Goal: Task Accomplishment & Management: Use online tool/utility

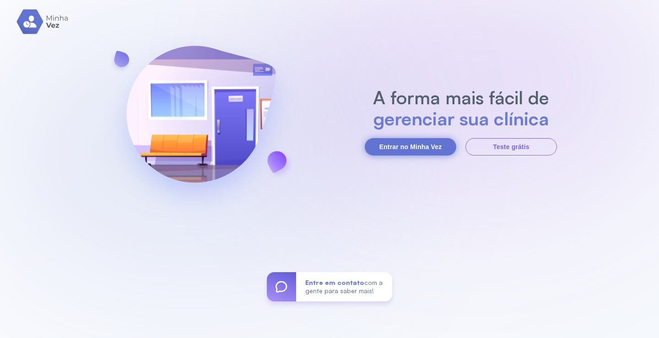
click at [407, 146] on button "Entrar no Minha Vez" at bounding box center [411, 146] width 92 height 17
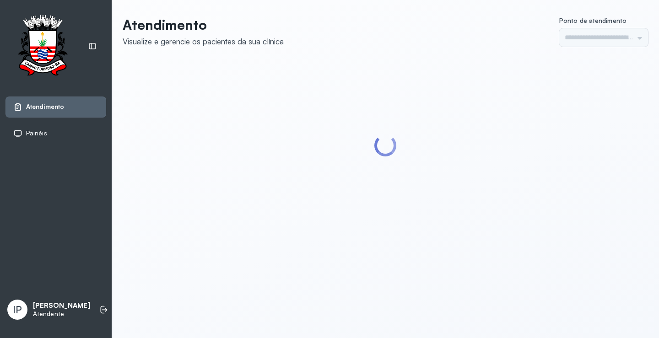
type input "*********"
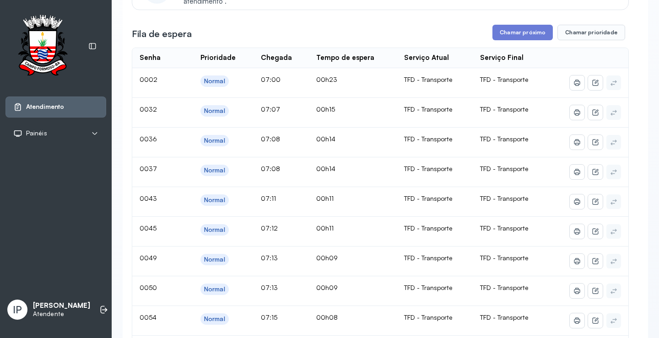
scroll to position [92, 0]
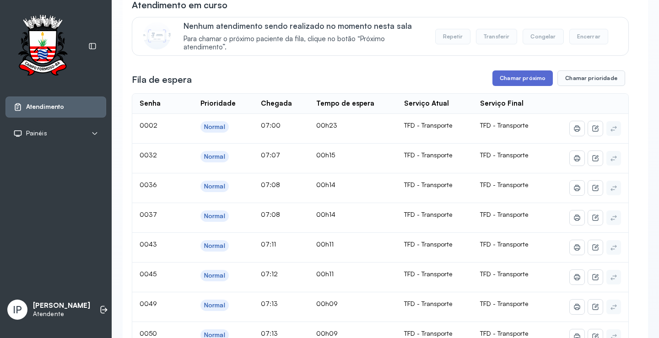
click at [505, 80] on button "Chamar próximo" at bounding box center [522, 78] width 60 height 16
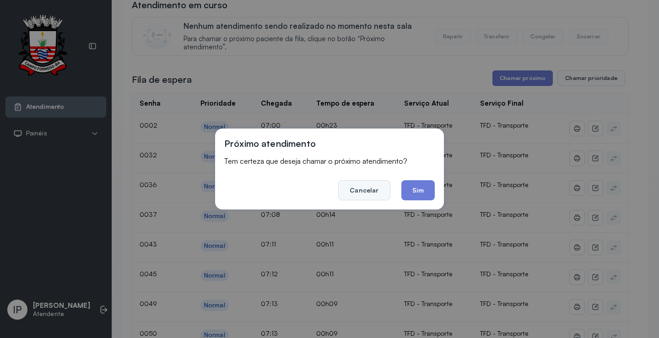
click at [368, 188] on button "Cancelar" at bounding box center [364, 190] width 52 height 20
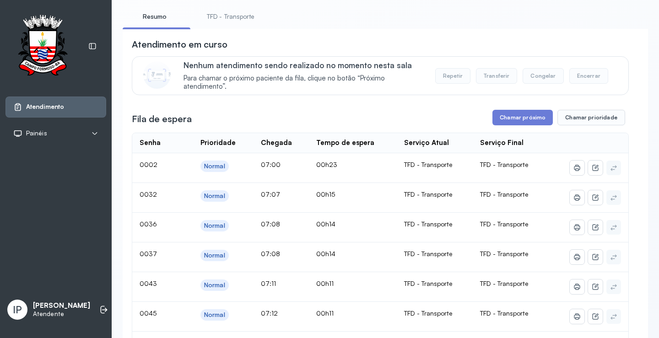
scroll to position [0, 0]
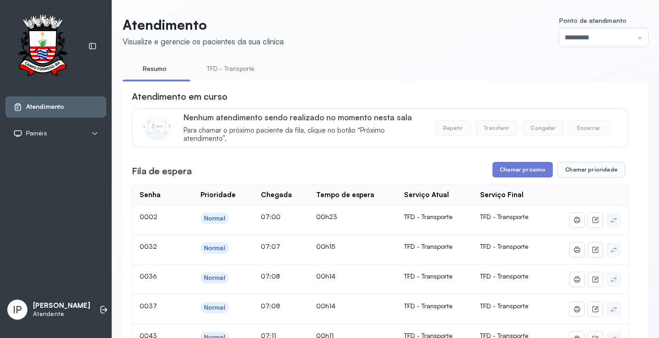
click at [237, 70] on link "TFD - Transporte" at bounding box center [231, 68] width 66 height 15
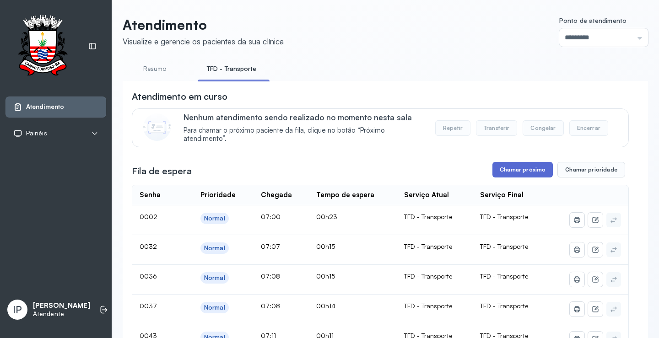
click at [510, 167] on button "Chamar próximo" at bounding box center [522, 170] width 60 height 16
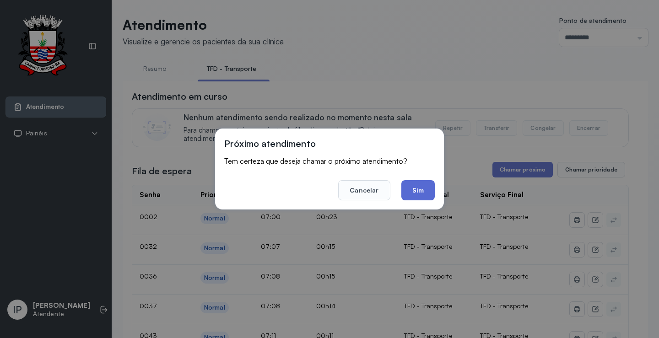
click at [420, 185] on button "Sim" at bounding box center [417, 190] width 33 height 20
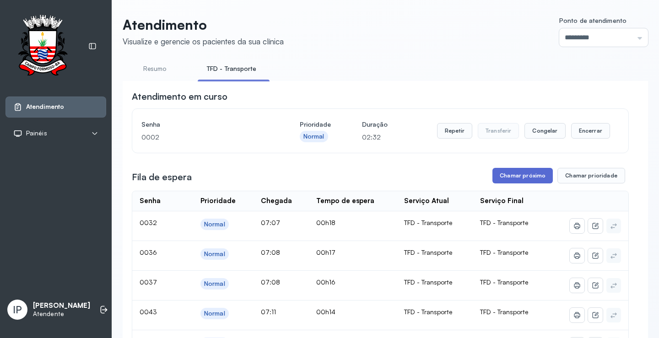
click at [503, 171] on button "Chamar próximo" at bounding box center [522, 176] width 60 height 16
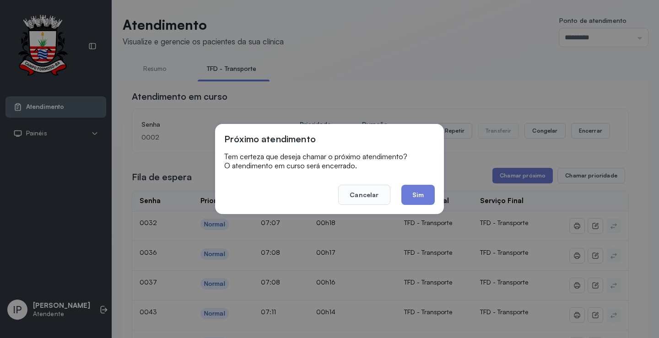
click at [352, 183] on footer "Cancelar Sim" at bounding box center [329, 188] width 210 height 33
click at [361, 189] on button "Cancelar" at bounding box center [364, 195] width 52 height 20
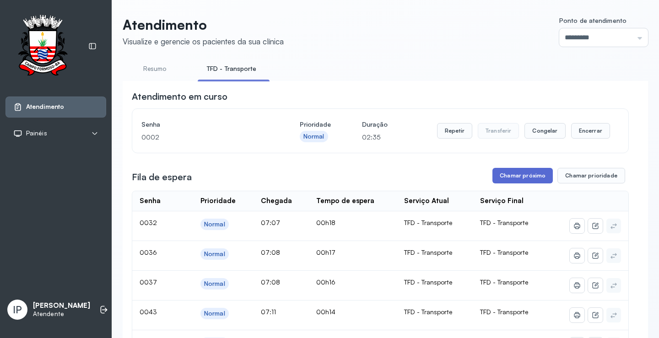
click at [538, 174] on button "Chamar próximo" at bounding box center [522, 176] width 60 height 16
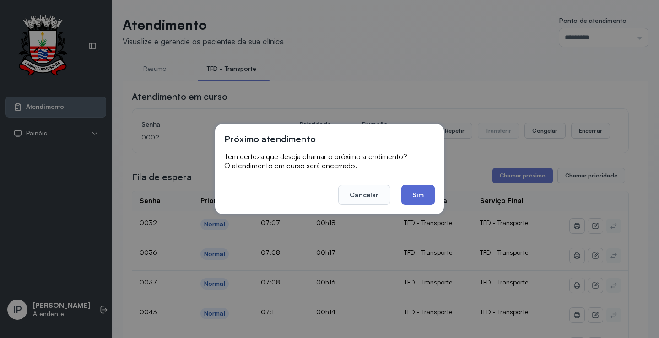
click at [427, 188] on button "Sim" at bounding box center [417, 195] width 33 height 20
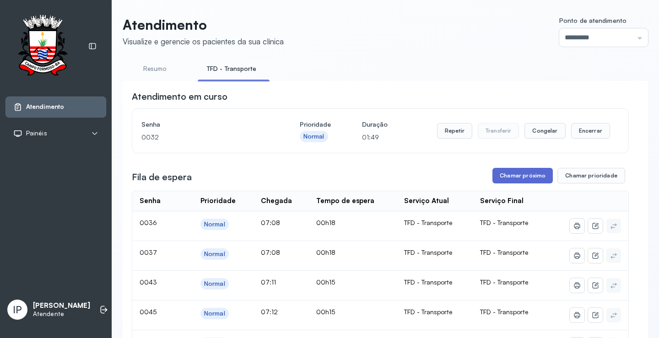
click at [535, 173] on button "Chamar próximo" at bounding box center [522, 176] width 60 height 16
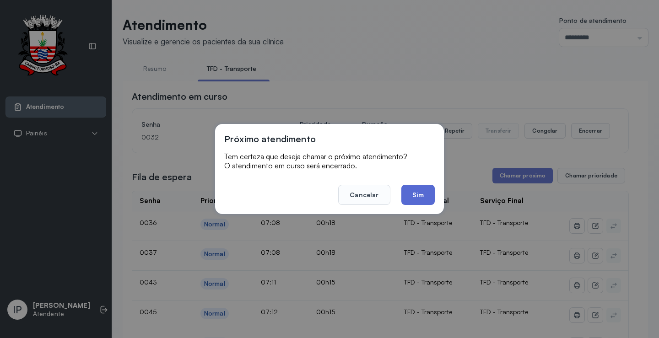
click at [418, 189] on button "Sim" at bounding box center [417, 195] width 33 height 20
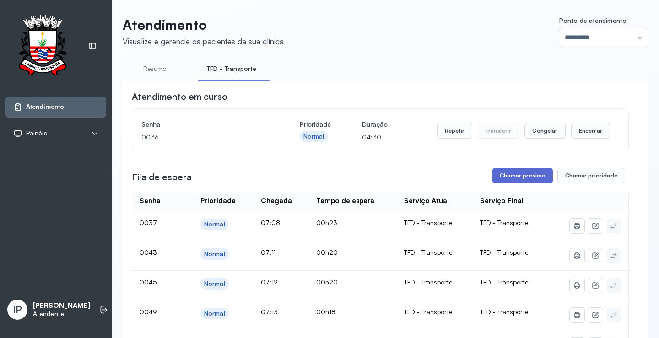
click at [513, 173] on button "Chamar próximo" at bounding box center [522, 176] width 60 height 16
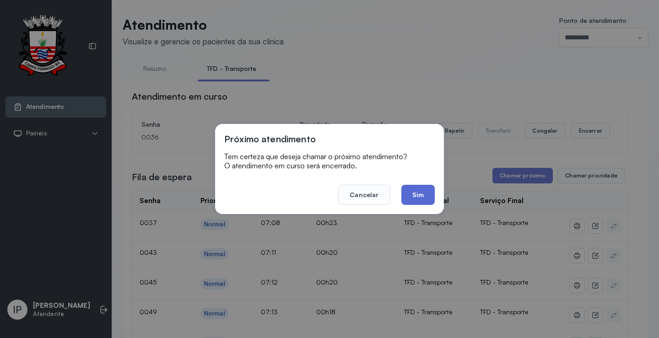
click at [416, 191] on button "Sim" at bounding box center [417, 195] width 33 height 20
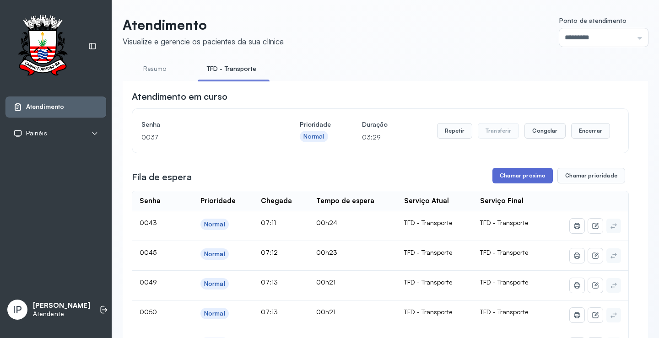
click at [517, 177] on button "Chamar próximo" at bounding box center [522, 176] width 60 height 16
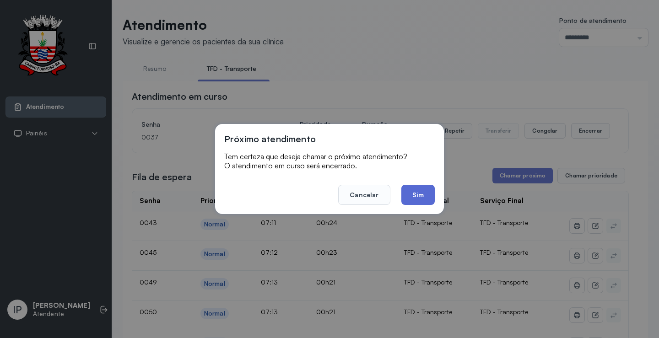
click at [416, 195] on button "Sim" at bounding box center [417, 195] width 33 height 20
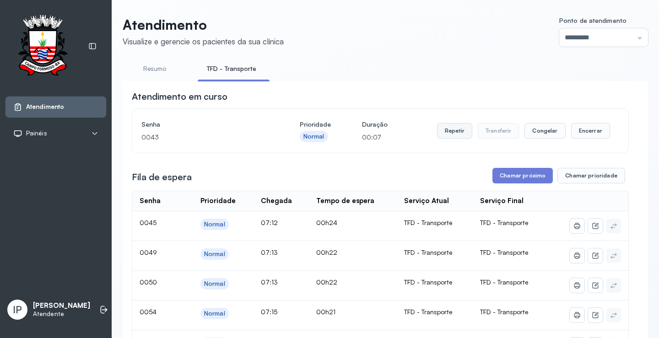
click at [447, 129] on button "Repetir" at bounding box center [454, 131] width 35 height 16
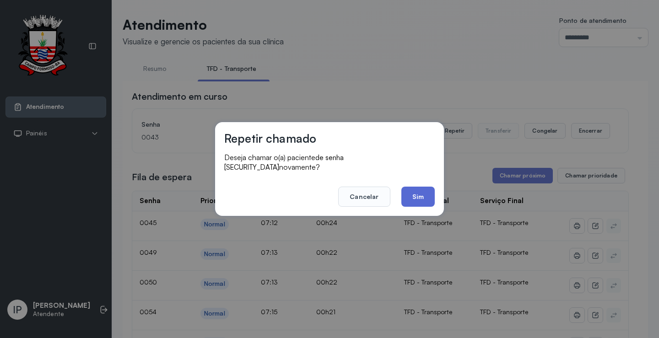
click at [406, 194] on button "Sim" at bounding box center [417, 197] width 33 height 20
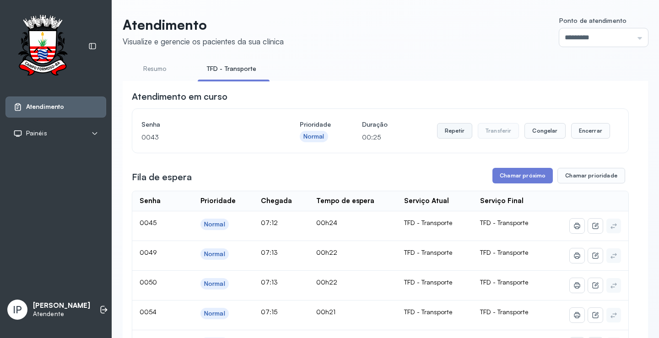
click at [451, 138] on button "Repetir" at bounding box center [454, 131] width 35 height 16
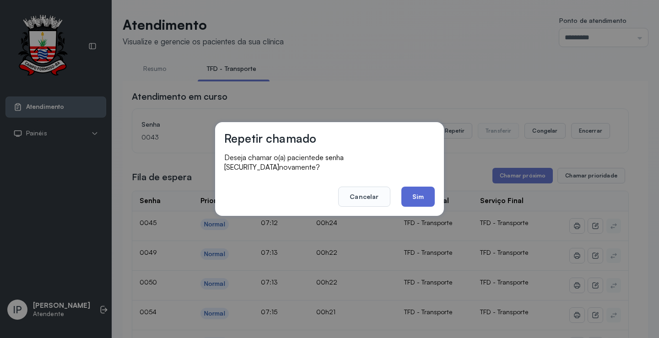
click at [425, 191] on button "Sim" at bounding box center [417, 197] width 33 height 20
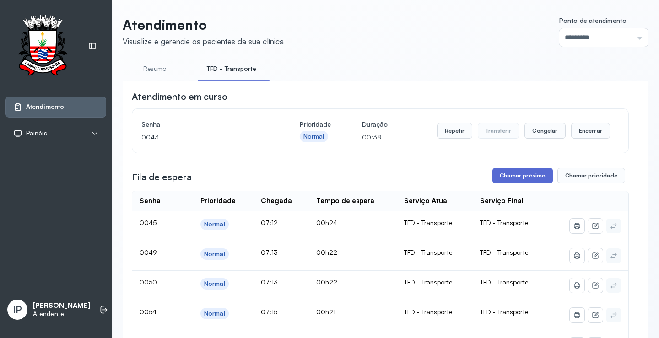
click at [524, 175] on button "Chamar próximo" at bounding box center [522, 176] width 60 height 16
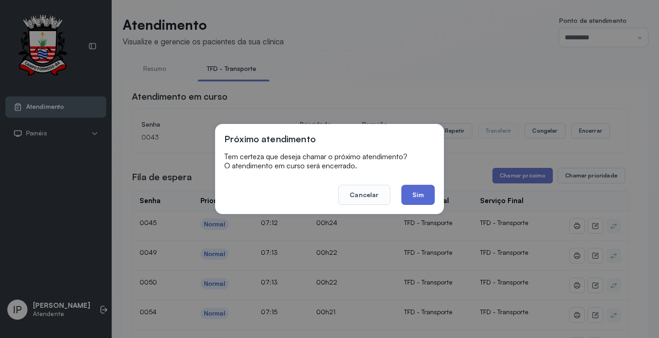
click at [417, 193] on button "Sim" at bounding box center [417, 195] width 33 height 20
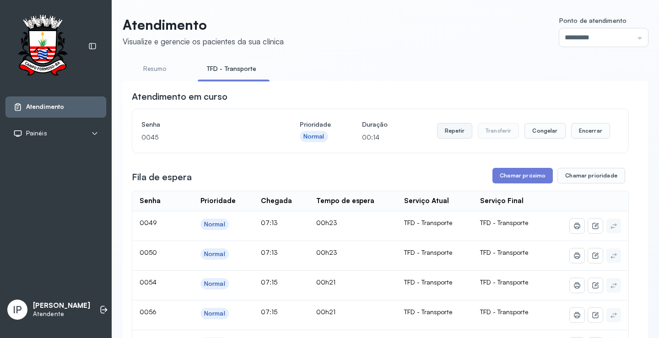
click at [443, 135] on button "Repetir" at bounding box center [454, 131] width 35 height 16
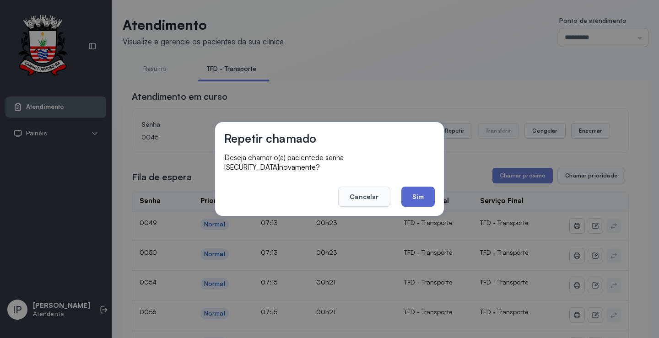
click at [410, 195] on button "Sim" at bounding box center [417, 197] width 33 height 20
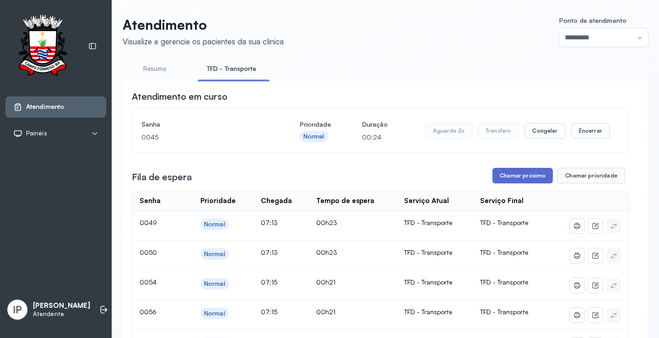
click at [505, 174] on button "Chamar próximo" at bounding box center [522, 176] width 60 height 16
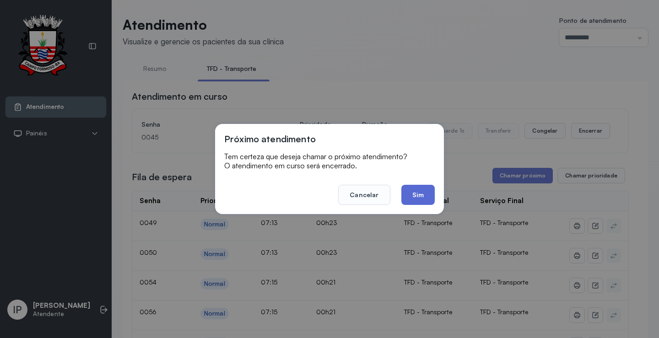
click at [415, 199] on button "Sim" at bounding box center [417, 195] width 33 height 20
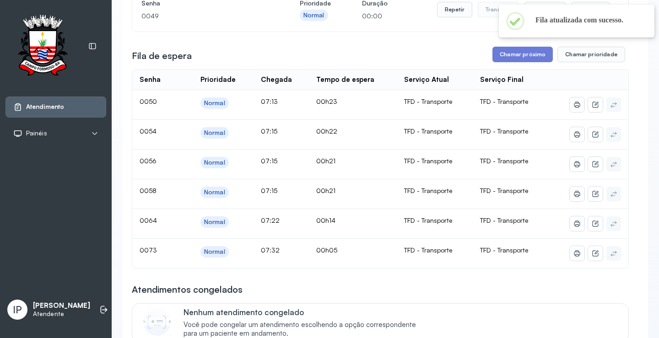
scroll to position [137, 0]
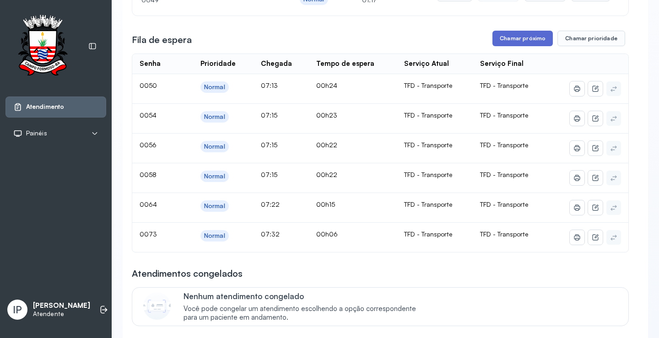
click at [514, 43] on button "Chamar próximo" at bounding box center [522, 39] width 60 height 16
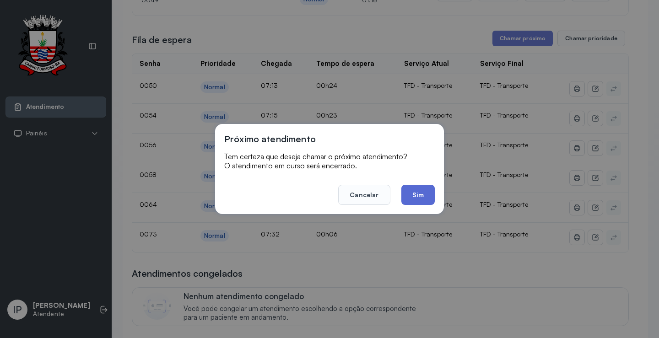
click at [420, 196] on button "Sim" at bounding box center [417, 195] width 33 height 20
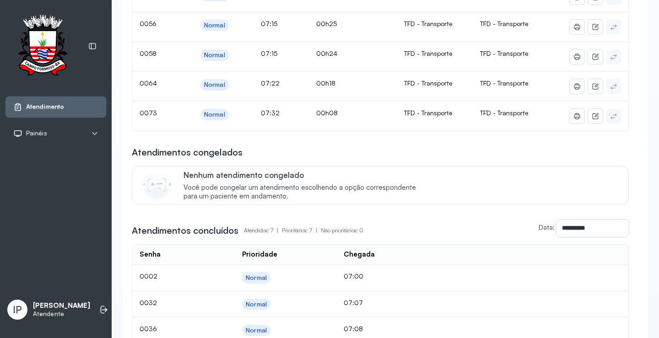
scroll to position [92, 0]
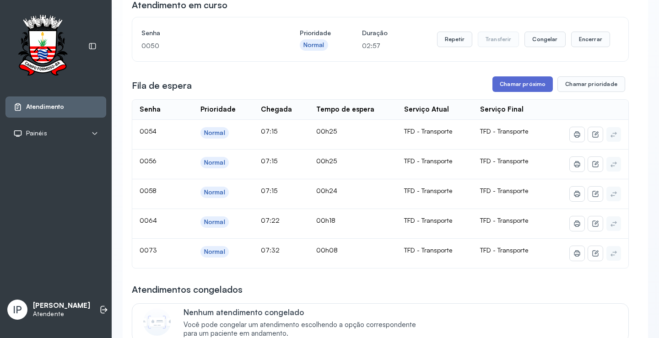
click at [517, 88] on button "Chamar próximo" at bounding box center [522, 84] width 60 height 16
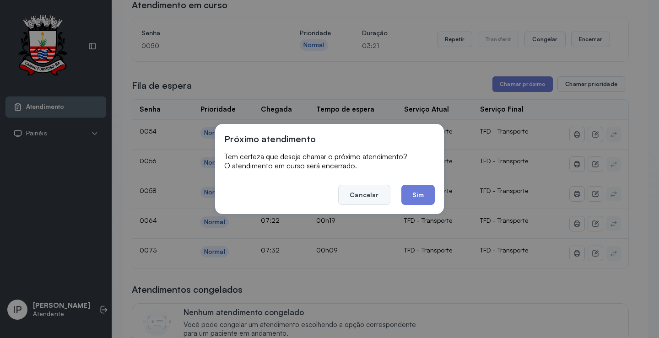
click at [363, 192] on button "Cancelar" at bounding box center [364, 195] width 52 height 20
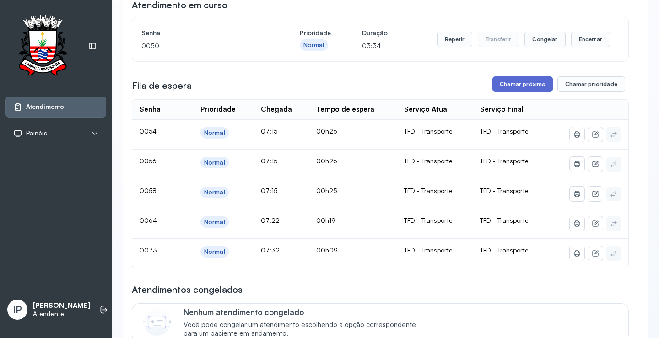
click at [523, 86] on button "Chamar próximo" at bounding box center [522, 84] width 60 height 16
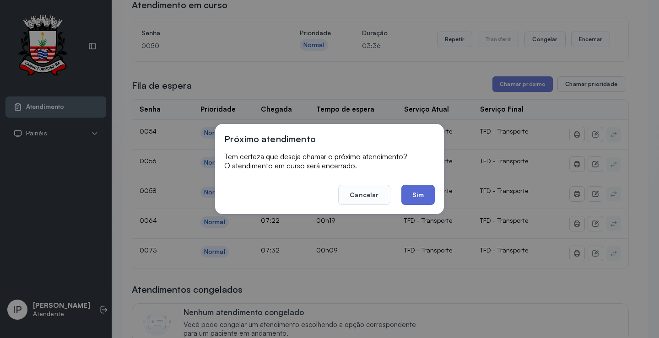
click at [418, 198] on button "Sim" at bounding box center [417, 195] width 33 height 20
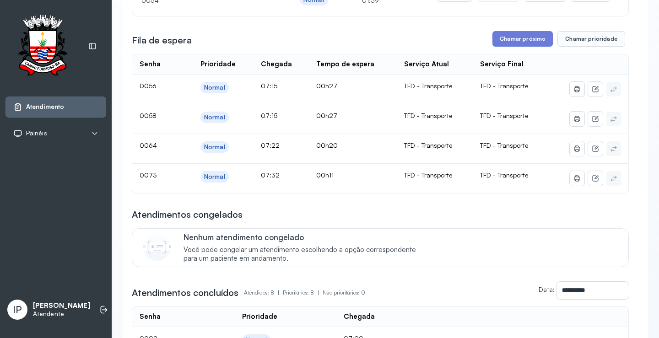
scroll to position [137, 0]
click at [512, 37] on button "Chamar próximo" at bounding box center [522, 39] width 60 height 16
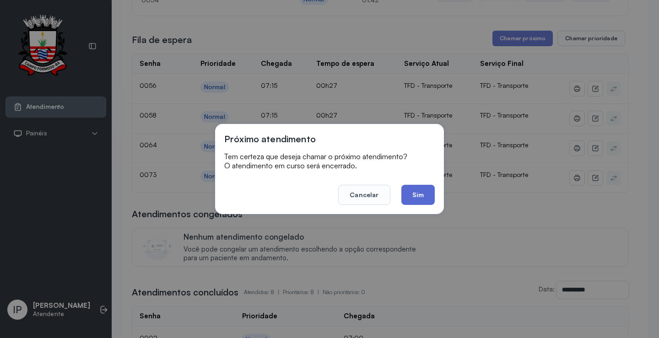
drag, startPoint x: 436, startPoint y: 189, endPoint x: 428, endPoint y: 188, distance: 8.4
click at [436, 189] on div "Próximo atendimento Tem certeza que deseja chamar o próximo atendimento? O aten…" at bounding box center [329, 169] width 229 height 90
click at [428, 188] on button "Sim" at bounding box center [417, 195] width 33 height 20
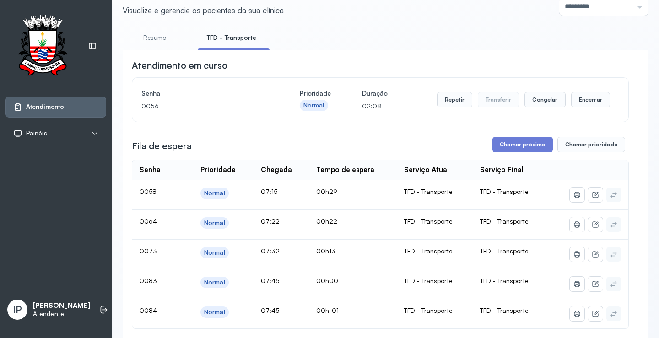
scroll to position [92, 0]
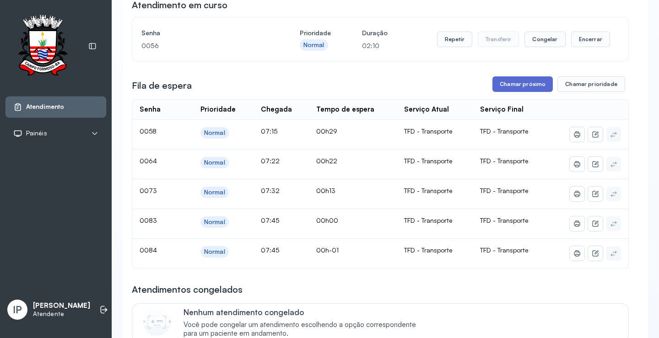
click at [503, 84] on button "Chamar próximo" at bounding box center [522, 84] width 60 height 16
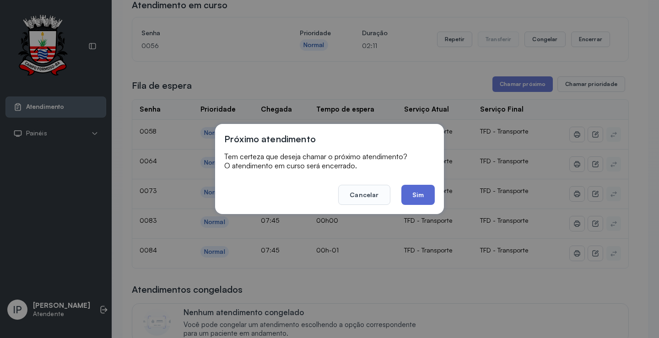
click at [406, 187] on button "Sim" at bounding box center [417, 195] width 33 height 20
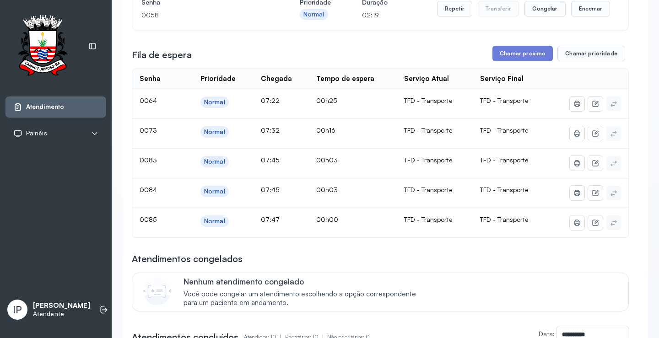
scroll to position [137, 0]
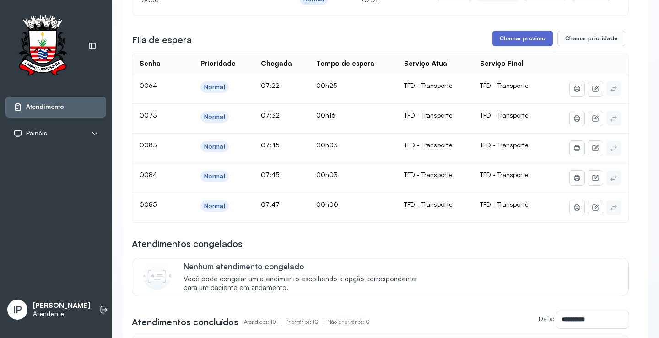
click at [533, 39] on button "Chamar próximo" at bounding box center [522, 39] width 60 height 16
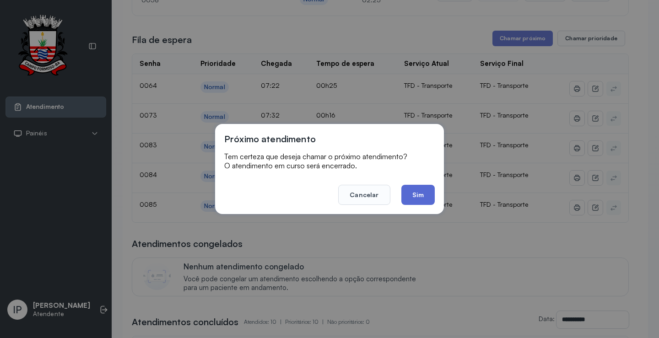
click at [419, 194] on button "Sim" at bounding box center [417, 195] width 33 height 20
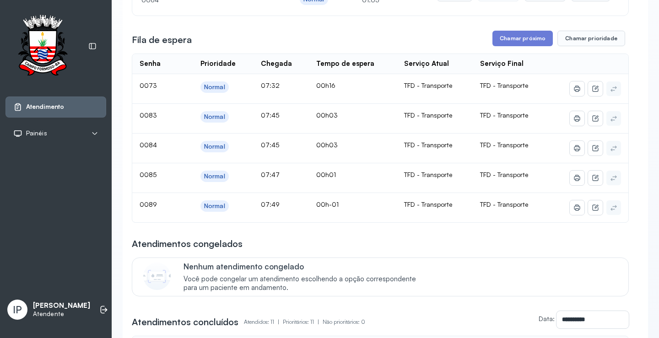
scroll to position [92, 0]
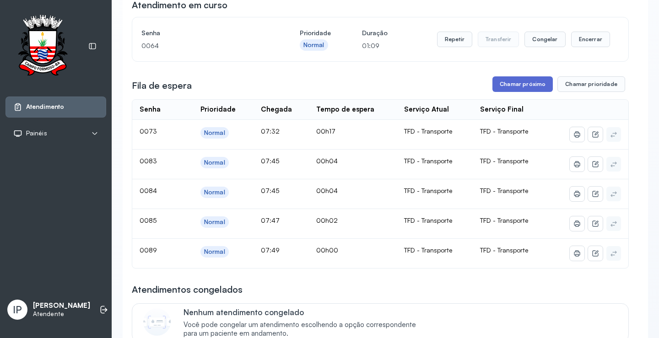
click at [516, 85] on button "Chamar próximo" at bounding box center [522, 84] width 60 height 16
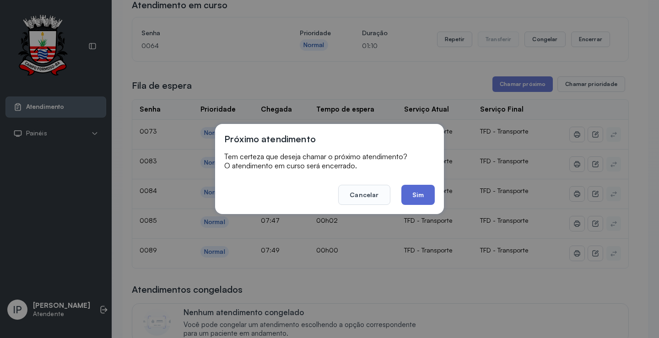
click at [431, 189] on button "Sim" at bounding box center [417, 195] width 33 height 20
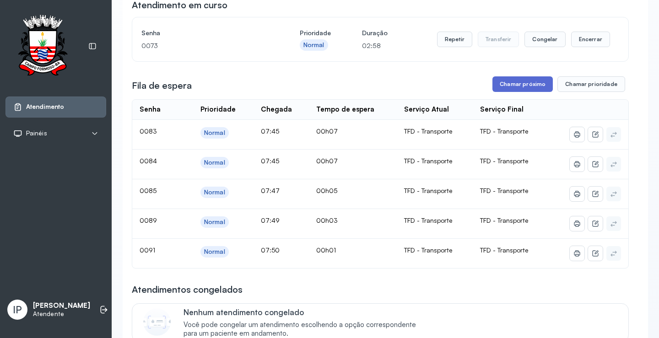
click at [517, 89] on button "Chamar próximo" at bounding box center [522, 84] width 60 height 16
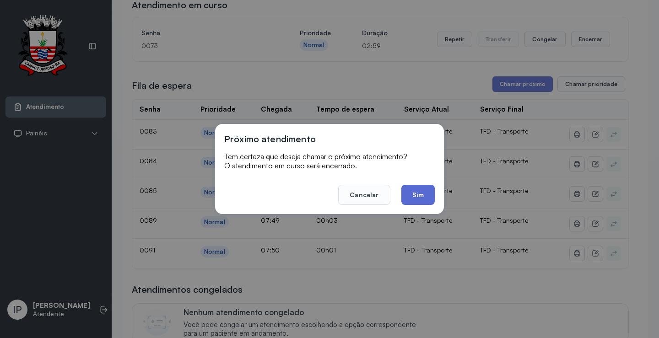
click at [415, 198] on button "Sim" at bounding box center [417, 195] width 33 height 20
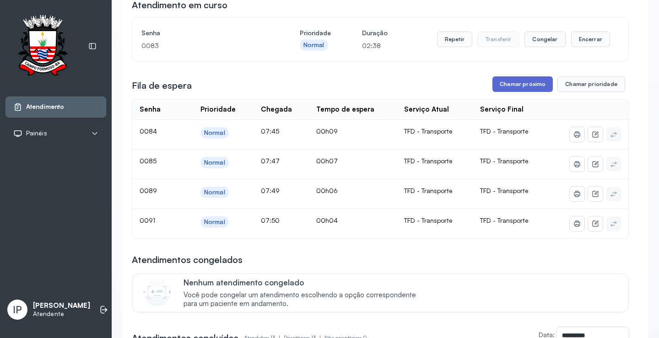
click at [515, 85] on button "Chamar próximo" at bounding box center [522, 84] width 60 height 16
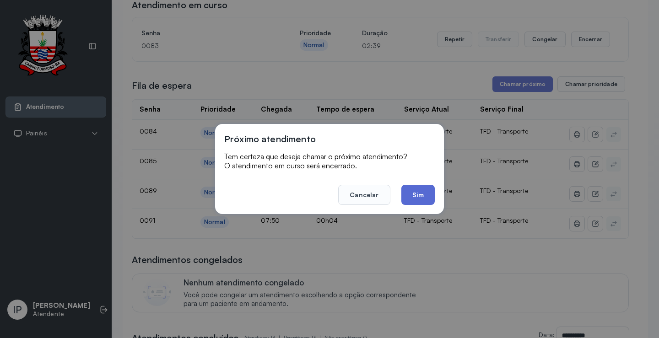
click at [415, 196] on button "Sim" at bounding box center [417, 195] width 33 height 20
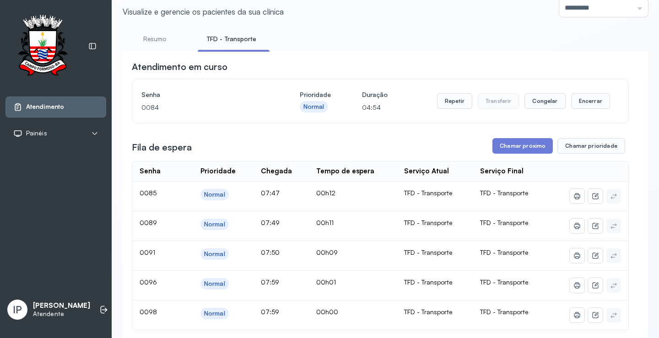
scroll to position [46, 0]
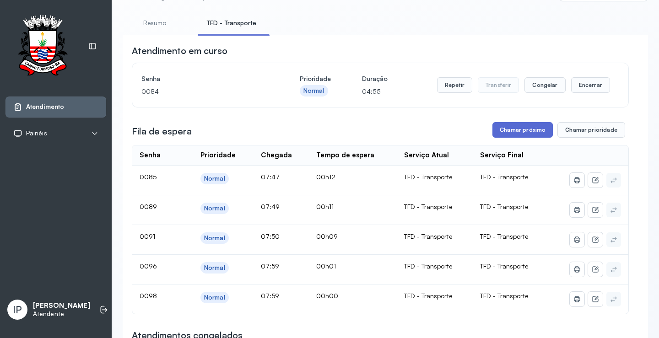
click at [512, 135] on button "Chamar próximo" at bounding box center [522, 130] width 60 height 16
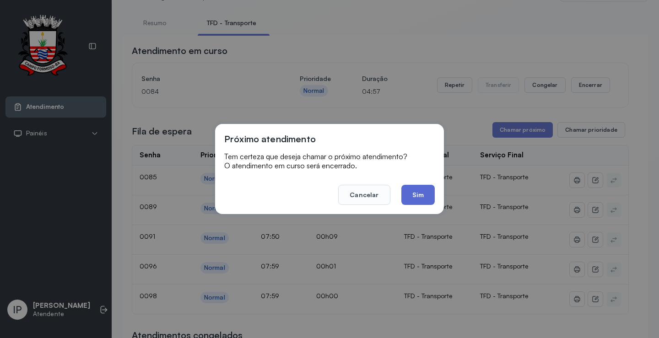
click at [428, 189] on button "Sim" at bounding box center [417, 195] width 33 height 20
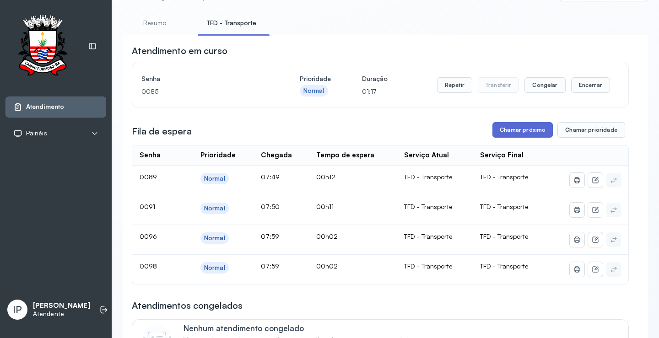
click at [497, 131] on button "Chamar próximo" at bounding box center [522, 130] width 60 height 16
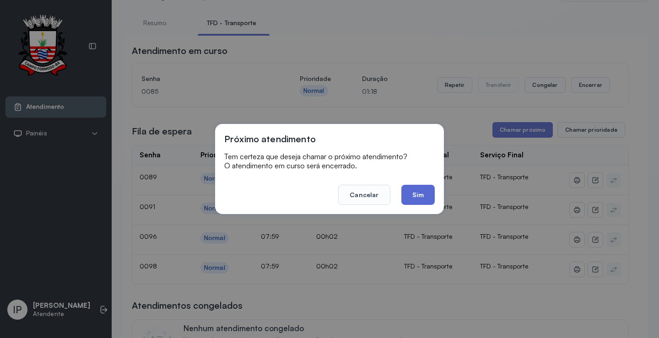
click at [412, 191] on button "Sim" at bounding box center [417, 195] width 33 height 20
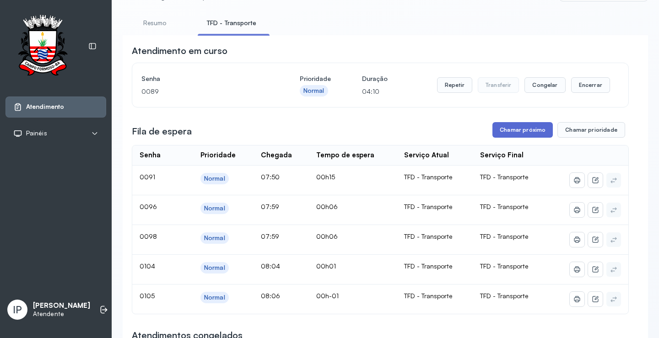
click at [528, 133] on button "Chamar próximo" at bounding box center [522, 130] width 60 height 16
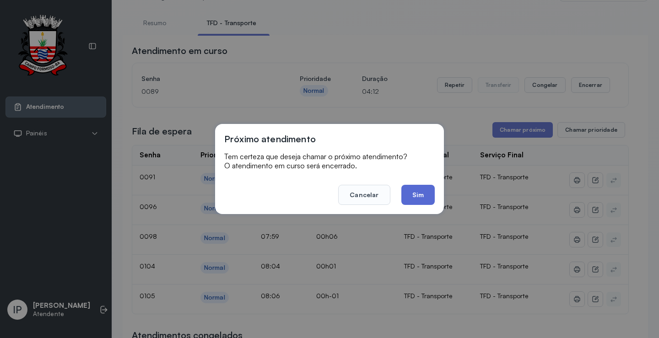
click at [404, 196] on button "Sim" at bounding box center [417, 195] width 33 height 20
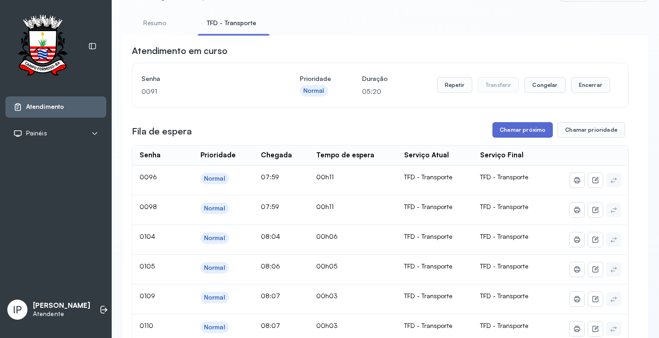
click at [512, 129] on button "Chamar próximo" at bounding box center [522, 130] width 60 height 16
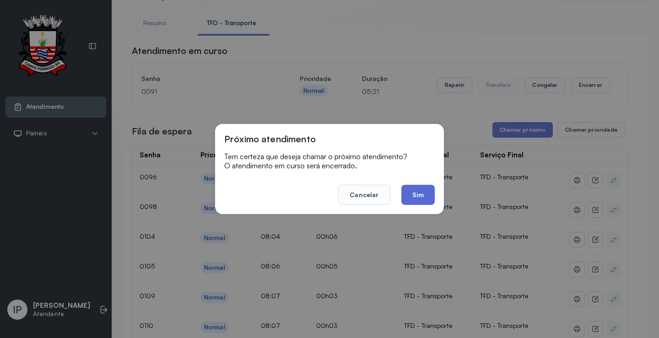
click at [417, 194] on button "Sim" at bounding box center [417, 195] width 33 height 20
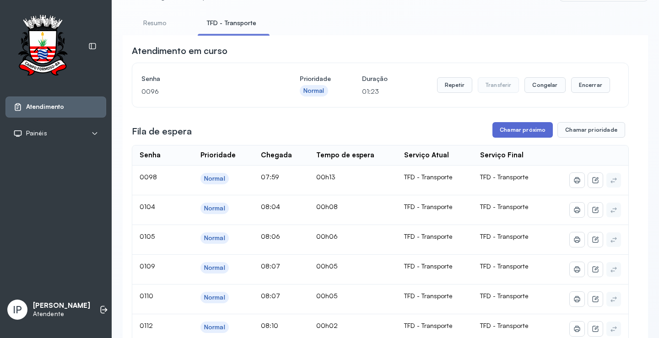
click at [506, 130] on button "Chamar próximo" at bounding box center [522, 130] width 60 height 16
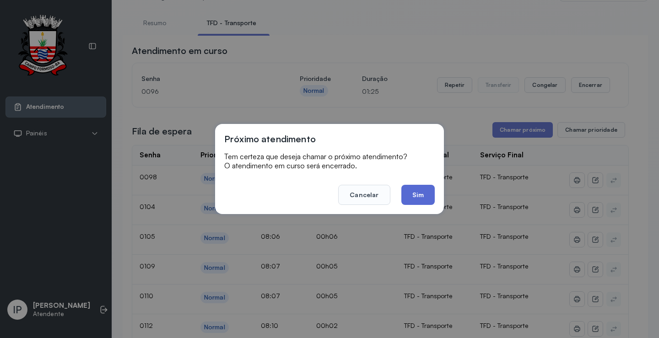
click at [421, 191] on button "Sim" at bounding box center [417, 195] width 33 height 20
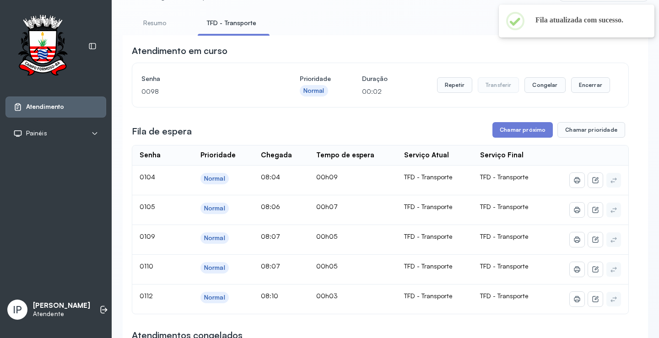
scroll to position [0, 0]
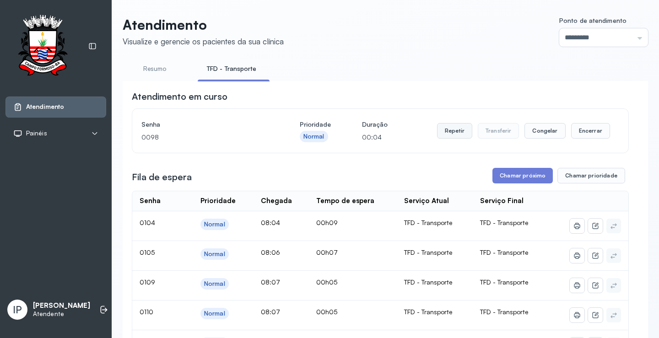
click at [449, 135] on button "Repetir" at bounding box center [454, 131] width 35 height 16
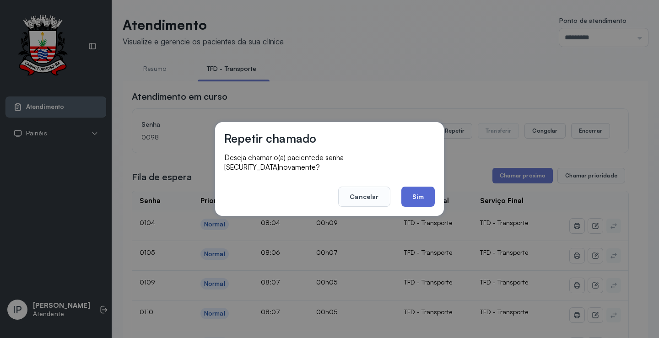
click at [416, 193] on button "Sim" at bounding box center [417, 197] width 33 height 20
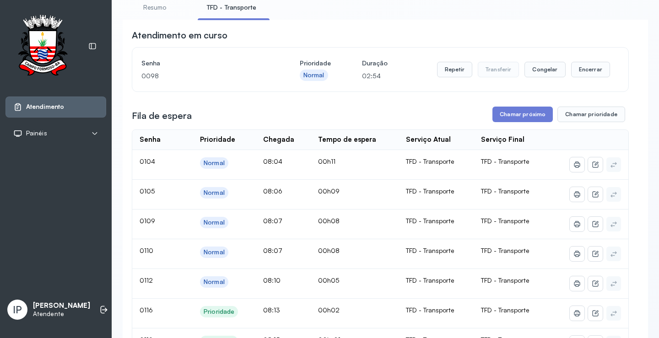
scroll to position [137, 0]
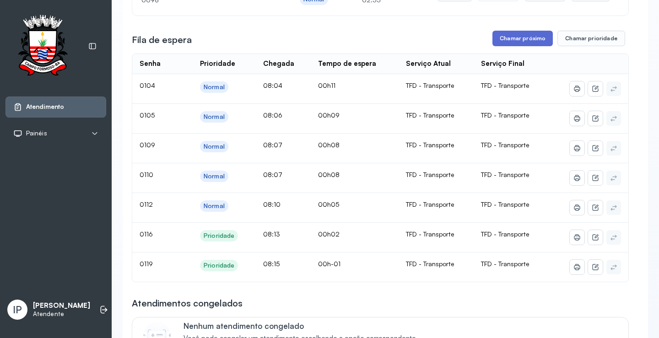
click at [504, 39] on button "Chamar próximo" at bounding box center [522, 39] width 60 height 16
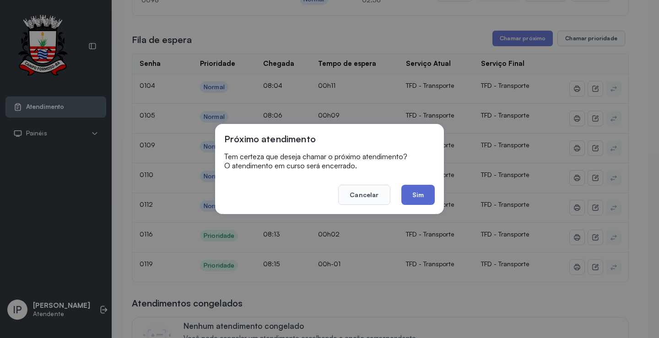
click at [419, 197] on button "Sim" at bounding box center [417, 195] width 33 height 20
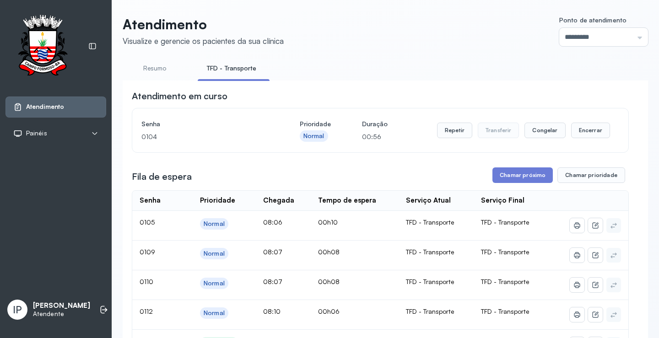
scroll to position [0, 0]
click at [461, 129] on button "Repetir" at bounding box center [454, 131] width 35 height 16
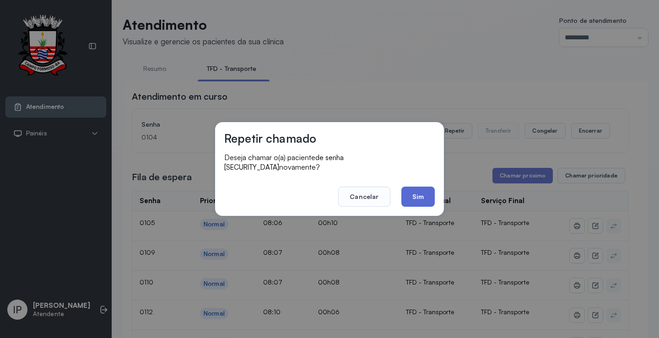
click at [414, 196] on button "Sim" at bounding box center [417, 197] width 33 height 20
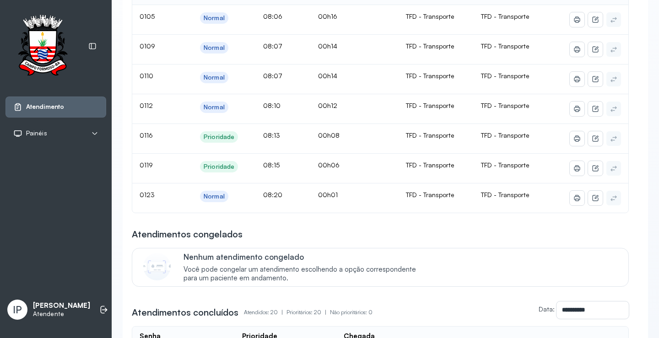
scroll to position [92, 0]
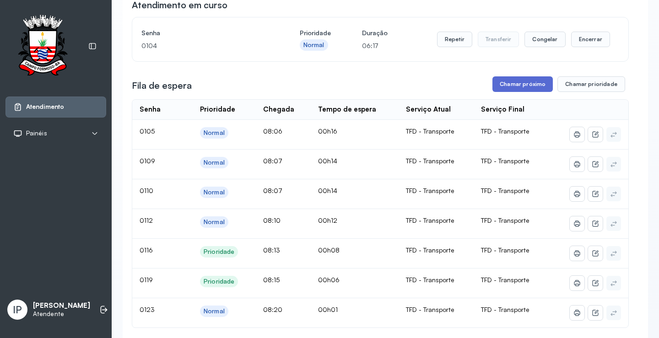
click at [509, 90] on button "Chamar próximo" at bounding box center [522, 84] width 60 height 16
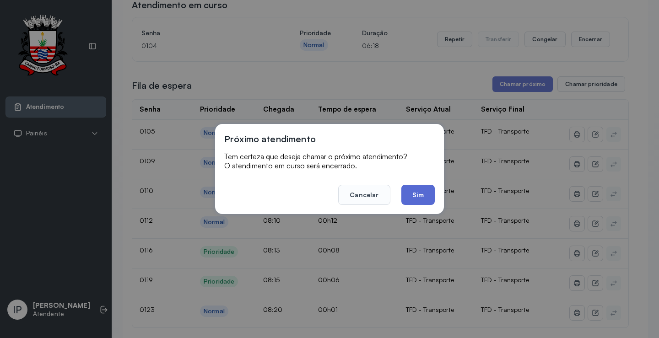
click at [430, 194] on button "Sim" at bounding box center [417, 195] width 33 height 20
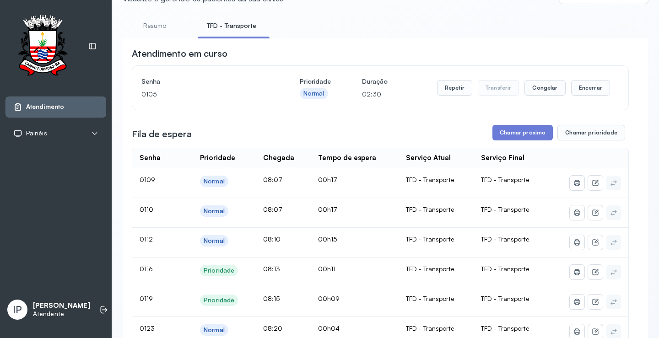
scroll to position [137, 0]
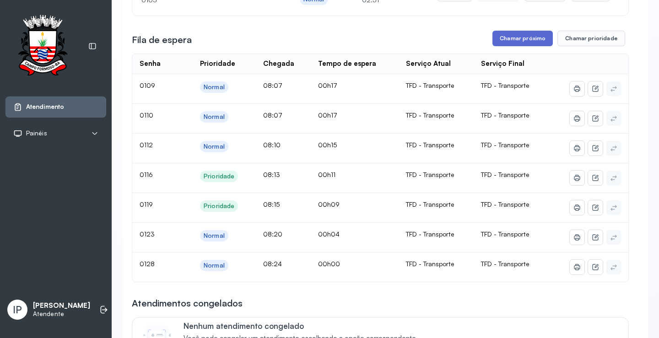
click at [515, 40] on button "Chamar próximo" at bounding box center [522, 39] width 60 height 16
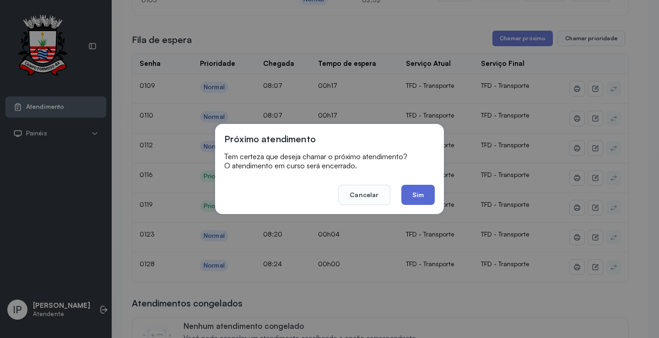
click at [420, 190] on button "Sim" at bounding box center [417, 195] width 33 height 20
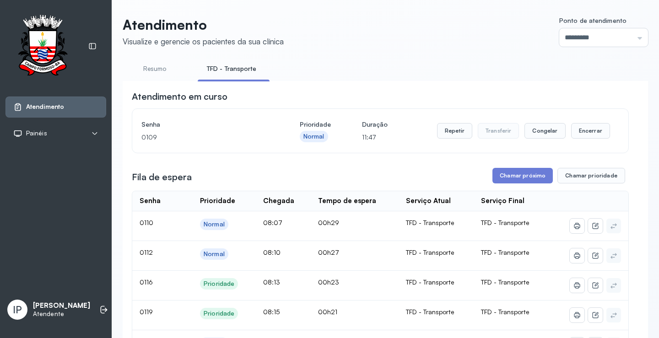
scroll to position [92, 0]
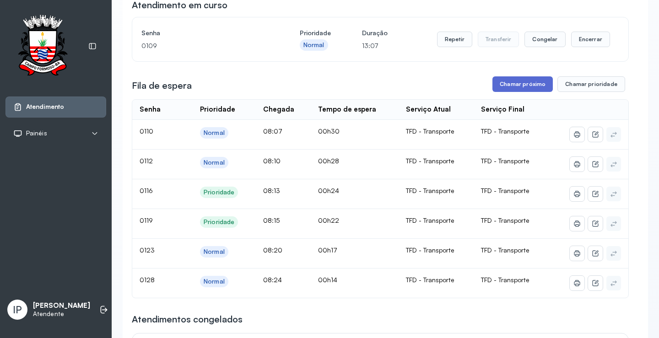
click at [515, 83] on button "Chamar próximo" at bounding box center [522, 84] width 60 height 16
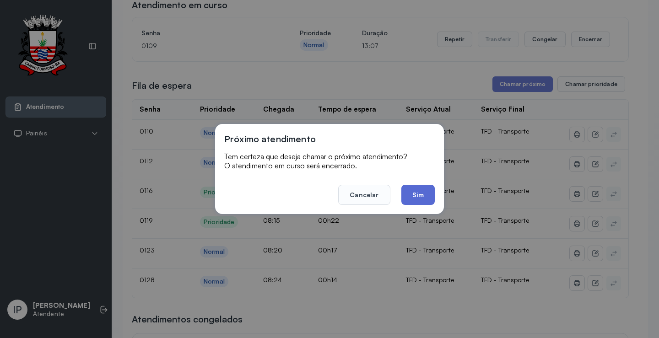
click at [418, 195] on button "Sim" at bounding box center [417, 195] width 33 height 20
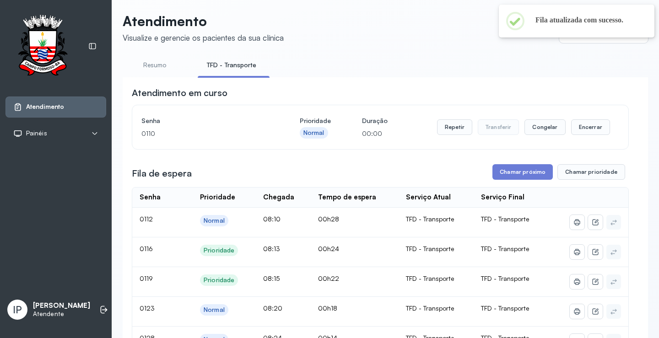
scroll to position [0, 0]
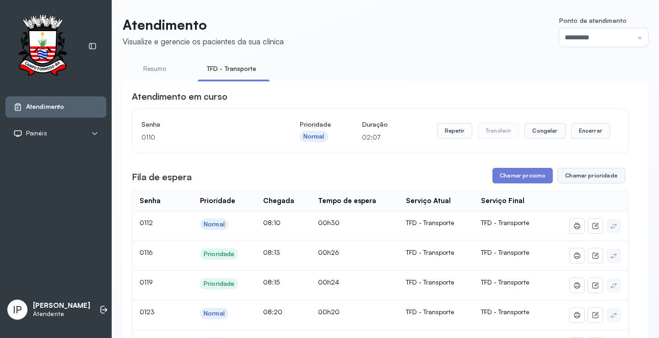
click at [578, 176] on button "Chamar prioridade" at bounding box center [591, 176] width 68 height 16
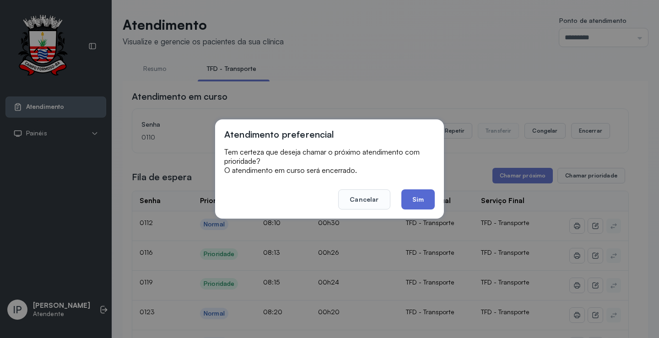
click at [402, 197] on button "Sim" at bounding box center [417, 199] width 33 height 20
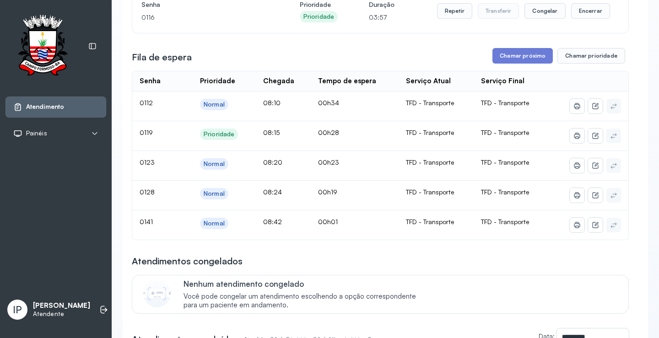
scroll to position [92, 0]
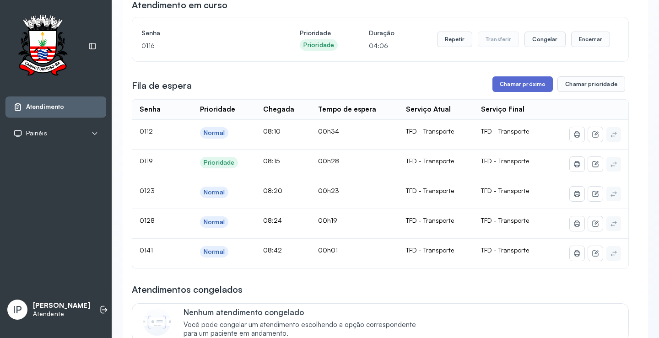
click at [512, 84] on button "Chamar próximo" at bounding box center [522, 84] width 60 height 16
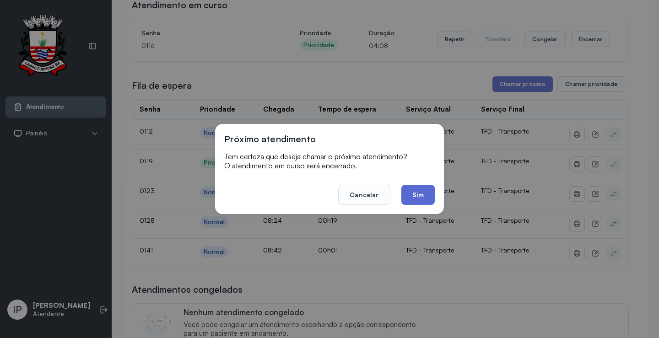
click at [417, 200] on button "Sim" at bounding box center [417, 195] width 33 height 20
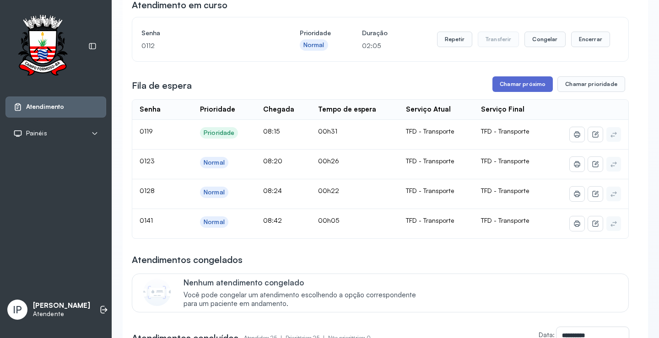
click at [501, 87] on button "Chamar próximo" at bounding box center [522, 84] width 60 height 16
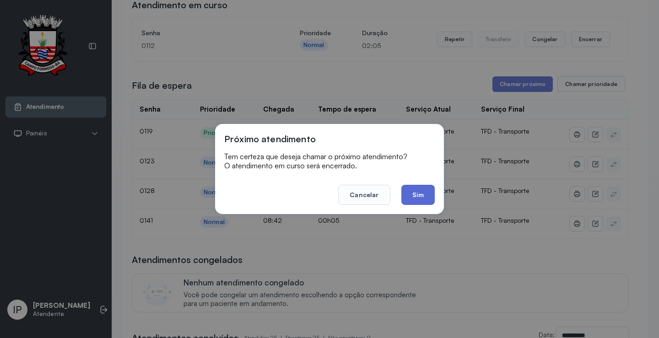
click at [407, 195] on button "Sim" at bounding box center [417, 195] width 33 height 20
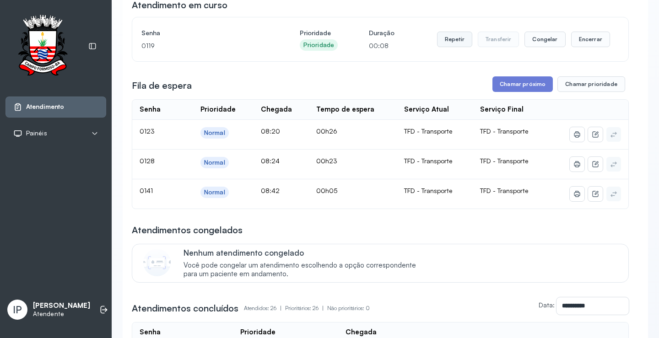
click at [456, 40] on button "Repetir" at bounding box center [454, 40] width 35 height 16
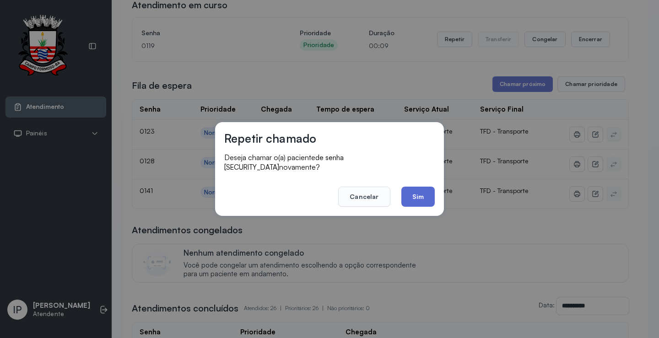
click at [410, 190] on button "Sim" at bounding box center [417, 197] width 33 height 20
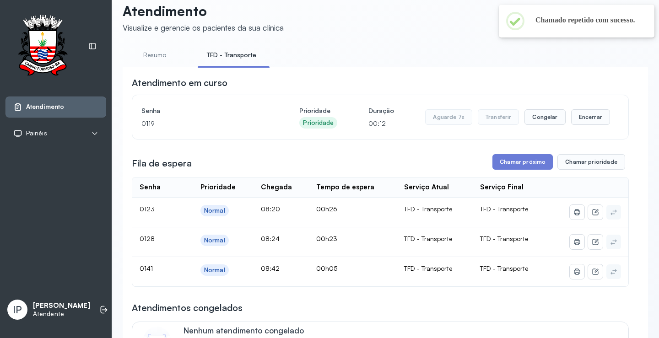
scroll to position [0, 0]
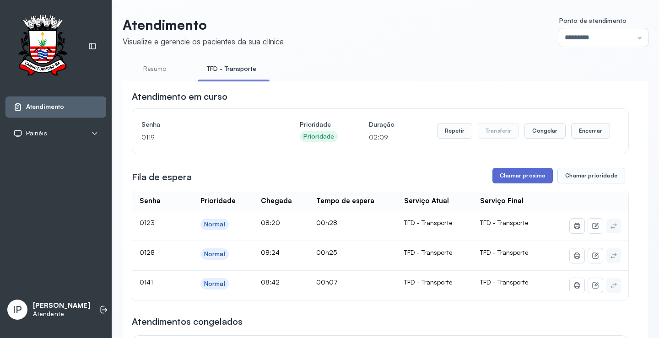
click at [513, 179] on button "Chamar próximo" at bounding box center [522, 176] width 60 height 16
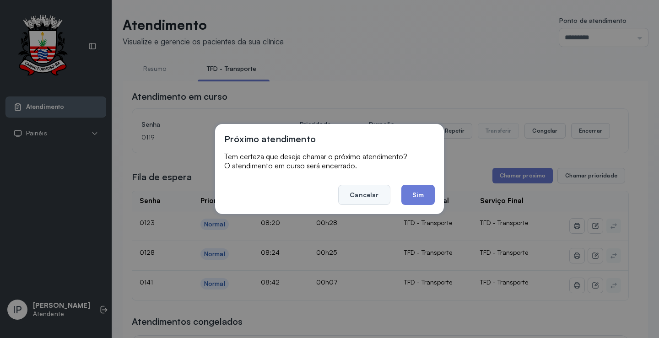
click at [376, 190] on button "Cancelar" at bounding box center [364, 195] width 52 height 20
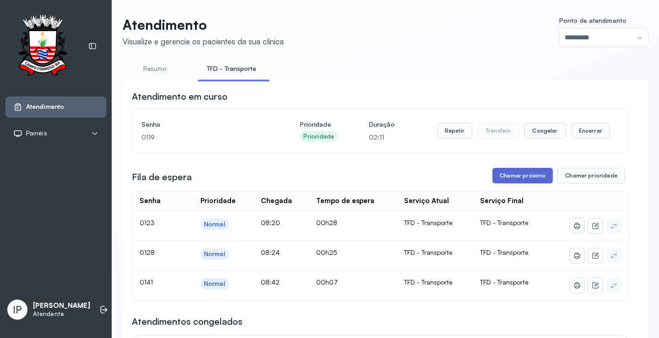
click at [506, 179] on button "Chamar próximo" at bounding box center [522, 176] width 60 height 16
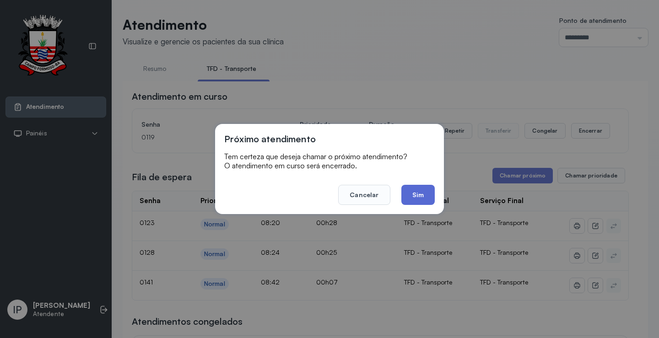
click at [410, 195] on button "Sim" at bounding box center [417, 195] width 33 height 20
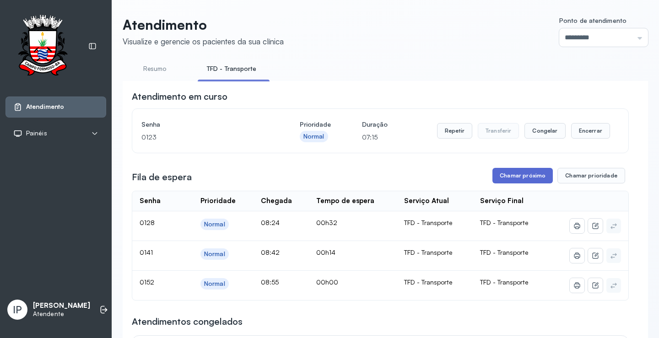
click at [531, 171] on button "Chamar próximo" at bounding box center [522, 176] width 60 height 16
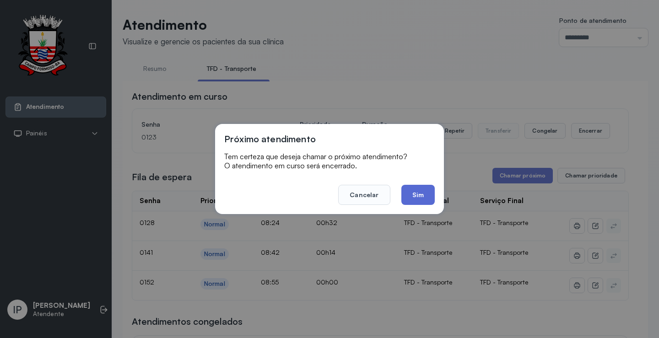
click at [420, 188] on button "Sim" at bounding box center [417, 195] width 33 height 20
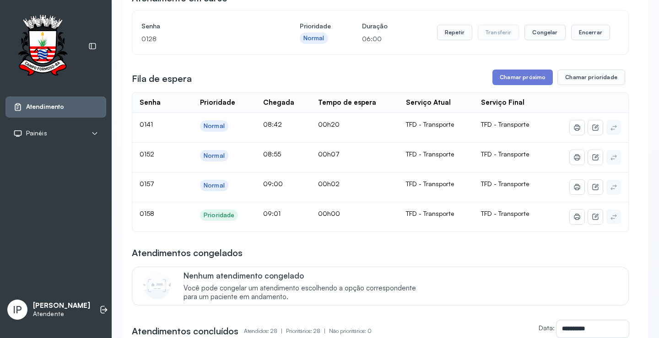
scroll to position [46, 0]
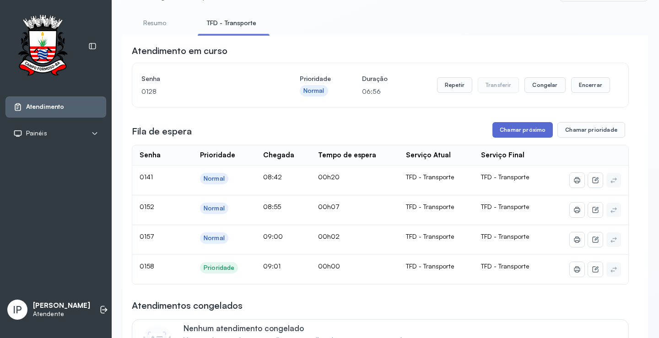
click at [518, 134] on button "Chamar próximo" at bounding box center [522, 130] width 60 height 16
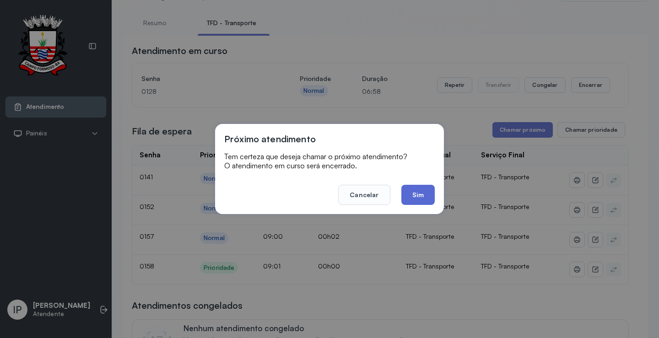
click at [427, 194] on button "Sim" at bounding box center [417, 195] width 33 height 20
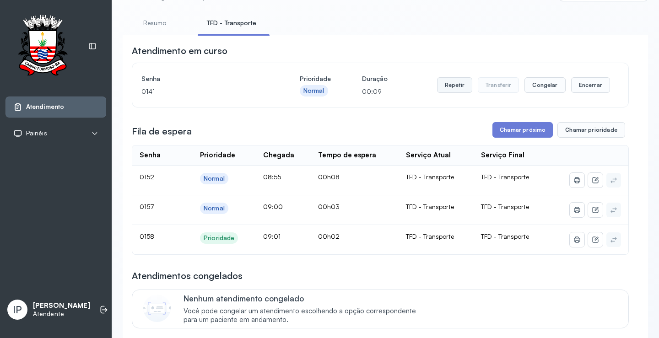
click at [459, 88] on button "Repetir" at bounding box center [454, 85] width 35 height 16
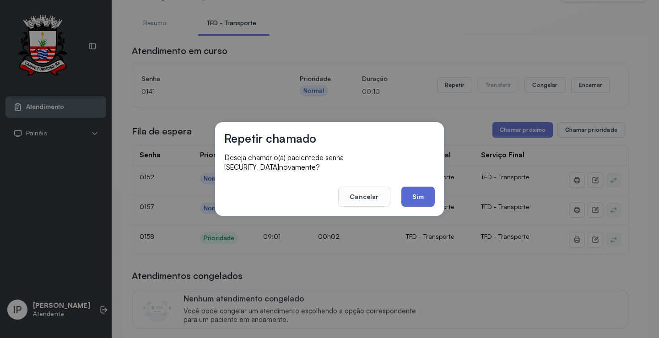
click at [419, 197] on button "Sim" at bounding box center [417, 197] width 33 height 20
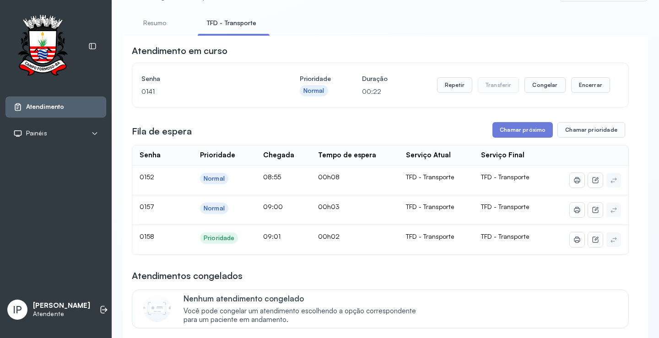
click at [458, 88] on button "Repetir" at bounding box center [454, 85] width 35 height 16
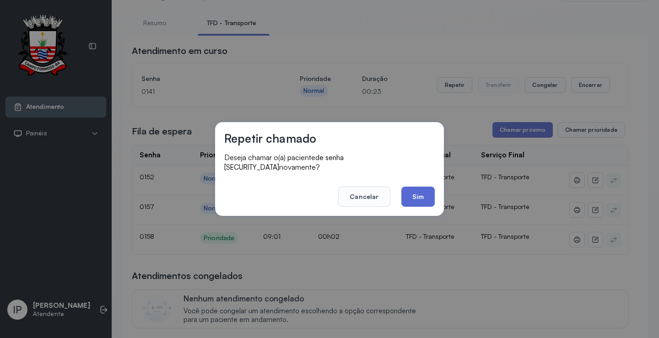
click at [420, 190] on button "Sim" at bounding box center [417, 197] width 33 height 20
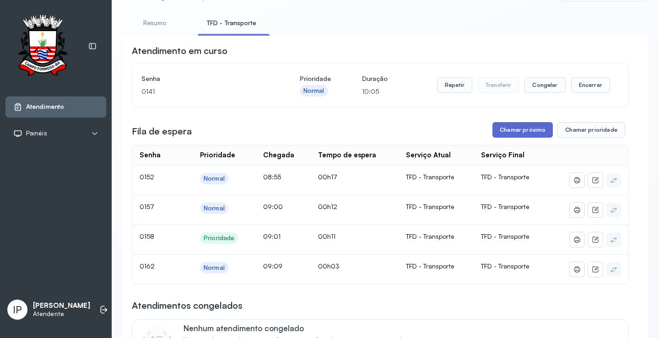
click at [503, 130] on button "Chamar próximo" at bounding box center [522, 130] width 60 height 16
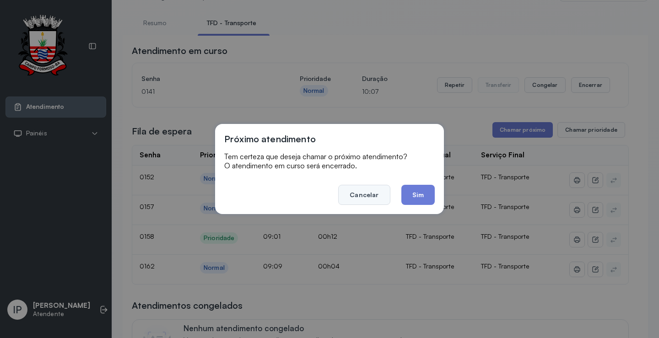
click at [381, 196] on button "Cancelar" at bounding box center [364, 195] width 52 height 20
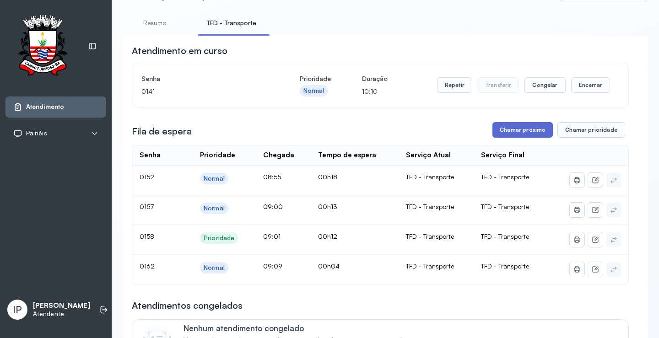
click at [511, 128] on button "Chamar próximo" at bounding box center [522, 130] width 60 height 16
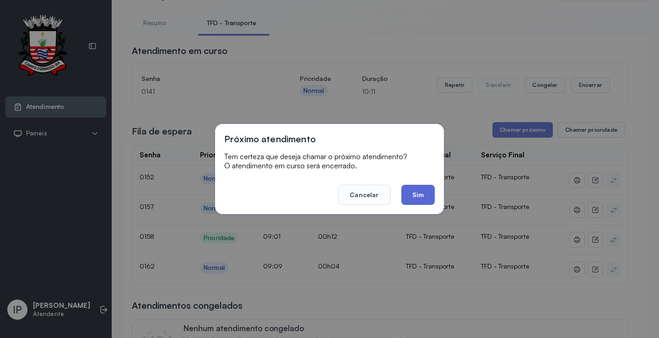
click at [415, 203] on button "Sim" at bounding box center [417, 195] width 33 height 20
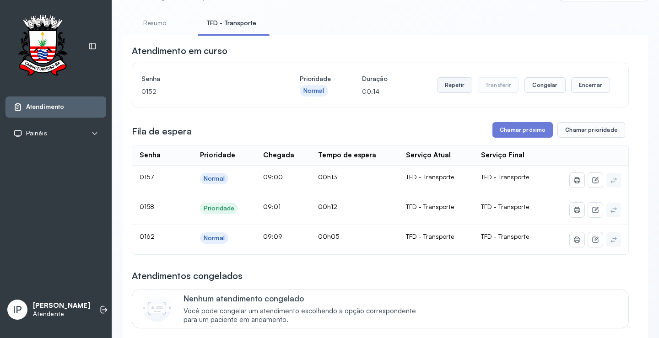
click at [439, 83] on button "Repetir" at bounding box center [454, 85] width 35 height 16
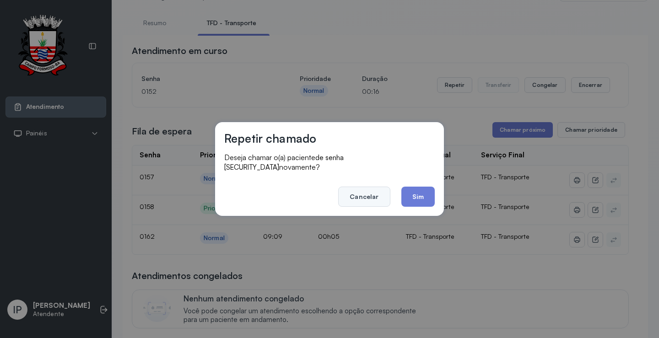
click at [376, 190] on button "Cancelar" at bounding box center [364, 197] width 52 height 20
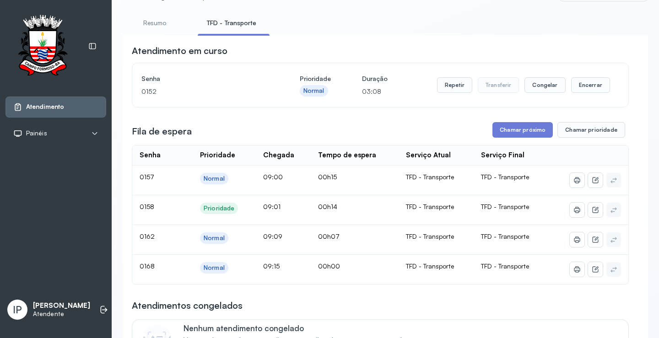
click at [501, 130] on button "Chamar próximo" at bounding box center [522, 130] width 60 height 16
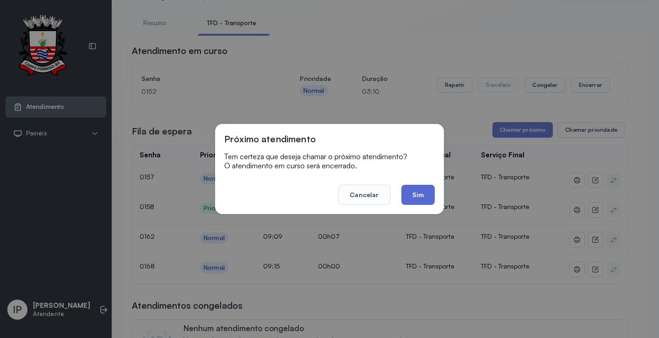
click at [415, 190] on button "Sim" at bounding box center [417, 195] width 33 height 20
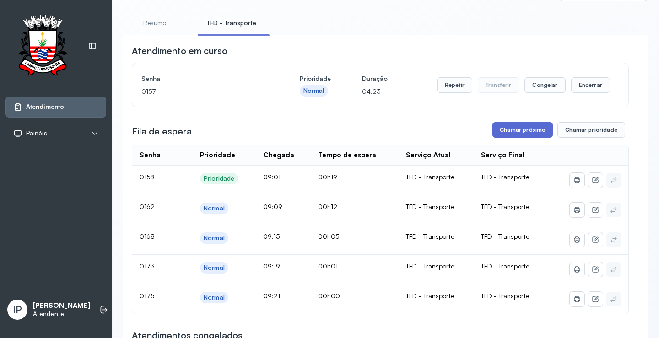
click at [507, 126] on button "Chamar próximo" at bounding box center [522, 130] width 60 height 16
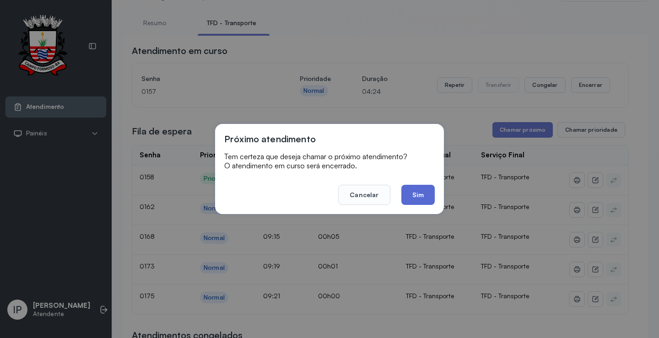
click at [423, 191] on button "Sim" at bounding box center [417, 195] width 33 height 20
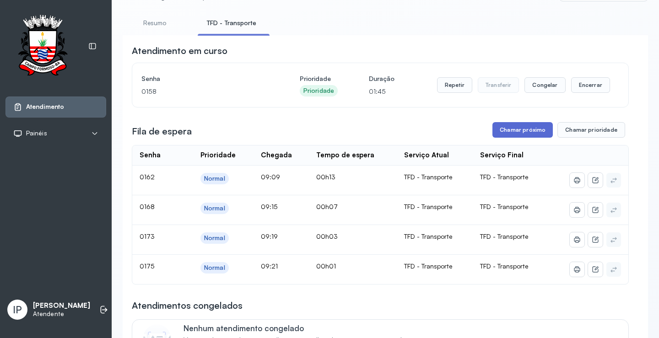
click at [502, 135] on button "Chamar próximo" at bounding box center [522, 130] width 60 height 16
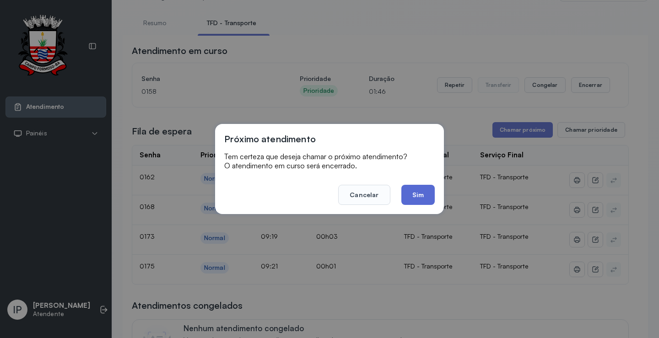
click at [412, 196] on button "Sim" at bounding box center [417, 195] width 33 height 20
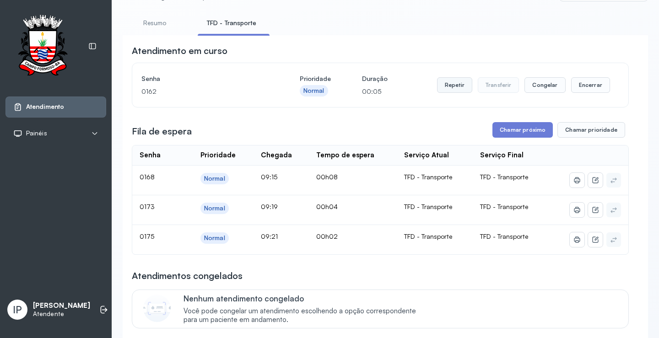
click at [461, 82] on button "Repetir" at bounding box center [454, 85] width 35 height 16
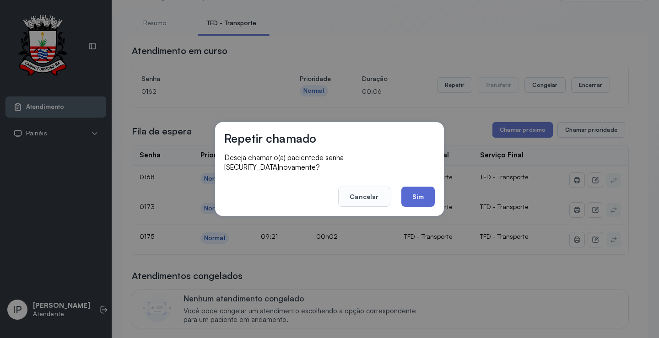
click at [411, 188] on button "Sim" at bounding box center [417, 197] width 33 height 20
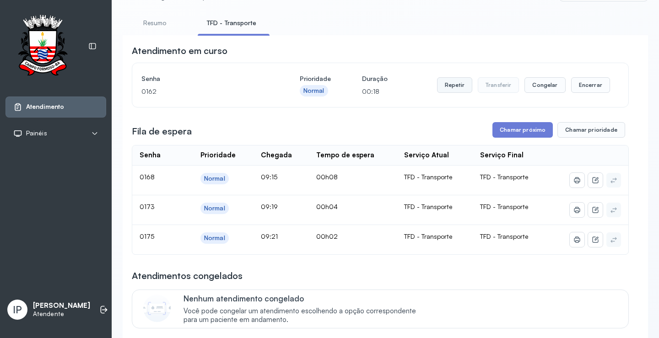
click at [444, 83] on button "Repetir" at bounding box center [454, 85] width 35 height 16
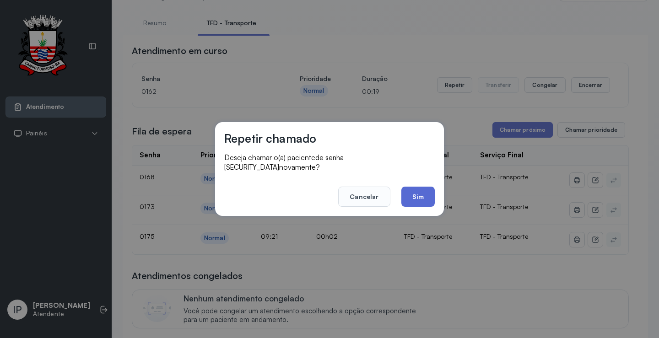
click at [414, 187] on button "Sim" at bounding box center [417, 197] width 33 height 20
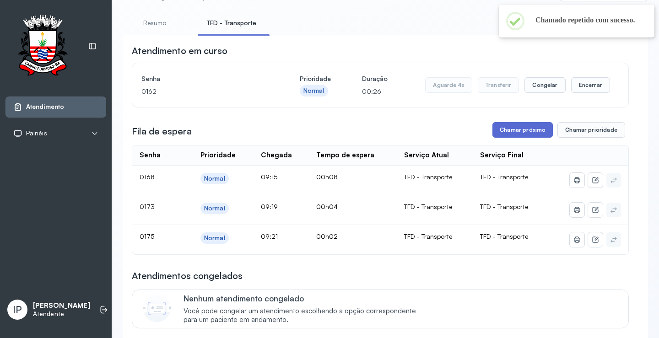
click at [532, 129] on button "Chamar próximo" at bounding box center [522, 130] width 60 height 16
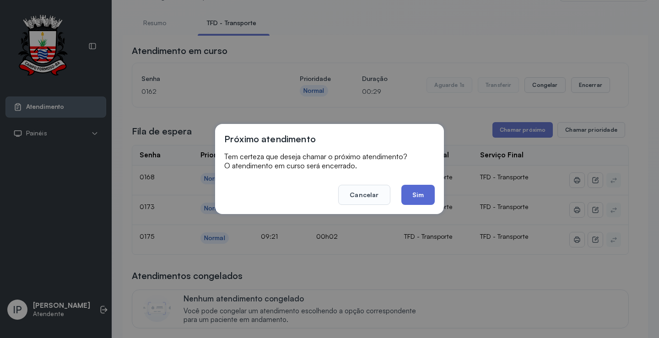
click at [419, 193] on button "Sim" at bounding box center [417, 195] width 33 height 20
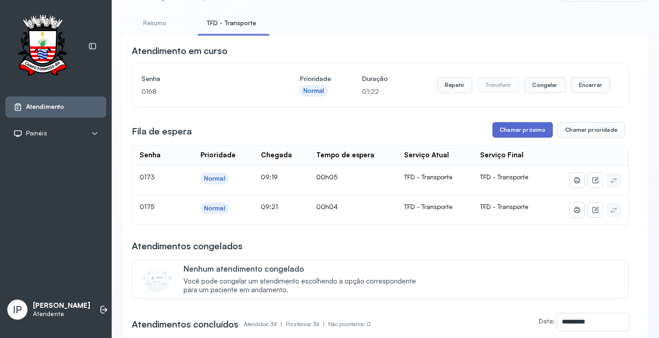
click at [493, 129] on button "Chamar próximo" at bounding box center [522, 130] width 60 height 16
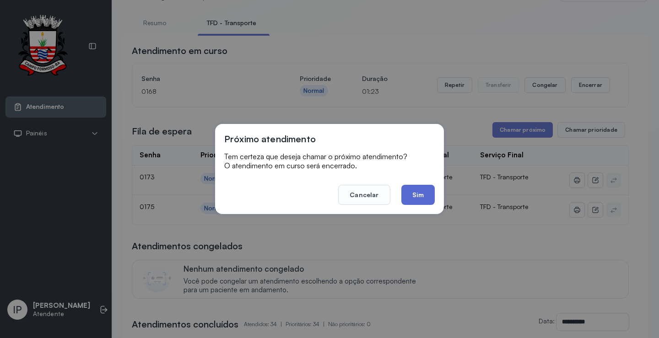
click at [410, 188] on button "Sim" at bounding box center [417, 195] width 33 height 20
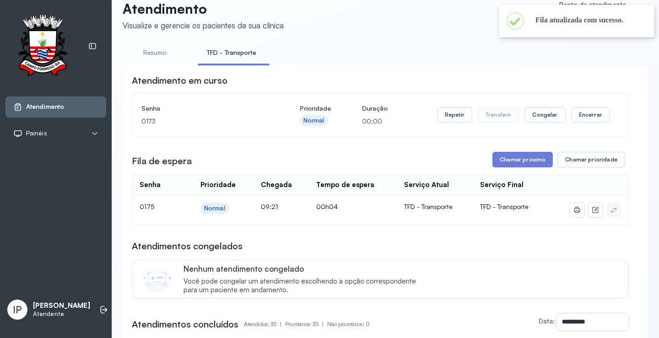
scroll to position [0, 0]
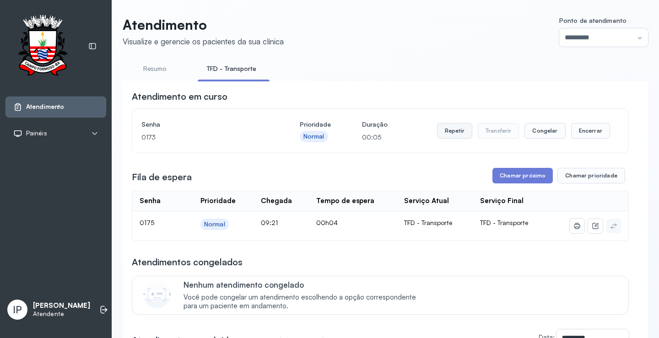
click at [450, 134] on button "Repetir" at bounding box center [454, 131] width 35 height 16
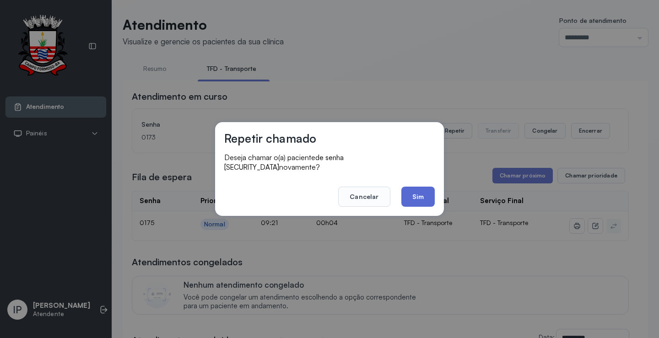
click at [419, 188] on button "Sim" at bounding box center [417, 197] width 33 height 20
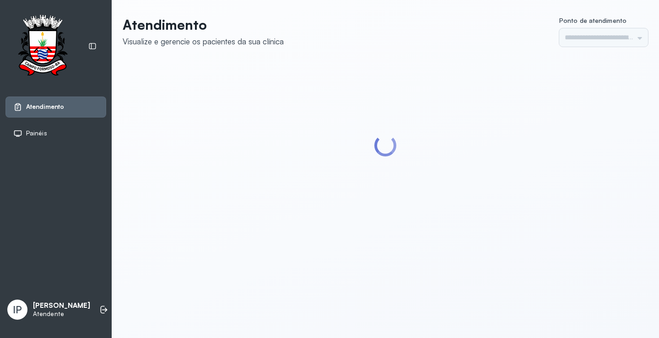
type input "*********"
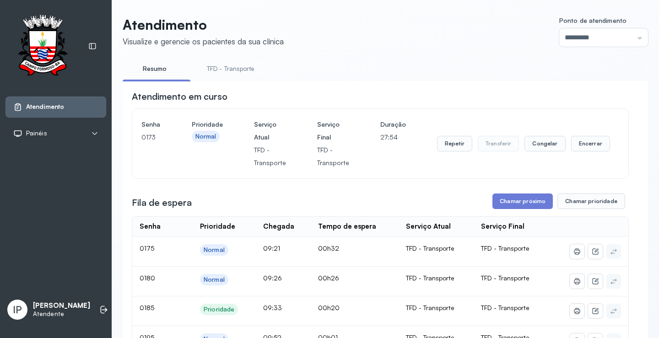
click at [227, 66] on link "TFD - Transporte" at bounding box center [231, 68] width 66 height 15
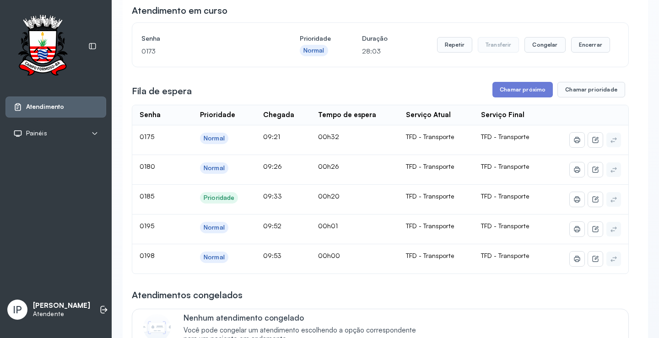
scroll to position [92, 0]
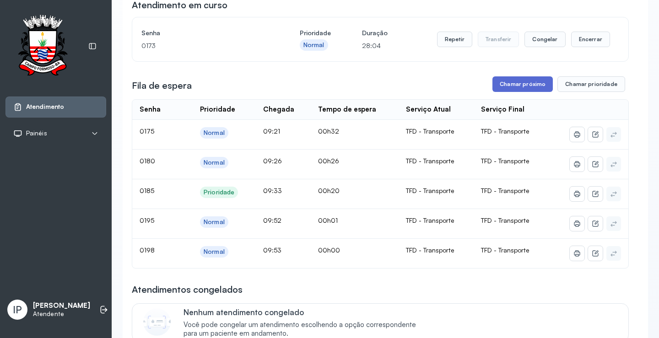
click at [525, 87] on button "Chamar próximo" at bounding box center [522, 84] width 60 height 16
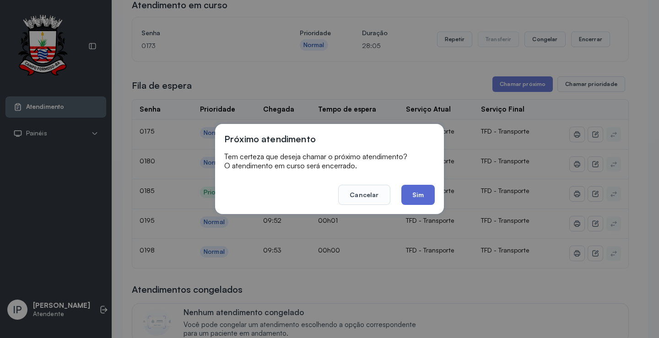
click at [410, 197] on button "Sim" at bounding box center [417, 195] width 33 height 20
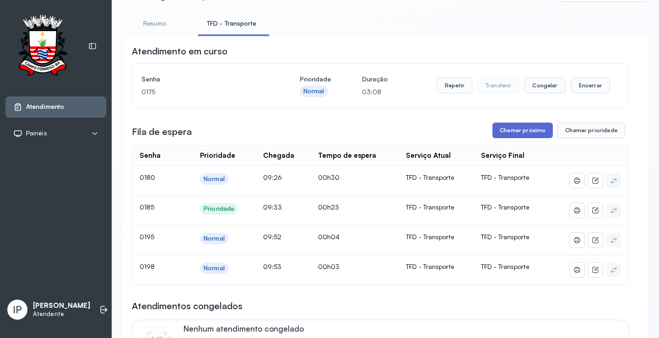
scroll to position [46, 0]
click at [506, 126] on button "Chamar próximo" at bounding box center [522, 130] width 60 height 16
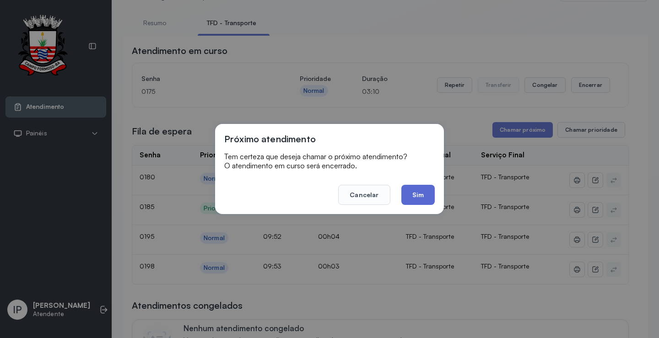
click at [412, 194] on button "Sim" at bounding box center [417, 195] width 33 height 20
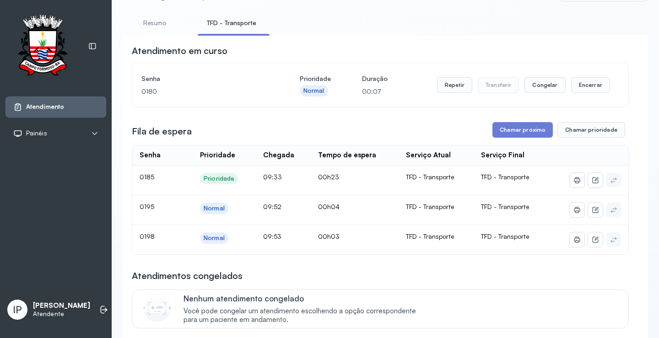
click at [443, 79] on div "Repetir Transferir Congelar Encerrar" at bounding box center [523, 85] width 173 height 26
click at [447, 91] on button "Repetir" at bounding box center [454, 85] width 35 height 16
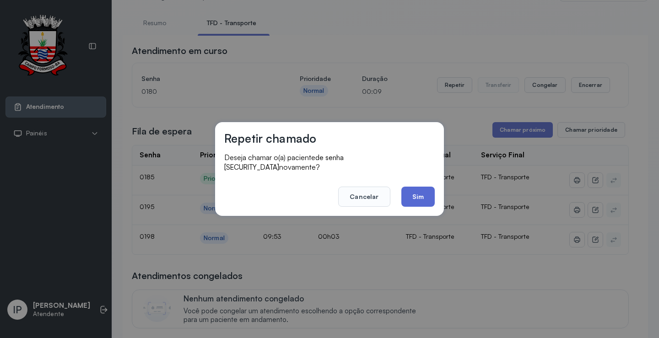
click at [409, 198] on button "Sim" at bounding box center [417, 197] width 33 height 20
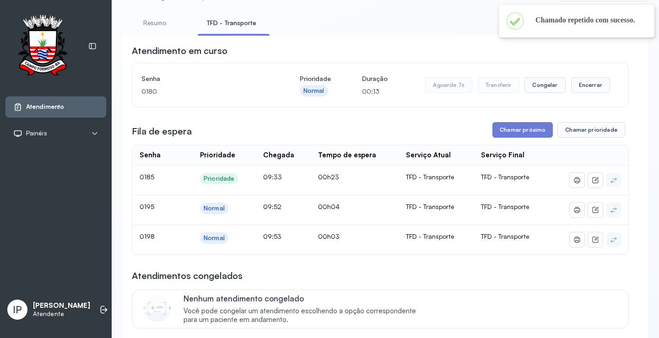
scroll to position [0, 0]
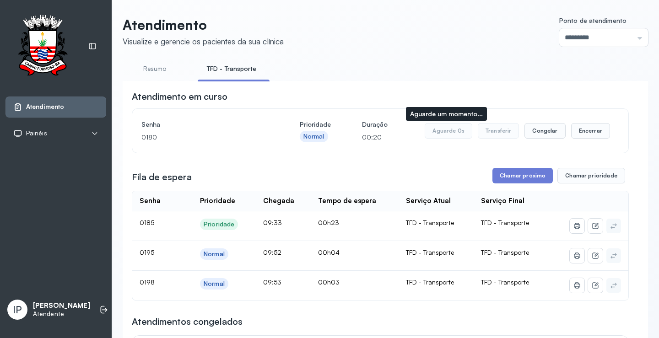
click at [442, 131] on button "Aguarde 0s" at bounding box center [449, 131] width 48 height 16
click at [443, 133] on button "Repetir" at bounding box center [454, 131] width 35 height 16
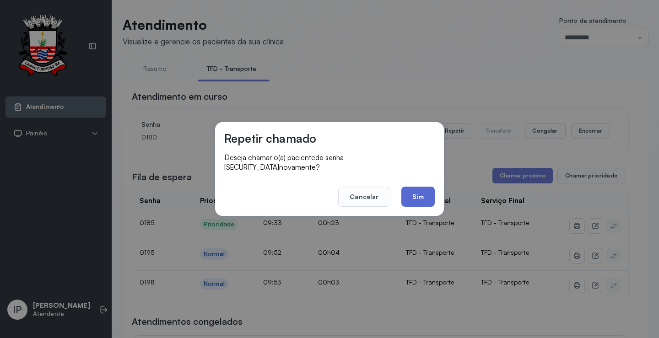
click at [427, 191] on button "Sim" at bounding box center [417, 197] width 33 height 20
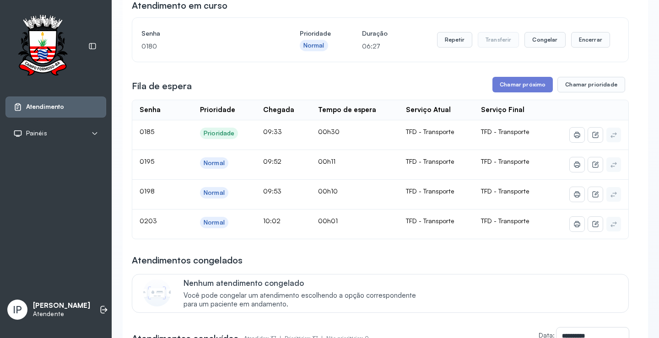
scroll to position [92, 0]
click at [502, 87] on button "Chamar próximo" at bounding box center [522, 84] width 60 height 16
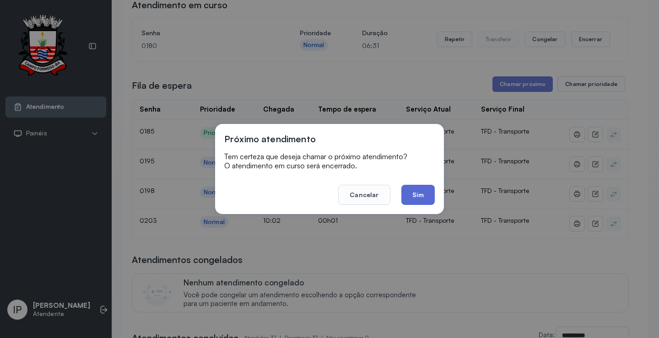
click at [425, 187] on button "Sim" at bounding box center [417, 195] width 33 height 20
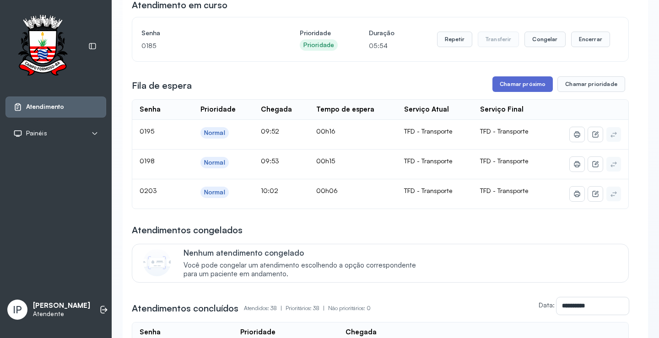
click at [510, 84] on button "Chamar próximo" at bounding box center [522, 84] width 60 height 16
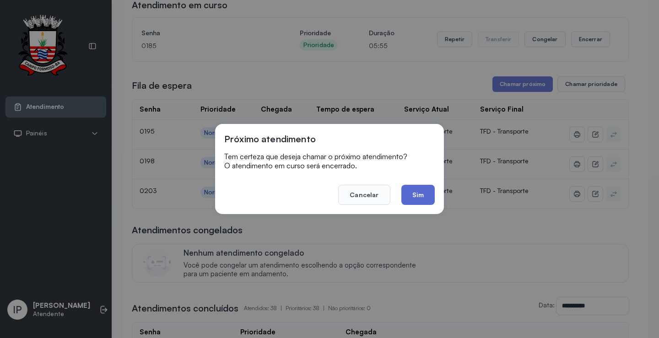
click at [424, 198] on button "Sim" at bounding box center [417, 195] width 33 height 20
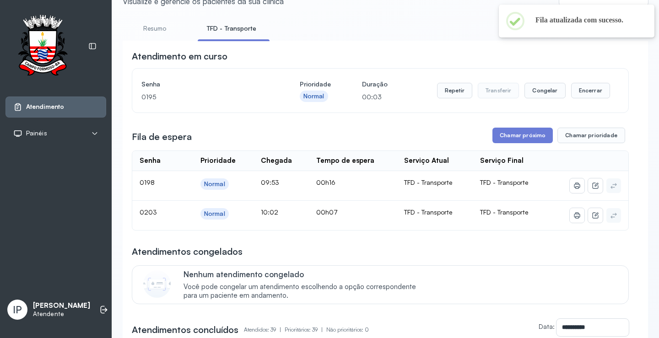
scroll to position [0, 0]
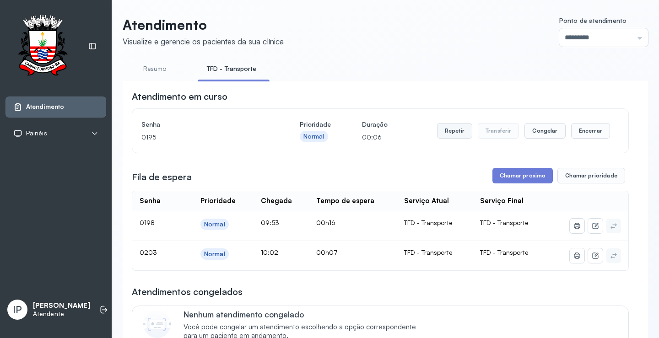
click at [437, 131] on button "Repetir" at bounding box center [454, 131] width 35 height 16
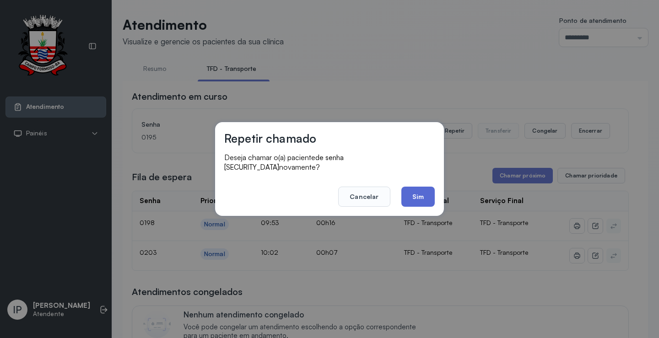
click at [427, 191] on button "Sim" at bounding box center [417, 197] width 33 height 20
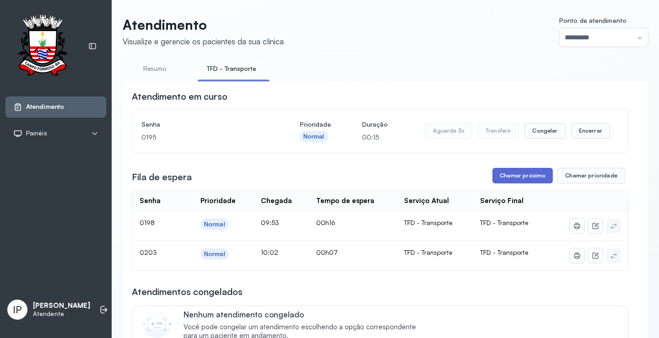
click at [511, 178] on button "Chamar próximo" at bounding box center [522, 176] width 60 height 16
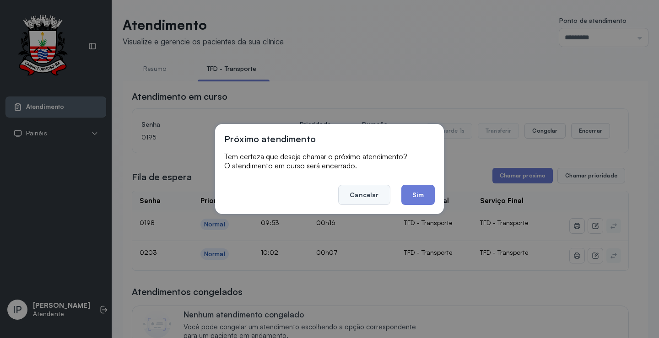
click at [372, 188] on button "Cancelar" at bounding box center [364, 195] width 52 height 20
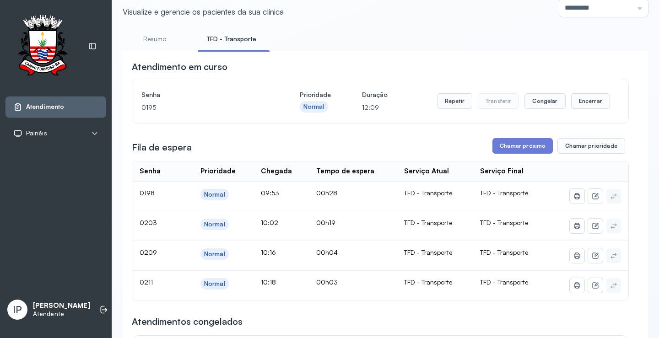
scroll to position [92, 0]
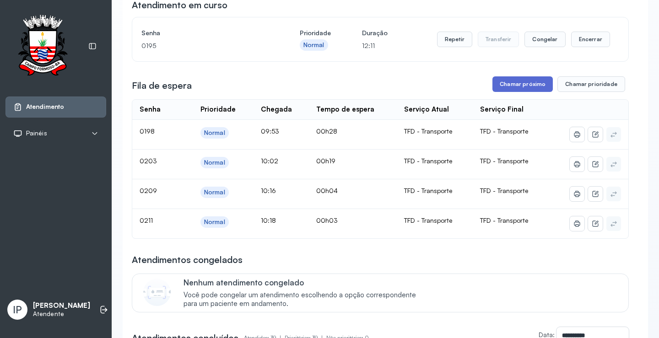
click at [510, 86] on button "Chamar próximo" at bounding box center [522, 84] width 60 height 16
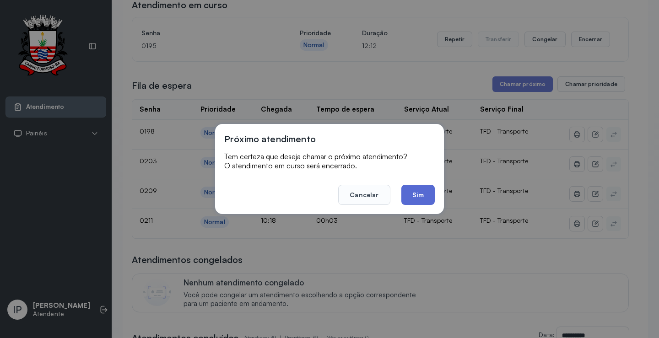
click at [423, 186] on button "Sim" at bounding box center [417, 195] width 33 height 20
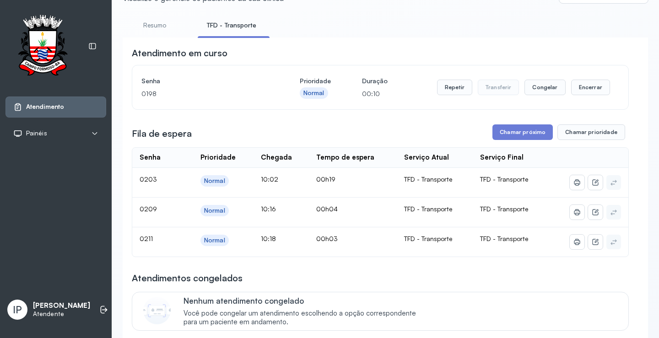
scroll to position [0, 0]
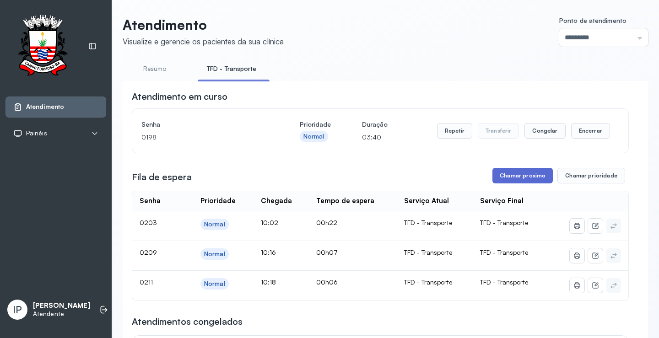
click at [511, 178] on button "Chamar próximo" at bounding box center [522, 176] width 60 height 16
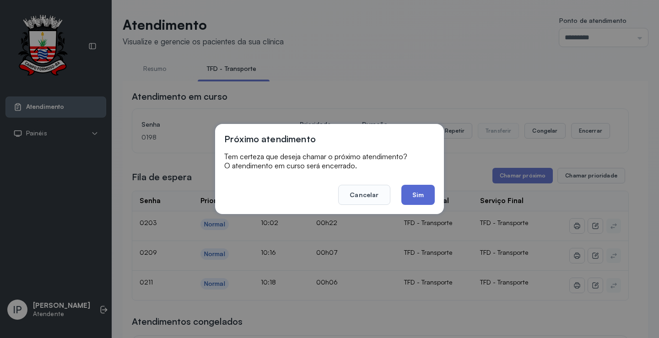
click at [416, 198] on button "Sim" at bounding box center [417, 195] width 33 height 20
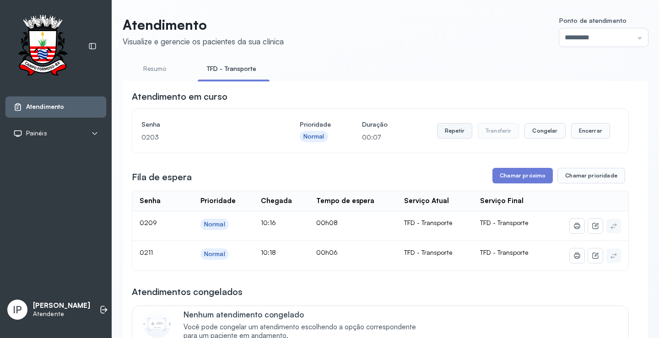
click at [455, 133] on button "Repetir" at bounding box center [454, 131] width 35 height 16
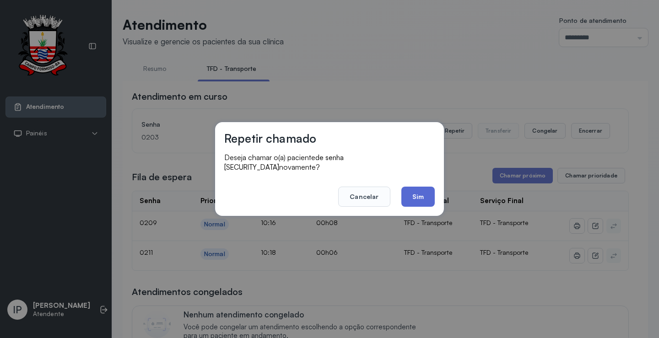
click at [415, 191] on button "Sim" at bounding box center [417, 197] width 33 height 20
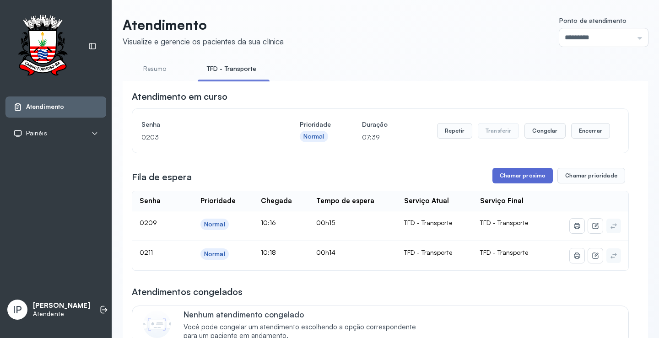
click at [514, 179] on button "Chamar próximo" at bounding box center [522, 176] width 60 height 16
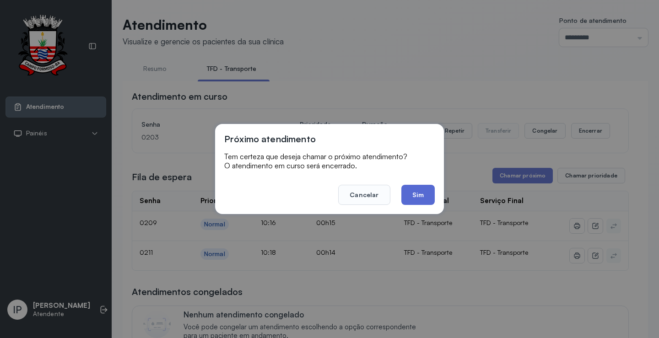
click at [418, 198] on button "Sim" at bounding box center [417, 195] width 33 height 20
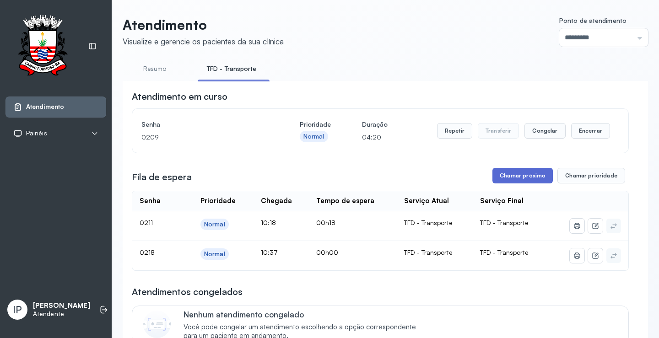
click at [525, 177] on button "Chamar próximo" at bounding box center [522, 176] width 60 height 16
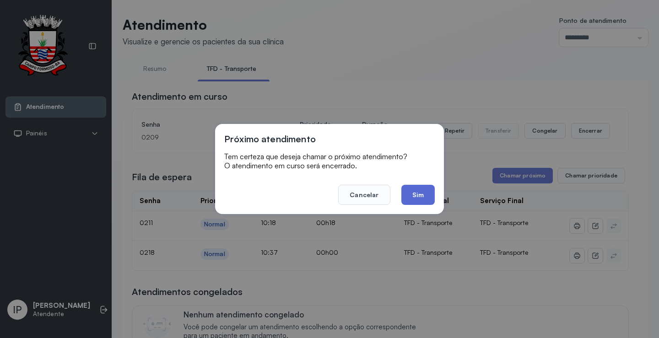
click at [420, 199] on button "Sim" at bounding box center [417, 195] width 33 height 20
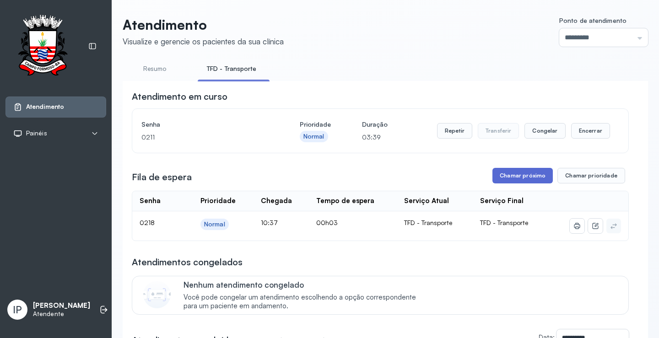
click at [518, 174] on button "Chamar próximo" at bounding box center [522, 176] width 60 height 16
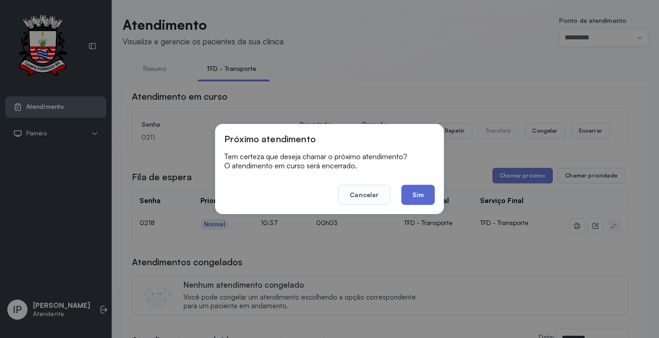
click at [413, 196] on button "Sim" at bounding box center [417, 195] width 33 height 20
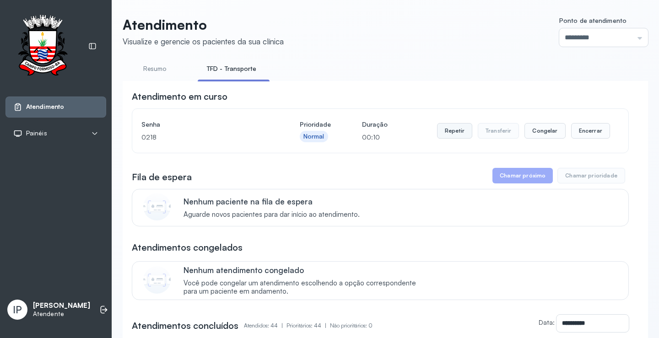
click at [445, 129] on button "Repetir" at bounding box center [454, 131] width 35 height 16
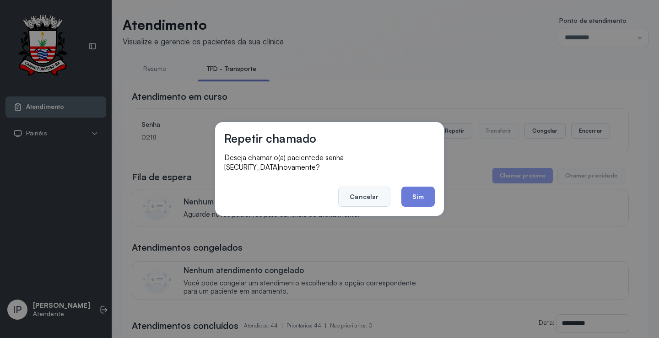
click at [383, 187] on button "Cancelar" at bounding box center [364, 197] width 52 height 20
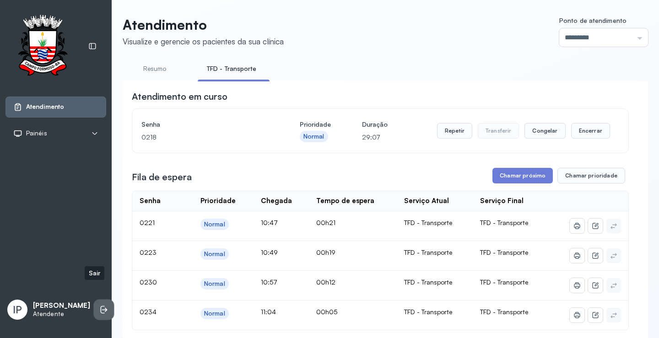
click at [101, 306] on icon at bounding box center [103, 310] width 4 height 8
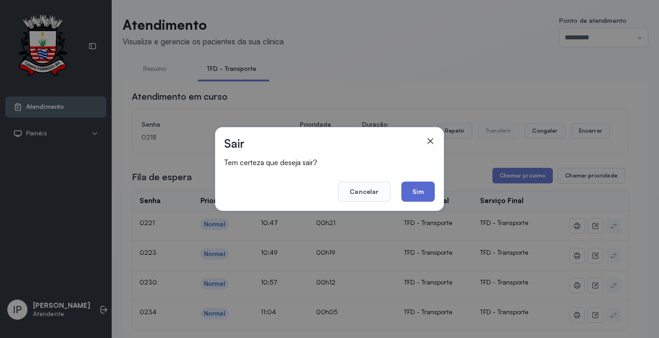
click at [414, 189] on button "Sim" at bounding box center [417, 192] width 33 height 20
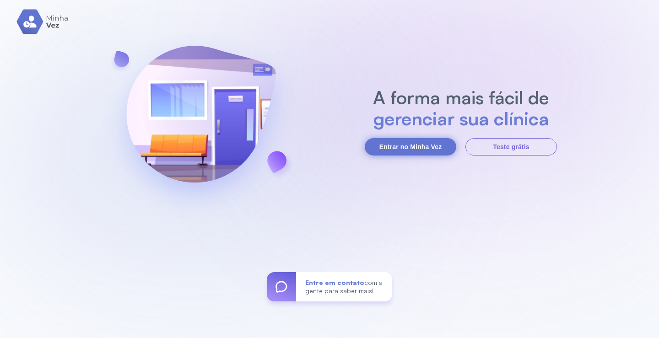
click at [409, 146] on button "Entrar no Minha Vez" at bounding box center [411, 146] width 92 height 17
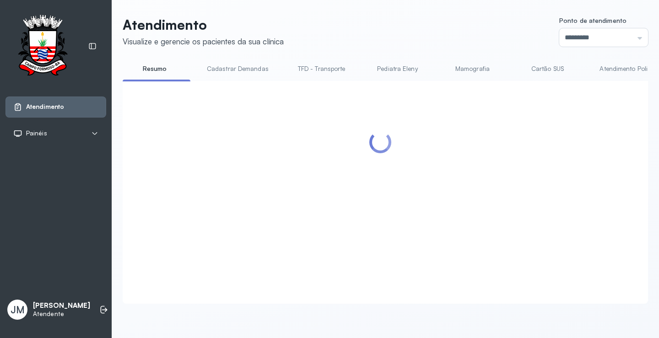
scroll to position [0, 0]
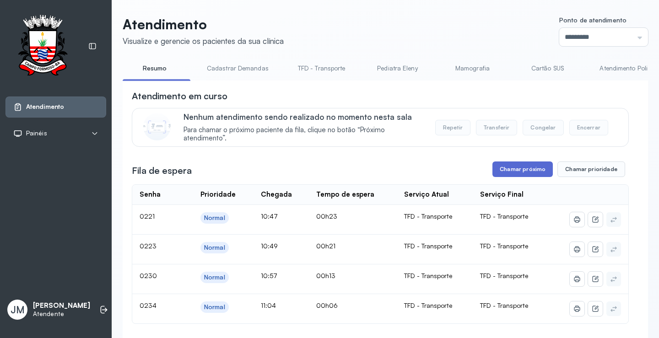
click at [522, 167] on button "Chamar próximo" at bounding box center [522, 170] width 60 height 16
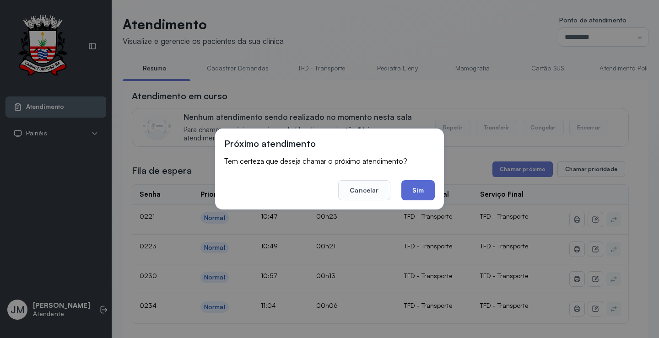
click at [420, 188] on button "Sim" at bounding box center [417, 190] width 33 height 20
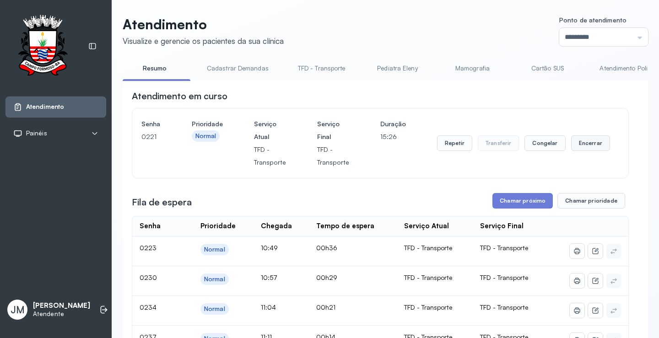
click at [587, 139] on button "Encerrar" at bounding box center [590, 143] width 39 height 16
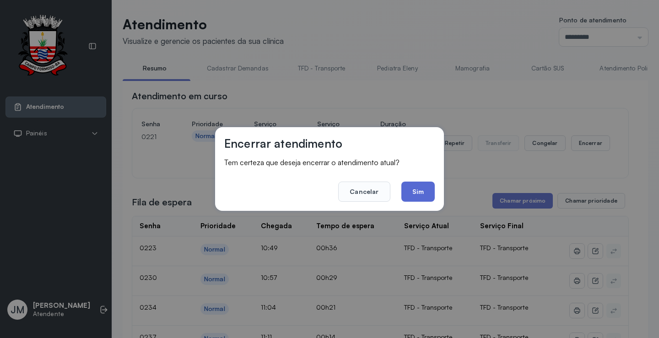
click at [426, 195] on button "Sim" at bounding box center [417, 192] width 33 height 20
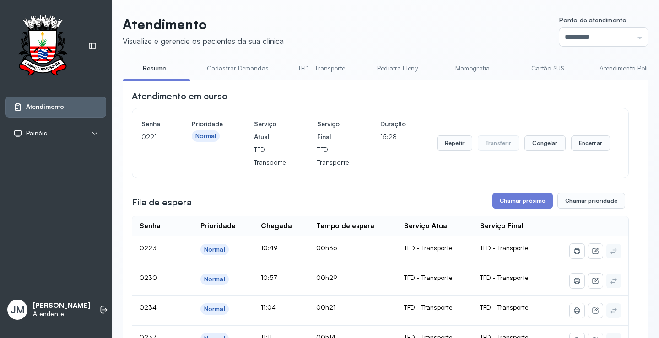
drag, startPoint x: 524, startPoint y: 202, endPoint x: 443, endPoint y: 199, distance: 81.5
click at [523, 202] on button "Chamar próximo" at bounding box center [522, 201] width 60 height 16
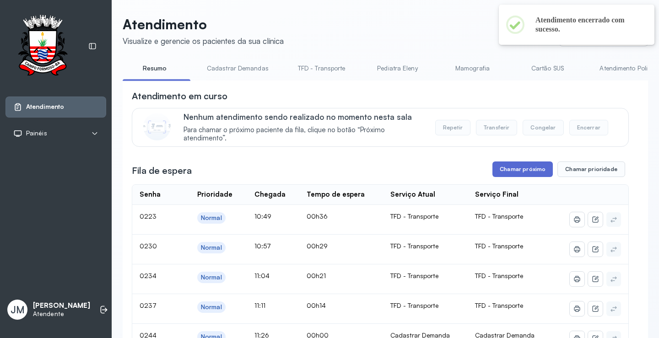
click at [517, 173] on button "Chamar próximo" at bounding box center [522, 170] width 60 height 16
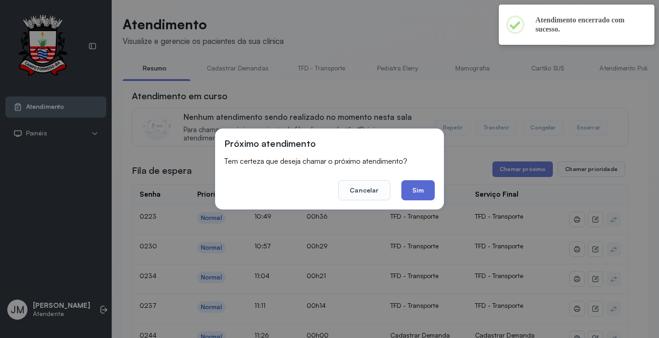
click at [416, 186] on button "Sim" at bounding box center [417, 190] width 33 height 20
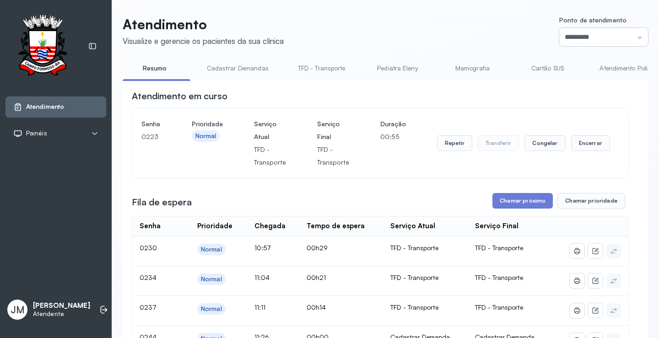
click at [628, 39] on input "*********" at bounding box center [603, 37] width 89 height 18
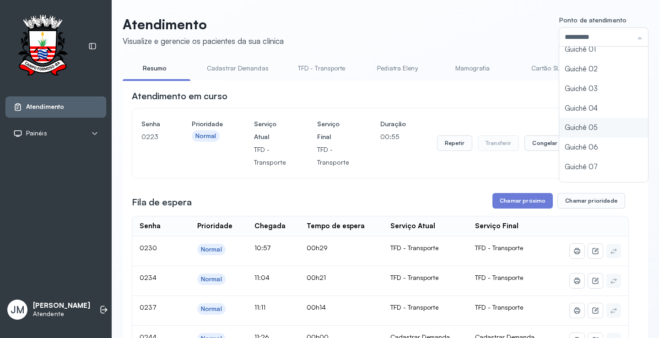
scroll to position [40, 0]
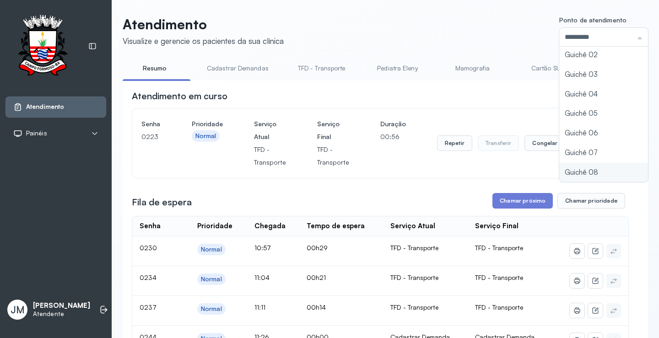
type input "*********"
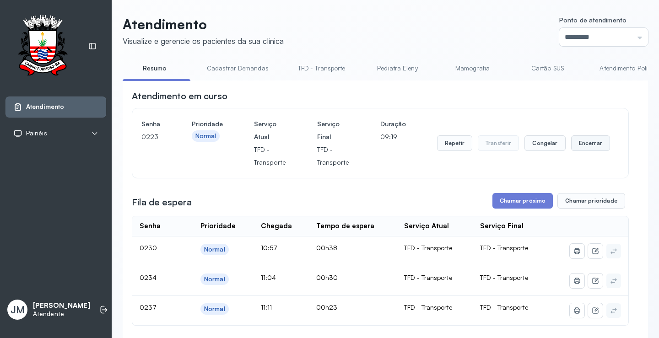
click at [587, 145] on button "Encerrar" at bounding box center [590, 143] width 39 height 16
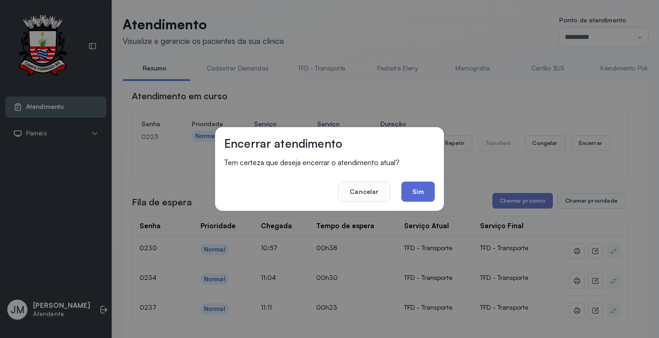
click at [417, 191] on button "Sim" at bounding box center [417, 192] width 33 height 20
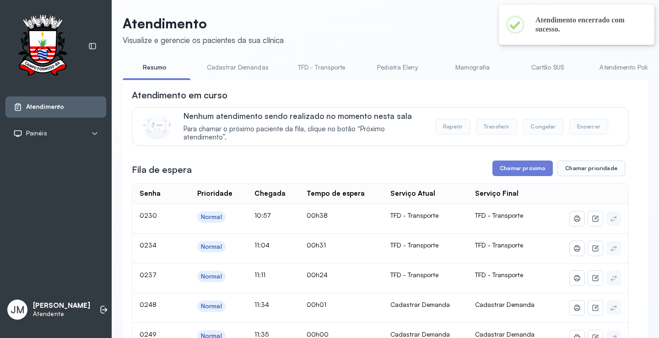
scroll to position [0, 0]
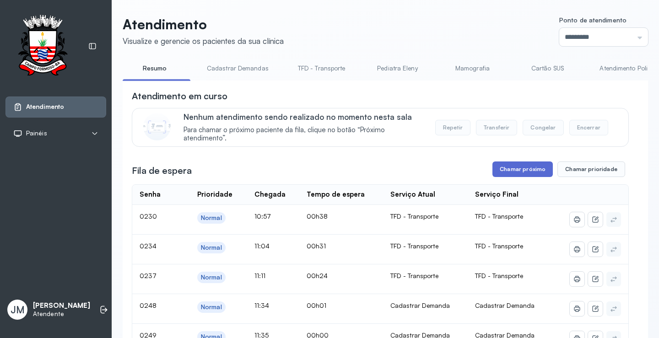
click at [514, 171] on button "Chamar próximo" at bounding box center [522, 170] width 60 height 16
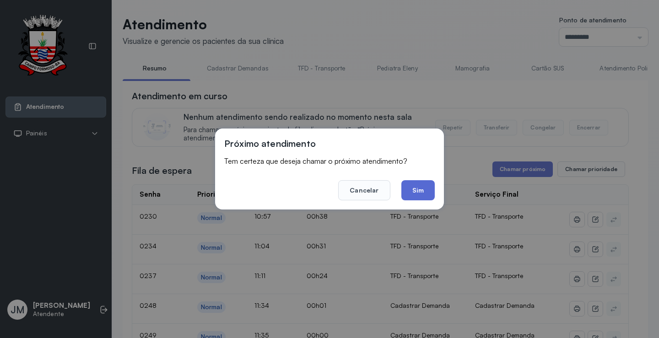
click at [420, 193] on button "Sim" at bounding box center [417, 190] width 33 height 20
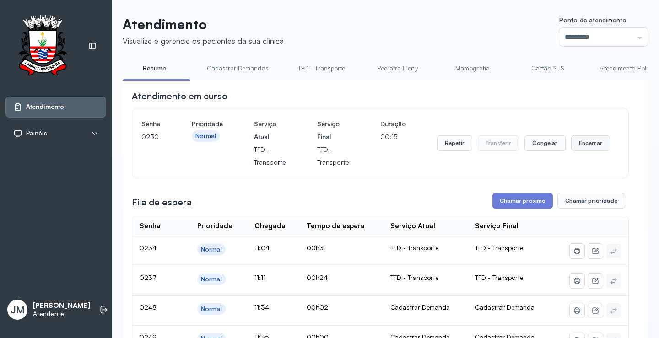
click at [585, 141] on button "Encerrar" at bounding box center [590, 143] width 39 height 16
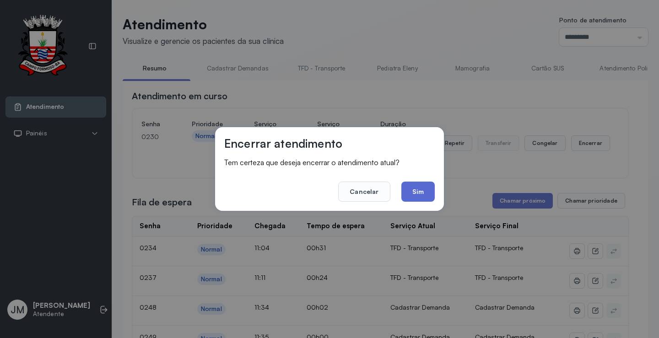
click at [415, 190] on button "Sim" at bounding box center [417, 192] width 33 height 20
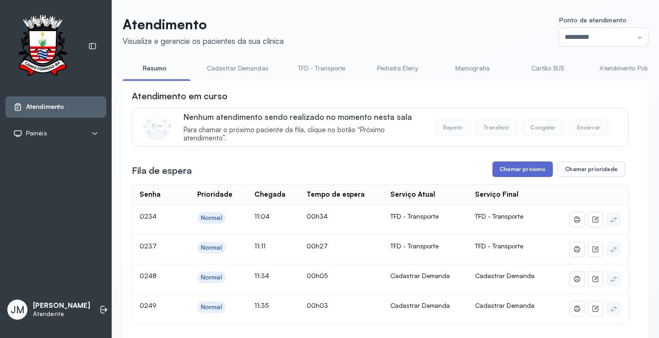
click at [519, 173] on button "Chamar próximo" at bounding box center [522, 170] width 60 height 16
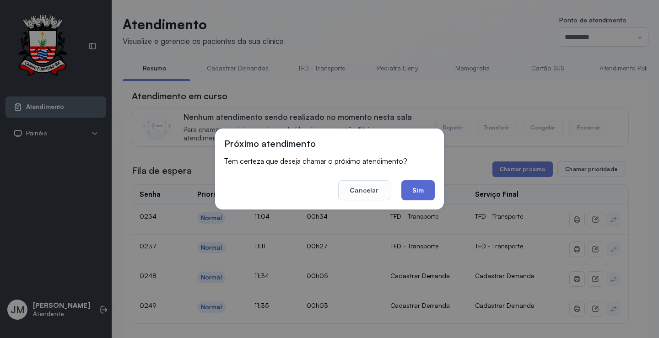
click at [430, 192] on button "Sim" at bounding box center [417, 190] width 33 height 20
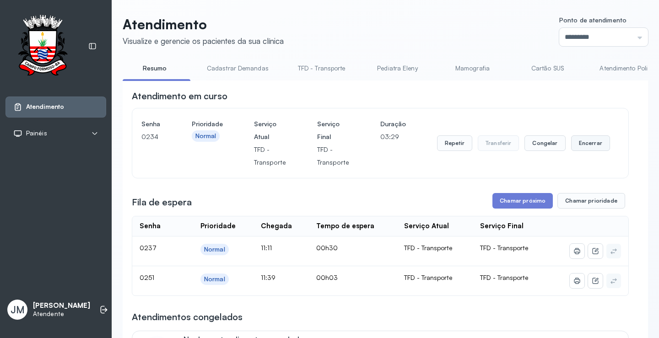
click at [585, 145] on button "Encerrar" at bounding box center [590, 143] width 39 height 16
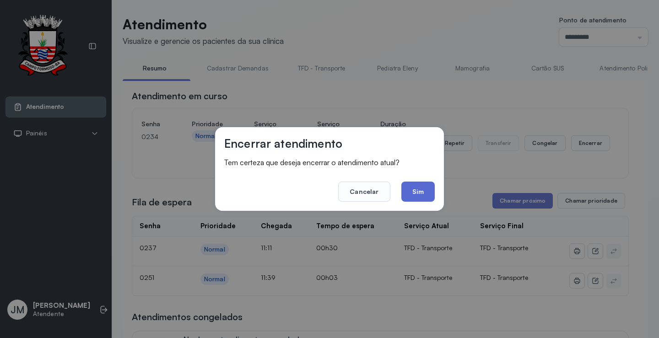
click at [420, 190] on button "Sim" at bounding box center [417, 192] width 33 height 20
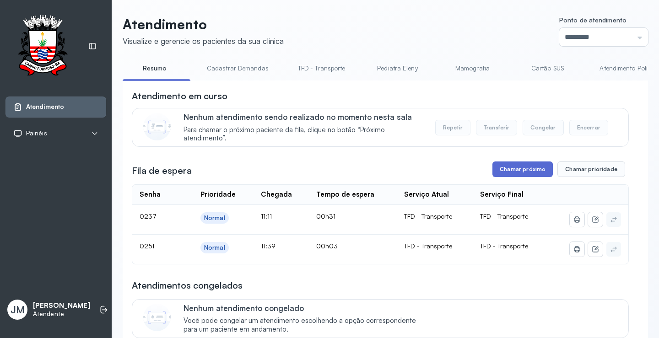
click at [525, 168] on button "Chamar próximo" at bounding box center [522, 170] width 60 height 16
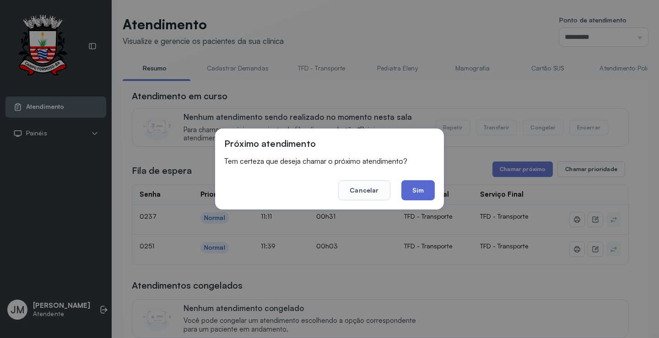
click at [420, 191] on button "Sim" at bounding box center [417, 190] width 33 height 20
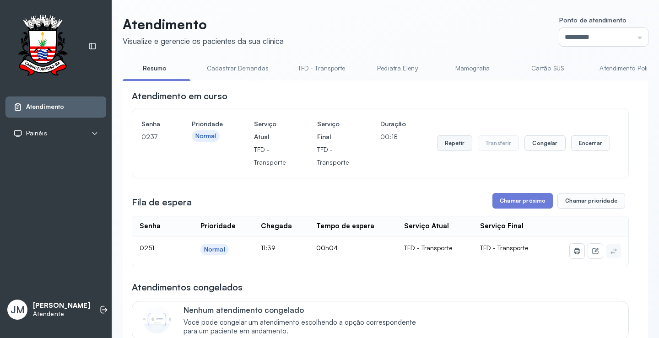
click at [450, 143] on button "Repetir" at bounding box center [454, 143] width 35 height 16
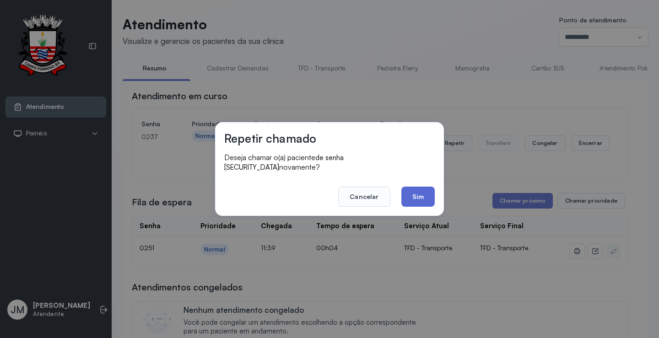
click at [422, 188] on button "Sim" at bounding box center [417, 197] width 33 height 20
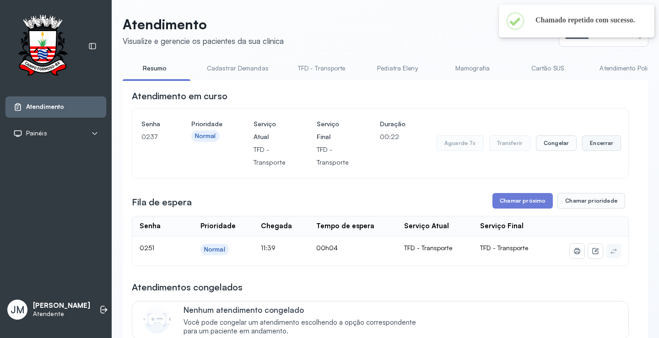
click at [594, 145] on button "Encerrar" at bounding box center [601, 143] width 39 height 16
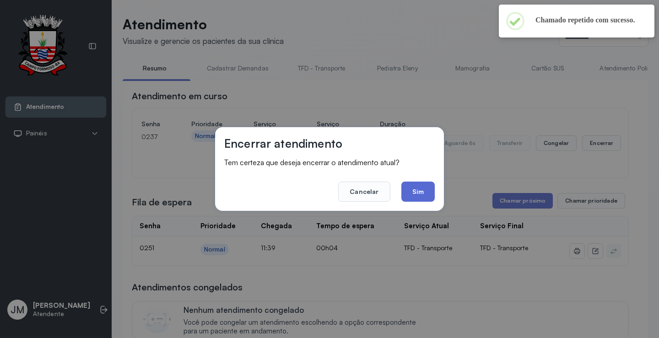
click at [423, 196] on button "Sim" at bounding box center [417, 192] width 33 height 20
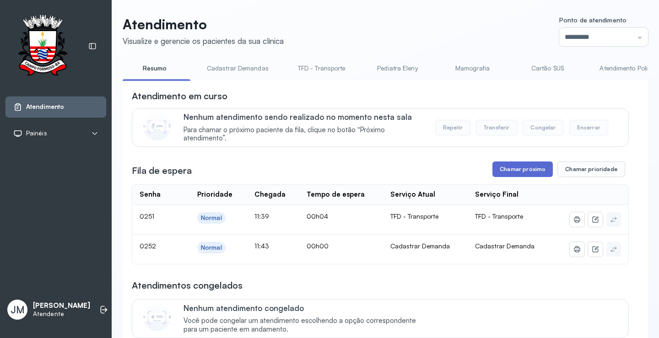
click at [519, 167] on button "Chamar próximo" at bounding box center [522, 170] width 60 height 16
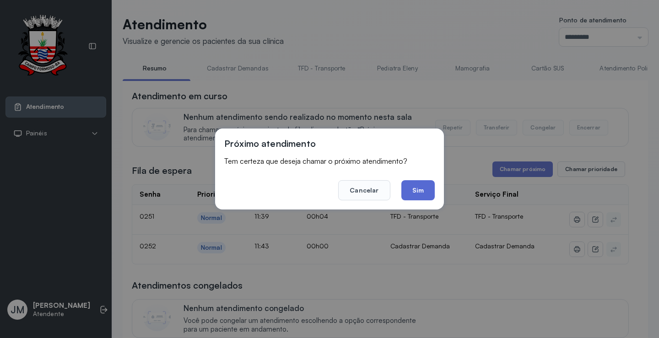
click at [409, 192] on button "Sim" at bounding box center [417, 190] width 33 height 20
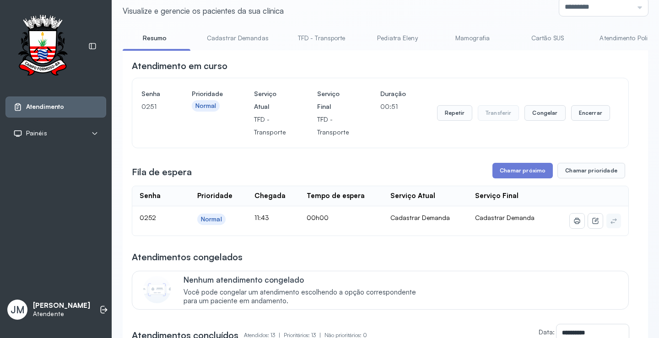
scroll to position [0, 0]
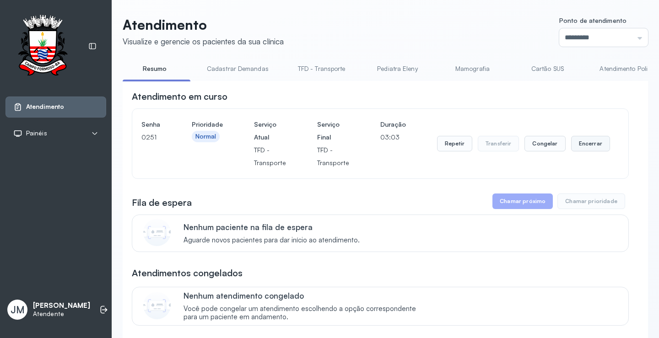
click at [590, 143] on button "Encerrar" at bounding box center [590, 144] width 39 height 16
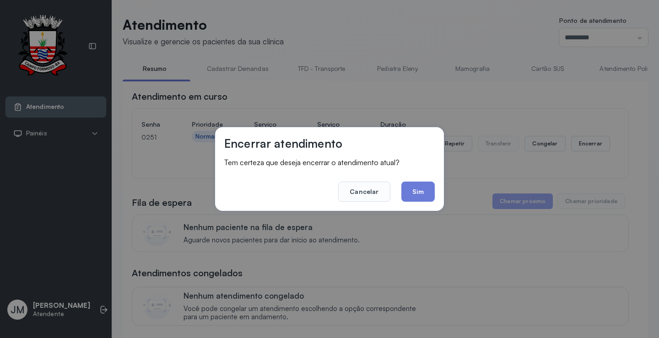
drag, startPoint x: 426, startPoint y: 194, endPoint x: 420, endPoint y: 191, distance: 7.2
click at [426, 194] on button "Sim" at bounding box center [417, 192] width 33 height 20
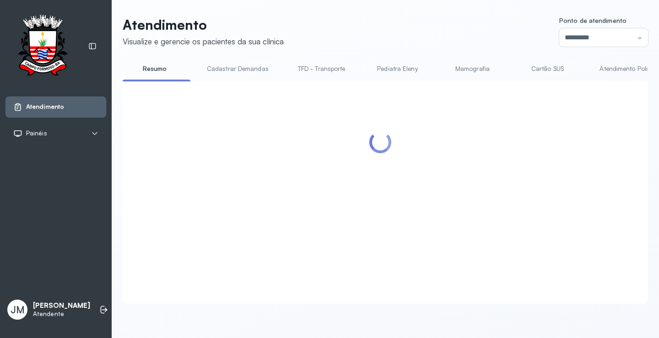
click at [248, 68] on link "Cadastrar Demandas" at bounding box center [238, 68] width 80 height 15
click at [156, 70] on link "Resumo" at bounding box center [155, 68] width 64 height 15
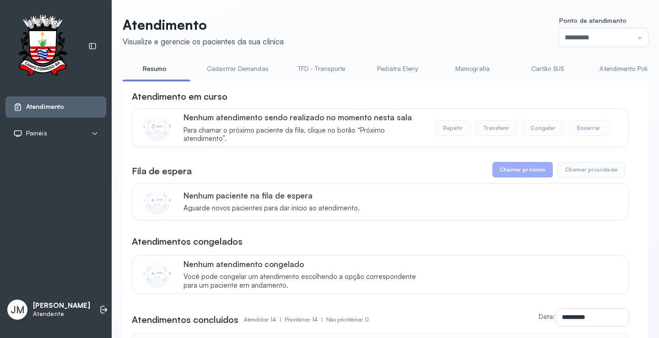
click at [319, 67] on link "TFD - Transporte" at bounding box center [322, 68] width 66 height 15
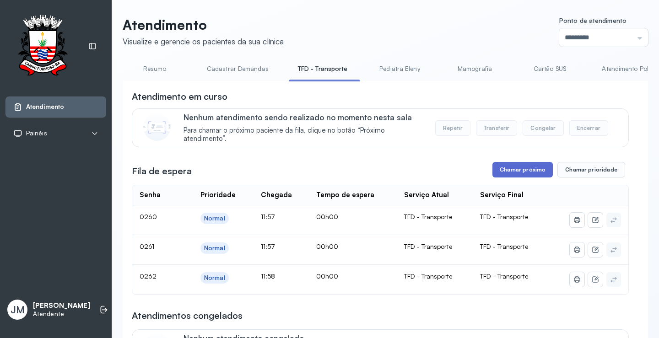
click at [519, 173] on button "Chamar próximo" at bounding box center [522, 170] width 60 height 16
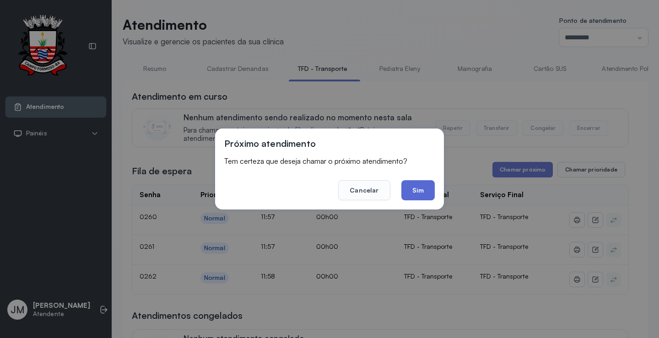
click at [415, 189] on button "Sim" at bounding box center [417, 190] width 33 height 20
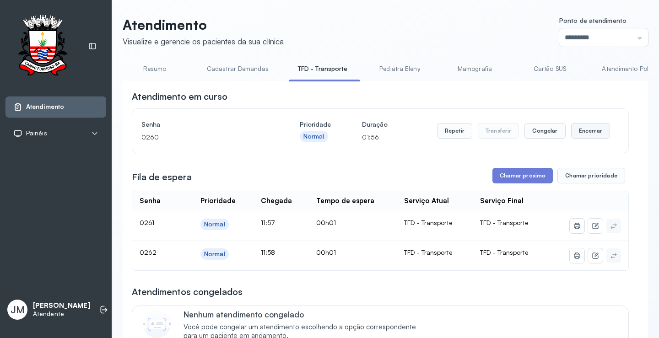
click at [580, 125] on button "Encerrar" at bounding box center [590, 131] width 39 height 16
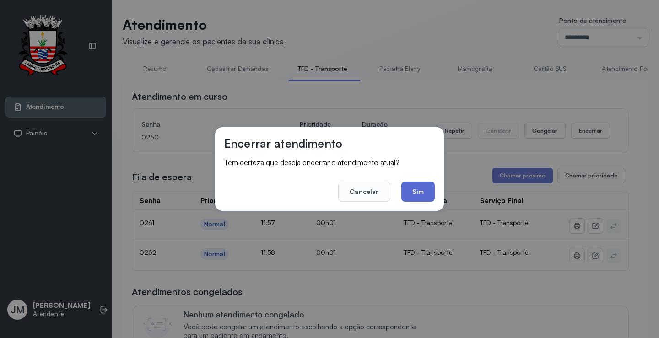
click at [418, 187] on button "Sim" at bounding box center [417, 192] width 33 height 20
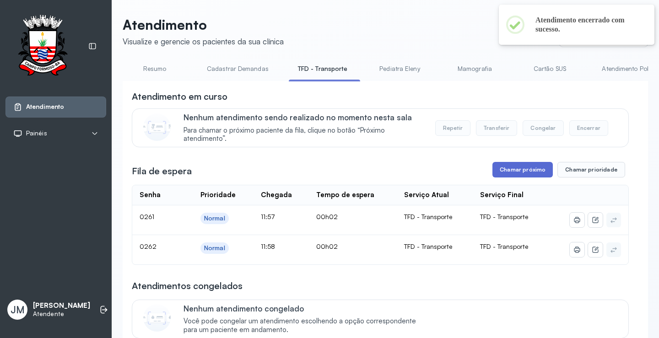
click at [512, 175] on button "Chamar próximo" at bounding box center [522, 170] width 60 height 16
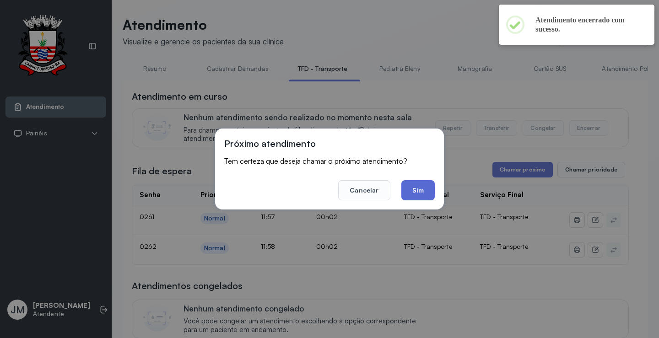
click at [421, 192] on button "Sim" at bounding box center [417, 190] width 33 height 20
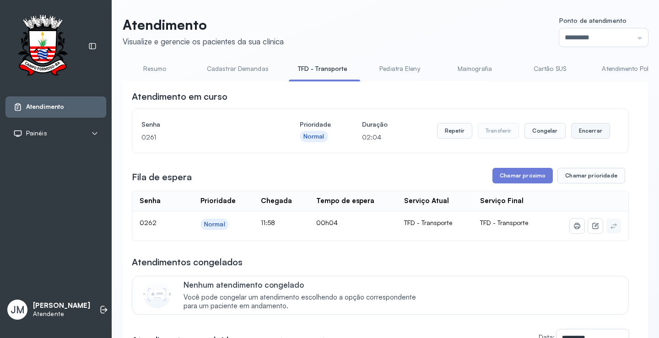
click at [573, 128] on button "Encerrar" at bounding box center [590, 131] width 39 height 16
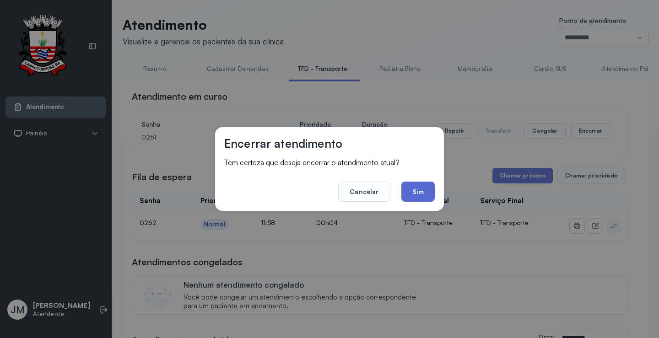
click at [421, 192] on button "Sim" at bounding box center [417, 192] width 33 height 20
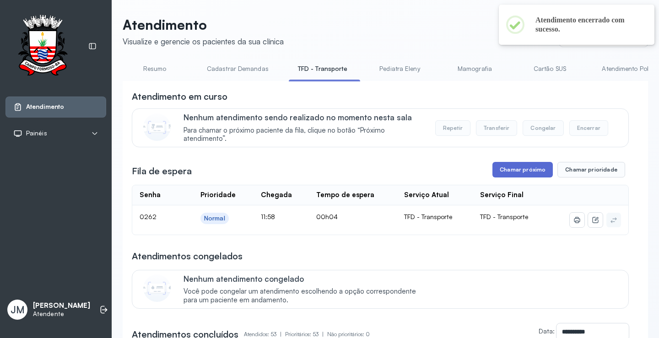
click at [508, 170] on button "Chamar próximo" at bounding box center [522, 170] width 60 height 16
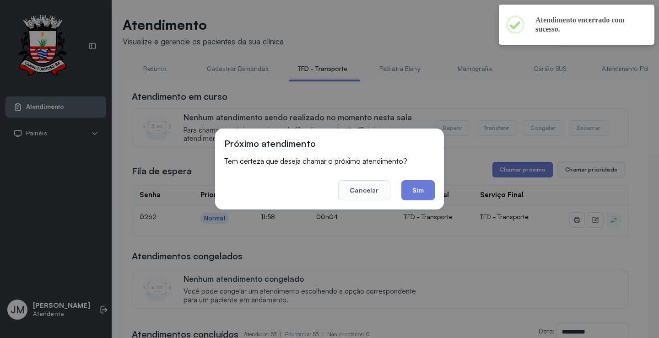
drag, startPoint x: 424, startPoint y: 193, endPoint x: 443, endPoint y: 175, distance: 26.9
click at [433, 185] on button "Sim" at bounding box center [417, 190] width 33 height 20
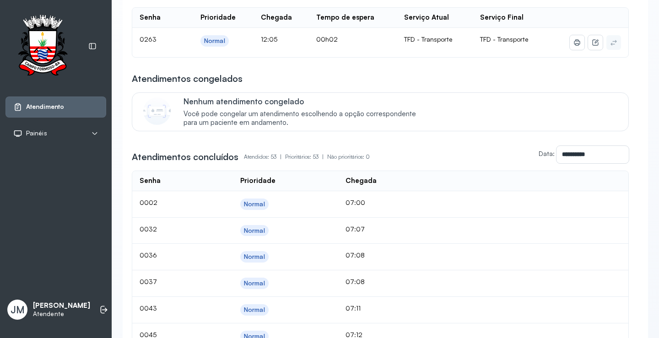
scroll to position [46, 0]
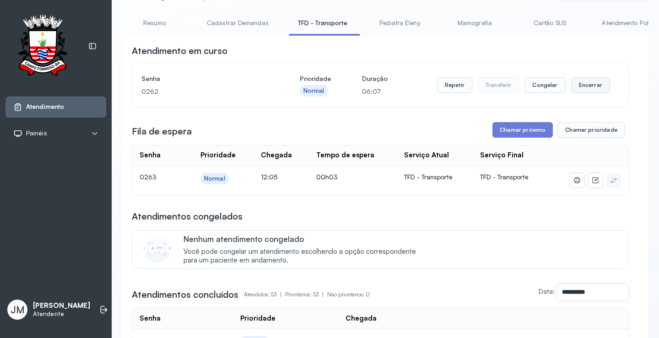
click at [587, 81] on button "Encerrar" at bounding box center [590, 85] width 39 height 16
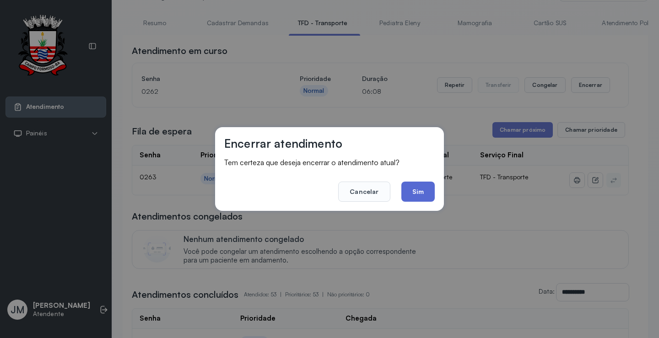
click at [426, 197] on button "Sim" at bounding box center [417, 192] width 33 height 20
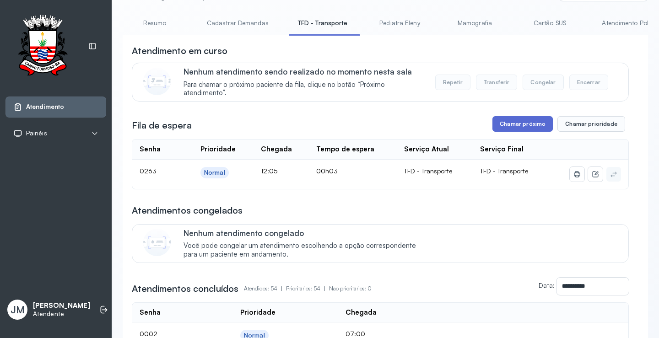
click at [511, 124] on button "Chamar próximo" at bounding box center [522, 124] width 60 height 16
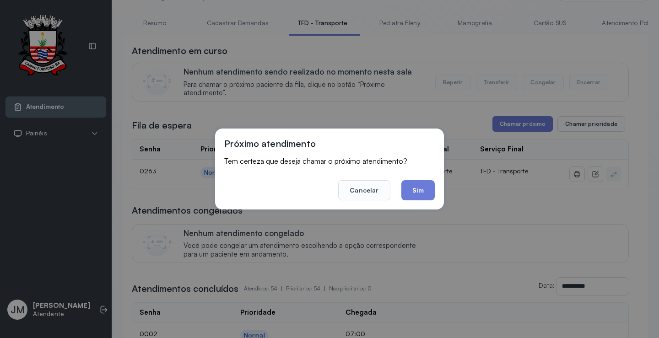
click at [411, 160] on div "Próximo atendimento Tem certeza que deseja chamar o próximo atendimento? Cancel…" at bounding box center [329, 169] width 229 height 81
drag, startPoint x: 415, startPoint y: 187, endPoint x: 436, endPoint y: 140, distance: 51.6
click at [435, 145] on div "Próximo atendimento Tem certeza que deseja chamar o próximo atendimento? Cancel…" at bounding box center [329, 169] width 229 height 81
click at [423, 189] on button "Sim" at bounding box center [417, 190] width 33 height 20
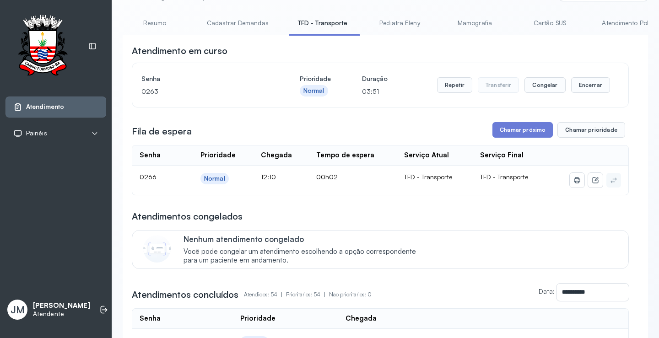
click at [583, 78] on div "Repetir Transferir Congelar Encerrar" at bounding box center [523, 85] width 173 height 26
click at [572, 90] on button "Encerrar" at bounding box center [590, 85] width 39 height 16
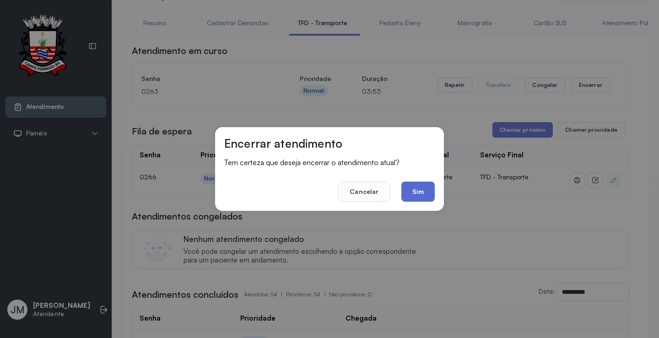
click at [420, 194] on button "Sim" at bounding box center [417, 192] width 33 height 20
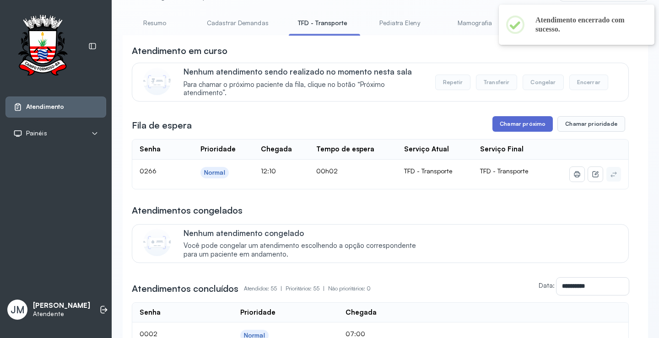
click at [505, 122] on button "Chamar próximo" at bounding box center [522, 124] width 60 height 16
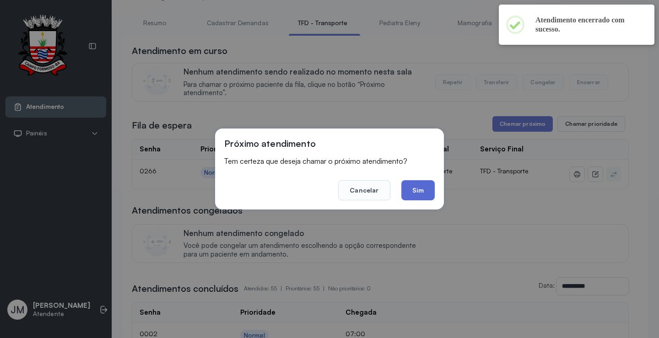
click at [419, 191] on button "Sim" at bounding box center [417, 190] width 33 height 20
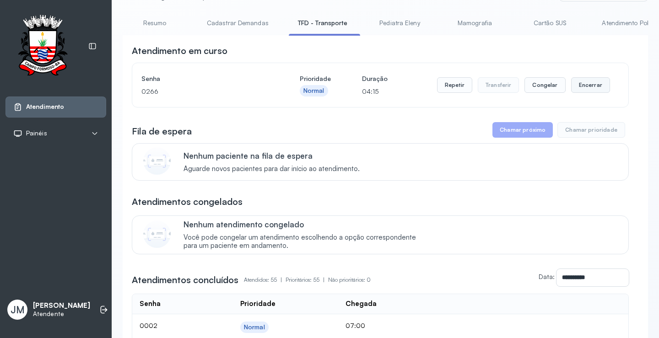
click at [582, 87] on button "Encerrar" at bounding box center [590, 85] width 39 height 16
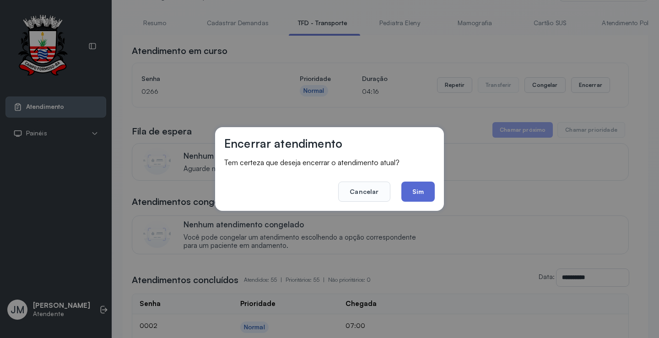
click at [426, 191] on button "Sim" at bounding box center [417, 192] width 33 height 20
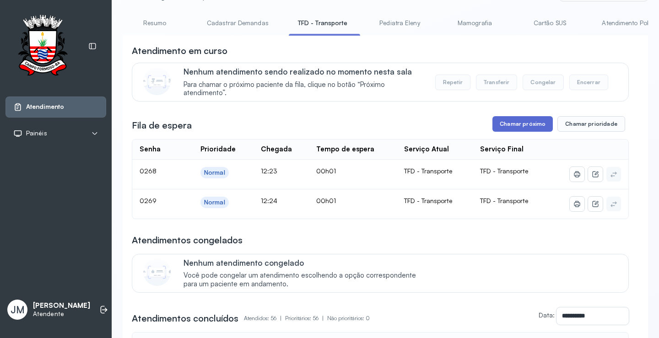
click at [504, 127] on button "Chamar próximo" at bounding box center [522, 124] width 60 height 16
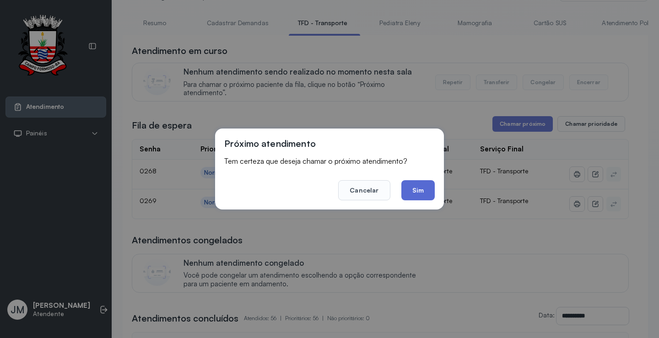
click at [404, 191] on button "Sim" at bounding box center [417, 190] width 33 height 20
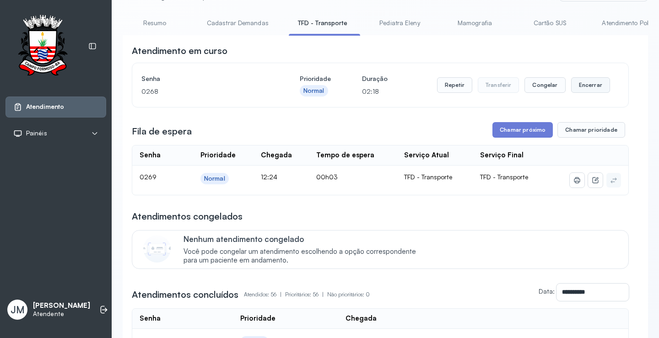
click at [599, 86] on button "Encerrar" at bounding box center [590, 85] width 39 height 16
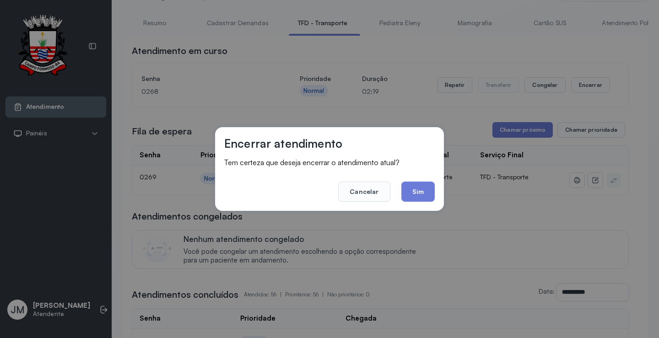
click at [442, 195] on div "Encerrar atendimento Tem certeza que deseja encerrar o atendimento atual? Cance…" at bounding box center [329, 169] width 229 height 84
click at [419, 192] on button "Sim" at bounding box center [417, 192] width 33 height 20
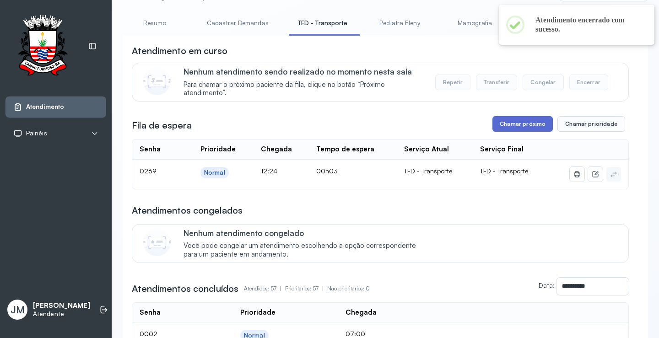
click at [512, 127] on button "Chamar próximo" at bounding box center [522, 124] width 60 height 16
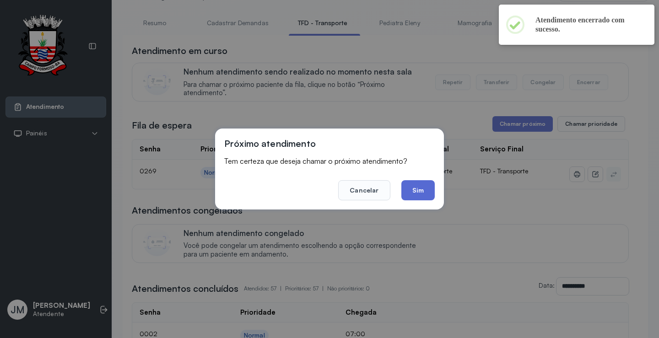
click at [423, 193] on button "Sim" at bounding box center [417, 190] width 33 height 20
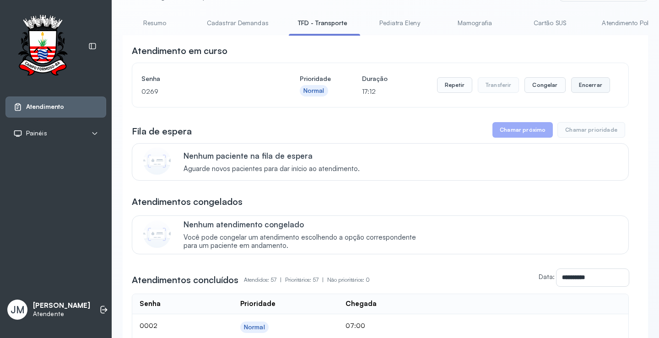
click at [590, 86] on button "Encerrar" at bounding box center [590, 85] width 39 height 16
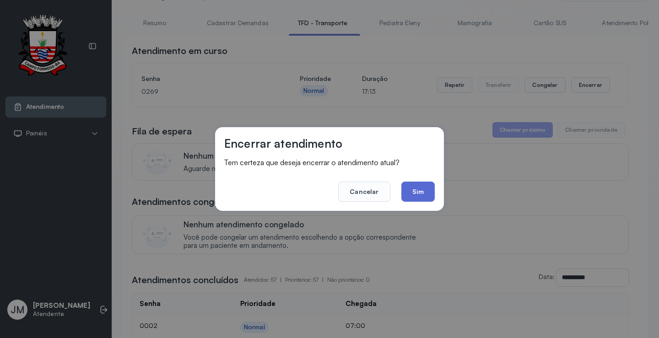
click at [423, 188] on button "Sim" at bounding box center [417, 192] width 33 height 20
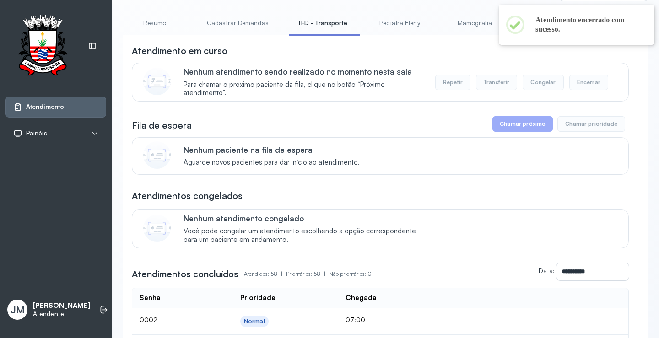
click at [388, 19] on link "Pediatra Eleny" at bounding box center [399, 23] width 64 height 15
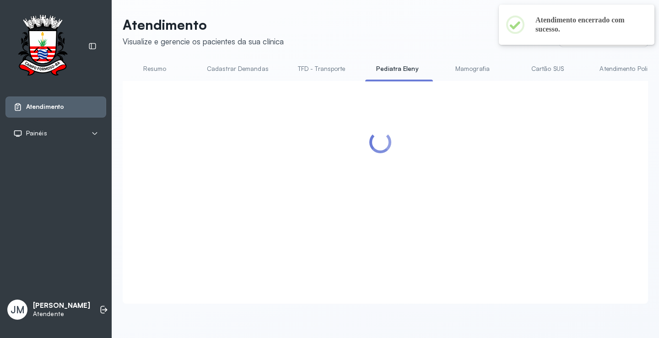
scroll to position [0, 0]
click at [314, 68] on link "TFD - Transporte" at bounding box center [322, 68] width 66 height 15
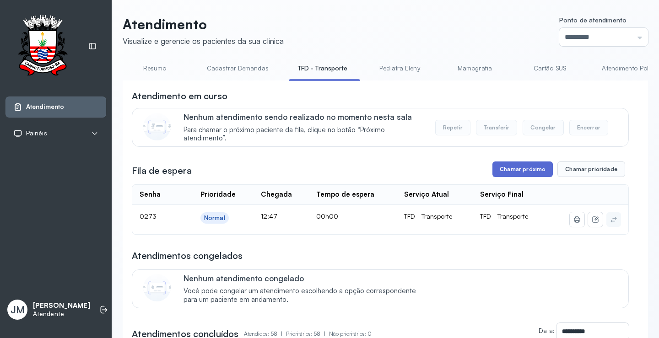
click at [517, 169] on button "Chamar próximo" at bounding box center [522, 170] width 60 height 16
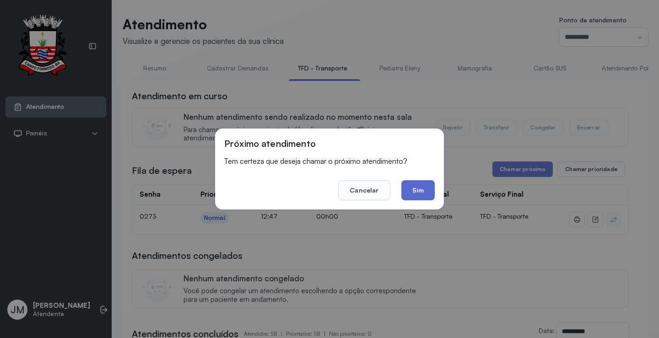
click at [410, 193] on button "Sim" at bounding box center [417, 190] width 33 height 20
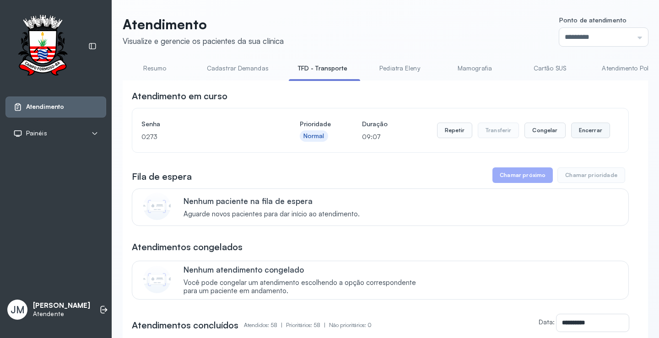
click at [581, 135] on button "Encerrar" at bounding box center [590, 131] width 39 height 16
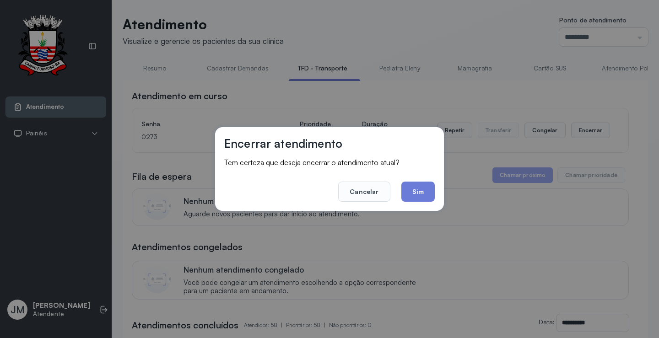
click at [423, 192] on button "Sim" at bounding box center [417, 192] width 33 height 20
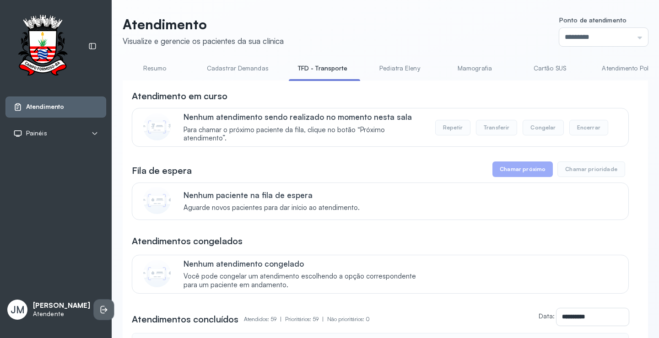
click at [102, 308] on icon at bounding box center [104, 310] width 5 height 4
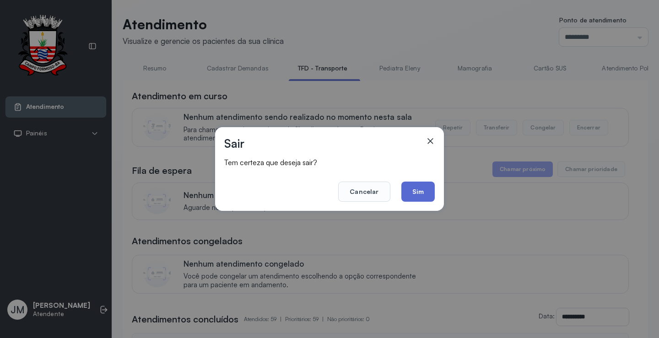
click at [420, 187] on button "Sim" at bounding box center [417, 192] width 33 height 20
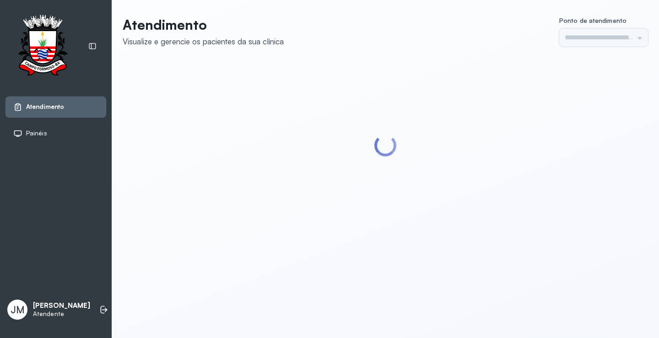
type input "*********"
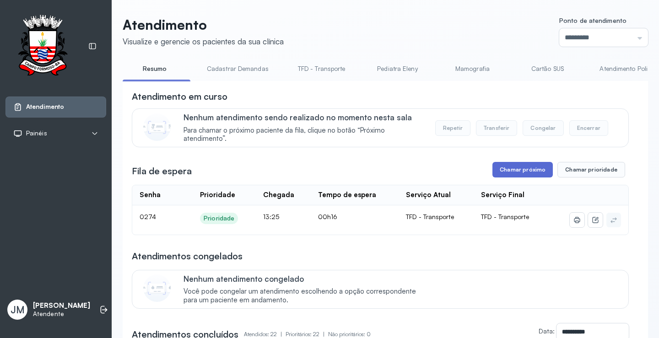
click at [512, 168] on button "Chamar próximo" at bounding box center [522, 170] width 60 height 16
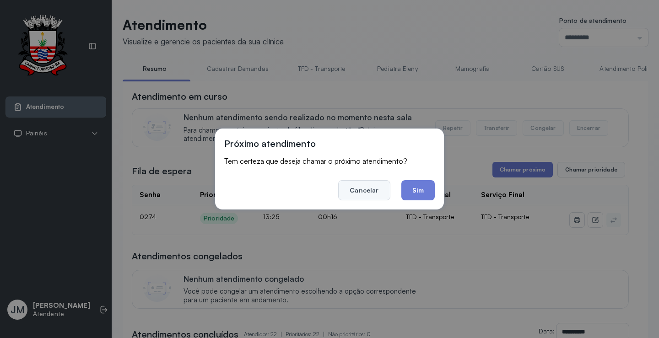
click at [374, 193] on button "Cancelar" at bounding box center [364, 190] width 52 height 20
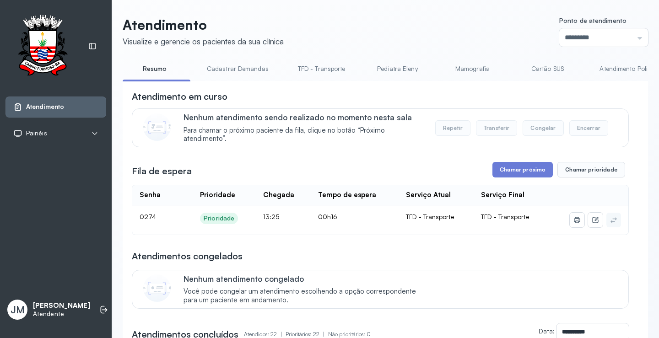
click at [317, 67] on link "TFD - Transporte" at bounding box center [322, 68] width 66 height 15
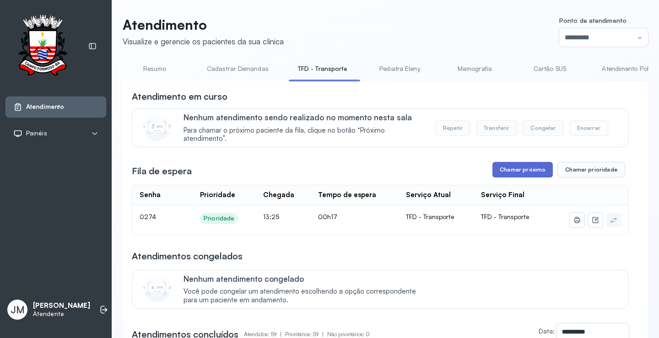
click at [520, 169] on button "Chamar próximo" at bounding box center [522, 170] width 60 height 16
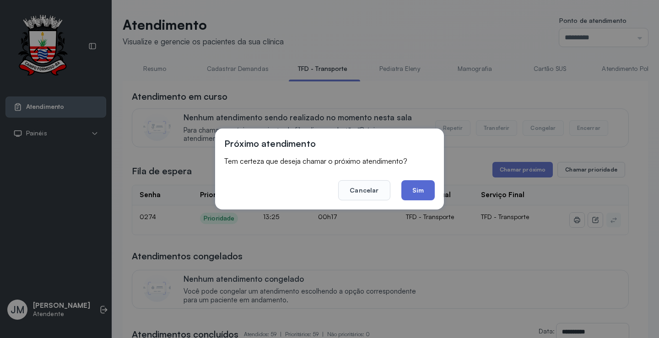
click at [417, 190] on button "Sim" at bounding box center [417, 190] width 33 height 20
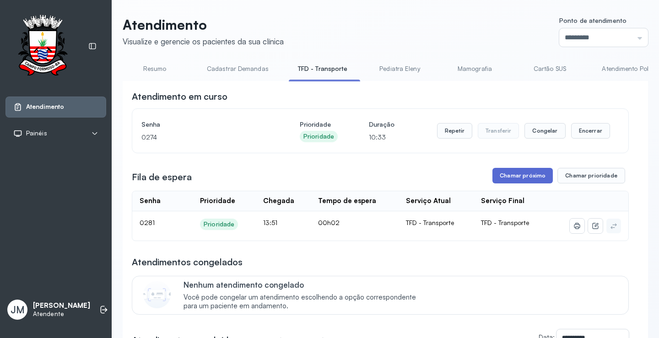
click at [499, 179] on button "Chamar próximo" at bounding box center [522, 176] width 60 height 16
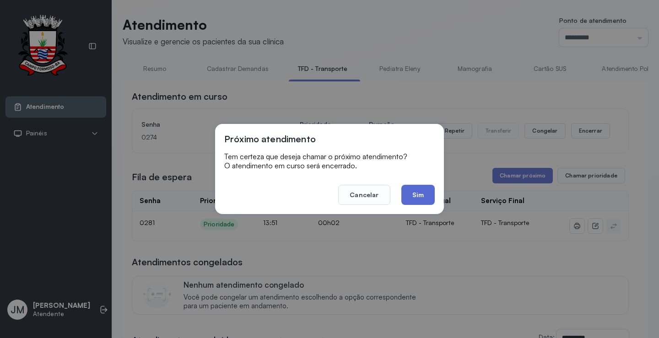
click at [408, 190] on button "Sim" at bounding box center [417, 195] width 33 height 20
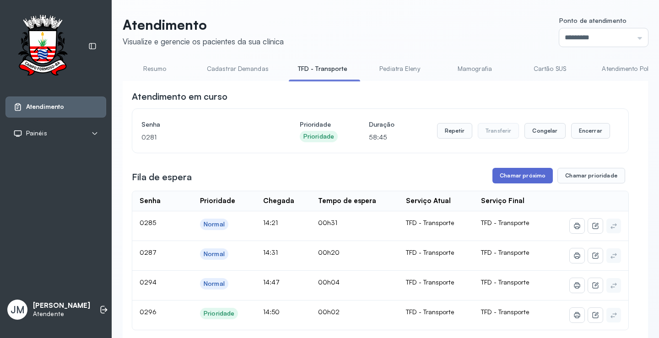
click at [496, 178] on button "Chamar próximo" at bounding box center [522, 176] width 60 height 16
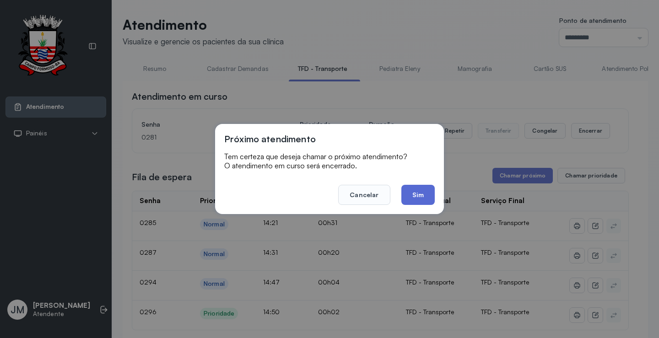
click at [423, 198] on button "Sim" at bounding box center [417, 195] width 33 height 20
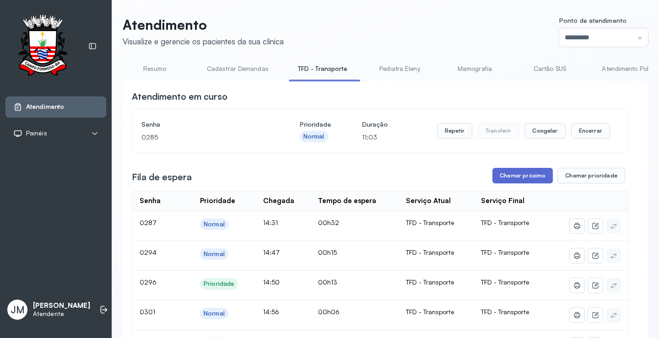
click at [511, 178] on button "Chamar próximo" at bounding box center [522, 176] width 60 height 16
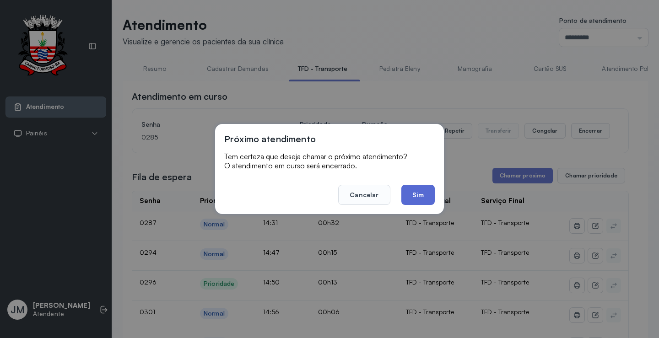
click at [410, 191] on button "Sim" at bounding box center [417, 195] width 33 height 20
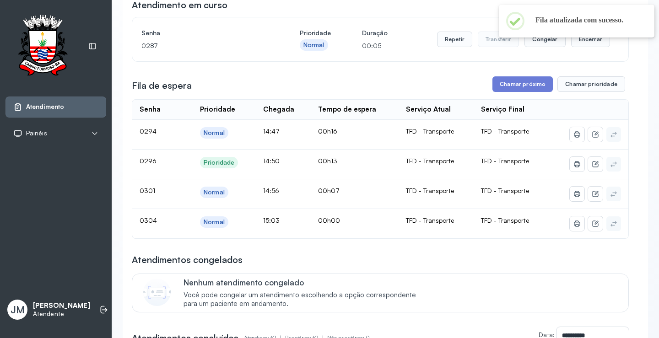
scroll to position [46, 0]
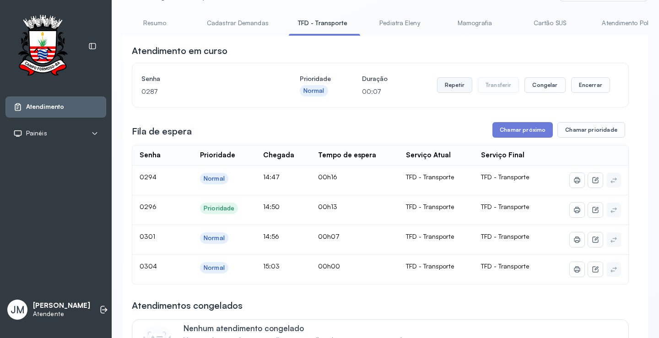
click at [446, 86] on button "Repetir" at bounding box center [454, 85] width 35 height 16
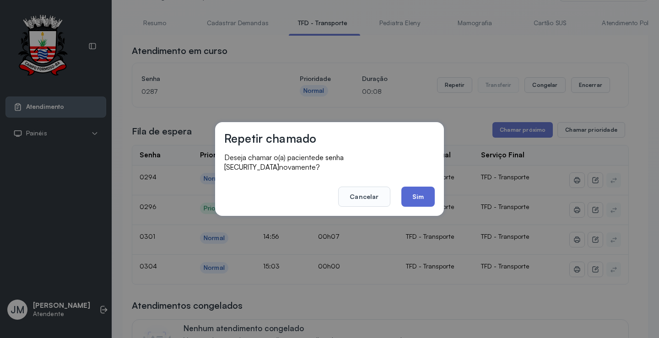
click at [405, 194] on button "Sim" at bounding box center [417, 197] width 33 height 20
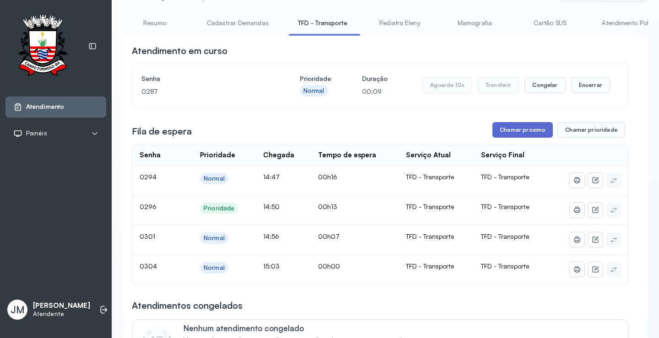
click at [504, 126] on button "Chamar próximo" at bounding box center [522, 130] width 60 height 16
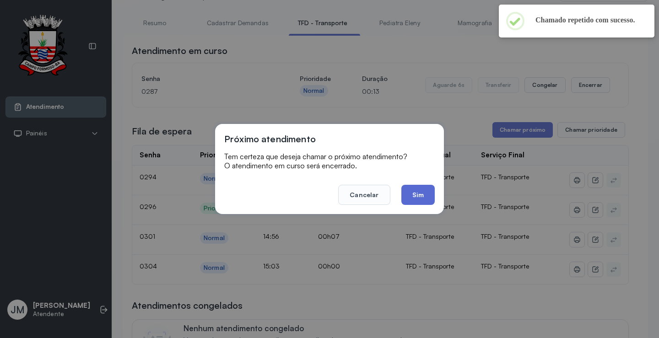
click at [418, 188] on button "Sim" at bounding box center [417, 195] width 33 height 20
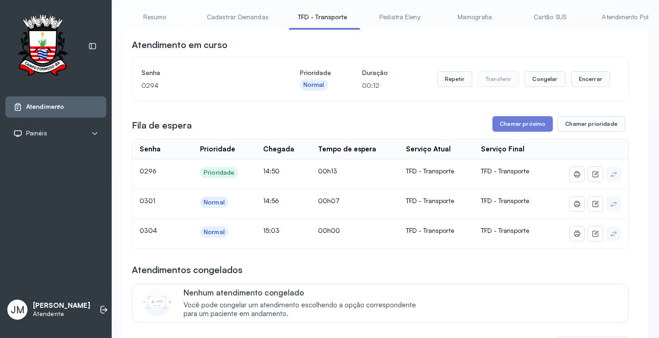
scroll to position [0, 0]
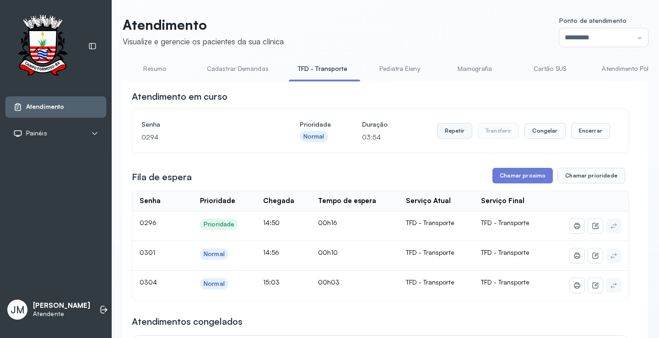
click at [437, 132] on button "Repetir" at bounding box center [454, 131] width 35 height 16
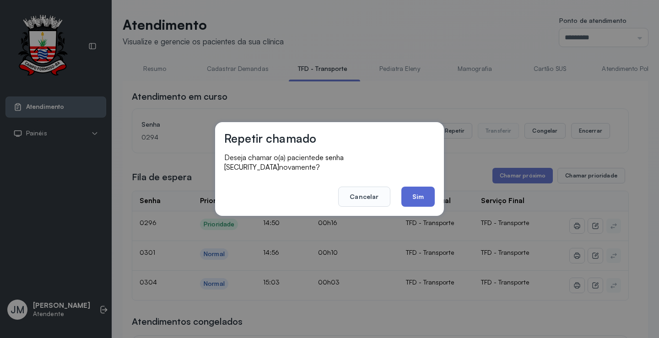
click at [406, 190] on button "Sim" at bounding box center [417, 197] width 33 height 20
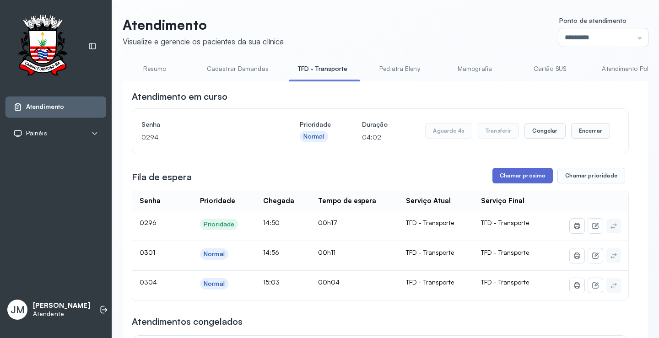
click at [498, 179] on button "Chamar próximo" at bounding box center [522, 176] width 60 height 16
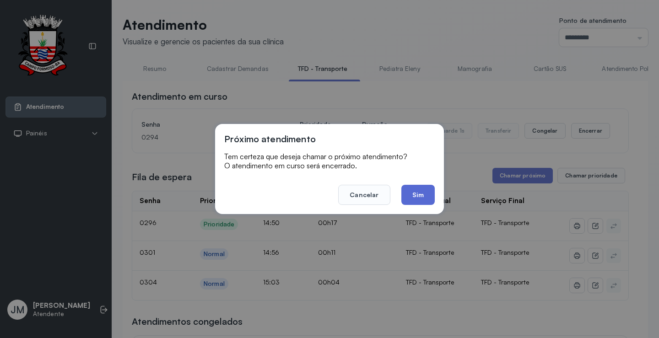
click at [420, 189] on button "Sim" at bounding box center [417, 195] width 33 height 20
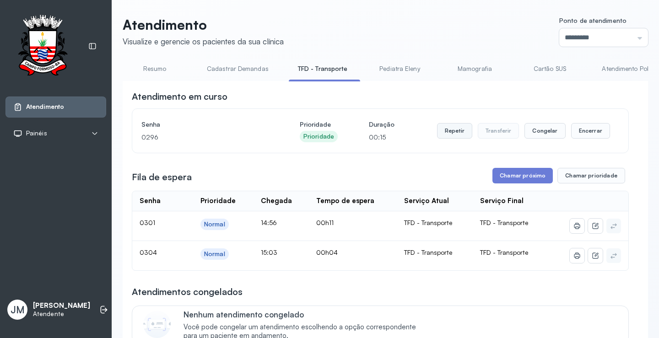
click at [447, 131] on button "Repetir" at bounding box center [454, 131] width 35 height 16
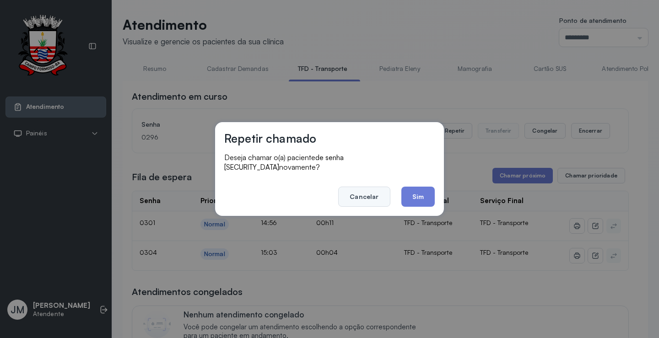
click at [370, 193] on button "Cancelar" at bounding box center [364, 197] width 52 height 20
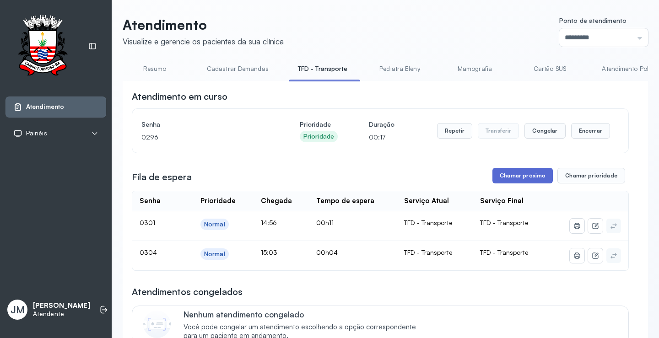
click at [517, 174] on button "Chamar próximo" at bounding box center [522, 176] width 60 height 16
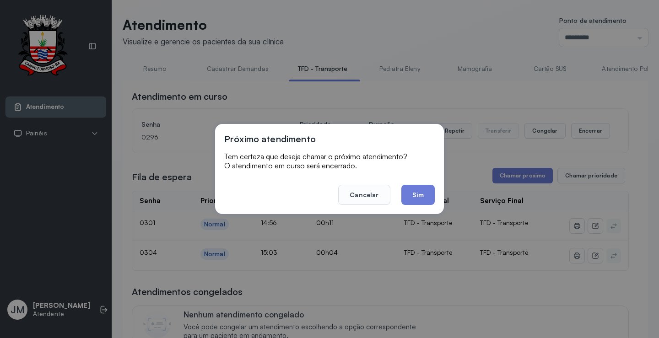
click at [410, 179] on footer "Cancelar Sim" at bounding box center [329, 188] width 210 height 33
click at [417, 191] on button "Sim" at bounding box center [417, 195] width 33 height 20
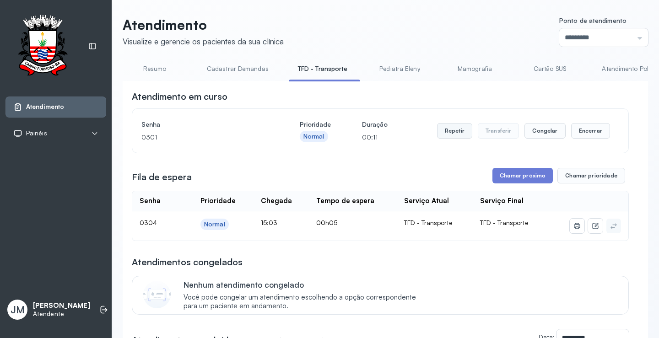
click at [459, 129] on button "Repetir" at bounding box center [454, 131] width 35 height 16
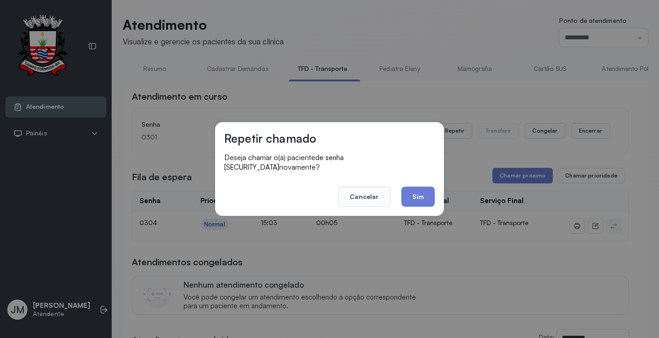
click at [409, 188] on button "Sim" at bounding box center [417, 197] width 33 height 20
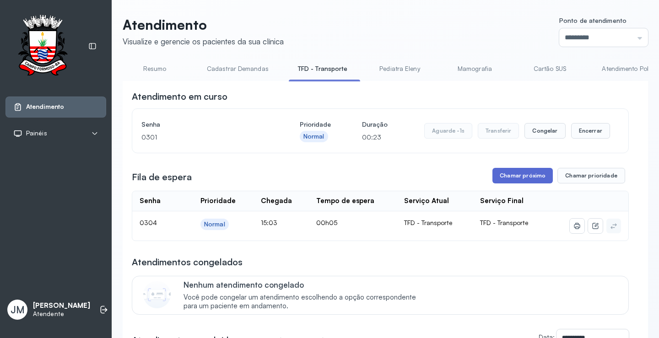
click at [519, 174] on button "Chamar próximo" at bounding box center [522, 176] width 60 height 16
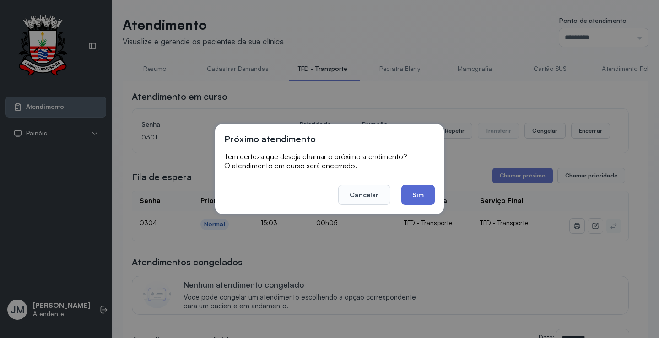
click at [414, 196] on button "Sim" at bounding box center [417, 195] width 33 height 20
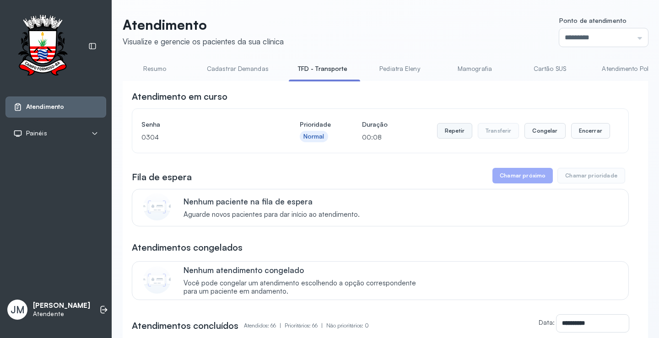
click at [455, 128] on button "Repetir" at bounding box center [454, 131] width 35 height 16
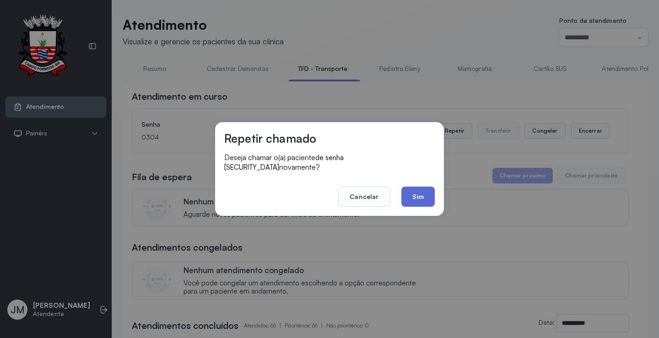
click at [407, 187] on button "Sim" at bounding box center [417, 197] width 33 height 20
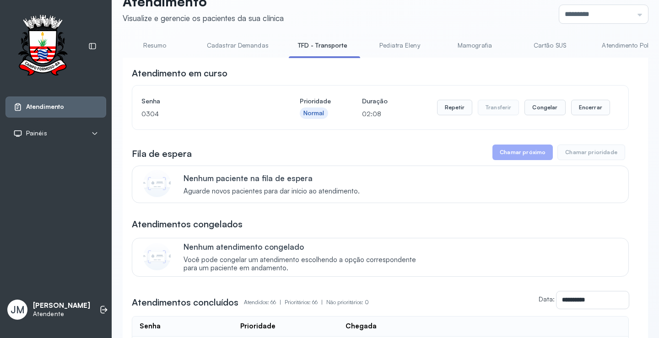
scroll to position [46, 0]
